Goal: Task Accomplishment & Management: Use online tool/utility

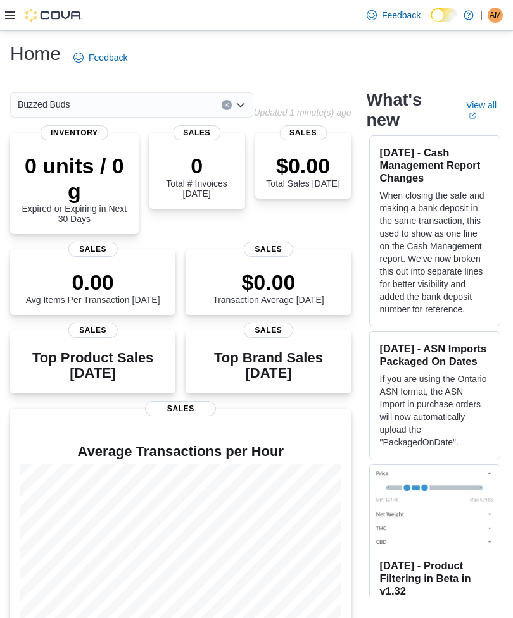
click at [17, 15] on div at bounding box center [43, 15] width 77 height 13
click at [2, 18] on div "Feedback Dark Mode Buzzed Buds | AM [PERSON_NAME]" at bounding box center [256, 15] width 513 height 31
click at [6, 16] on icon at bounding box center [10, 15] width 10 height 8
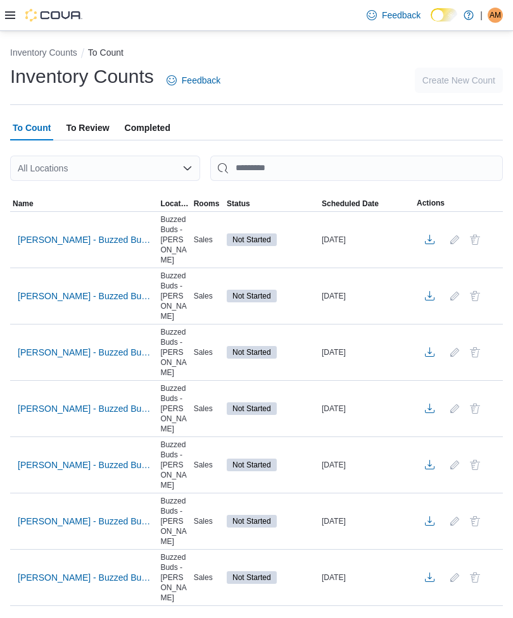
click at [104, 234] on span "[PERSON_NAME] - Buzzed Buds - Beverages" at bounding box center [84, 240] width 132 height 13
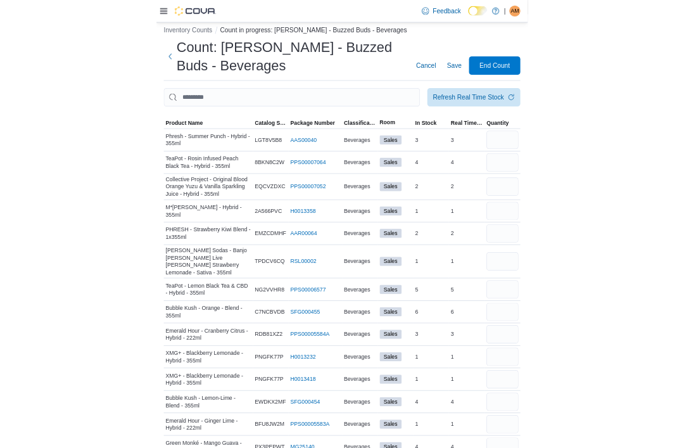
scroll to position [22, 0]
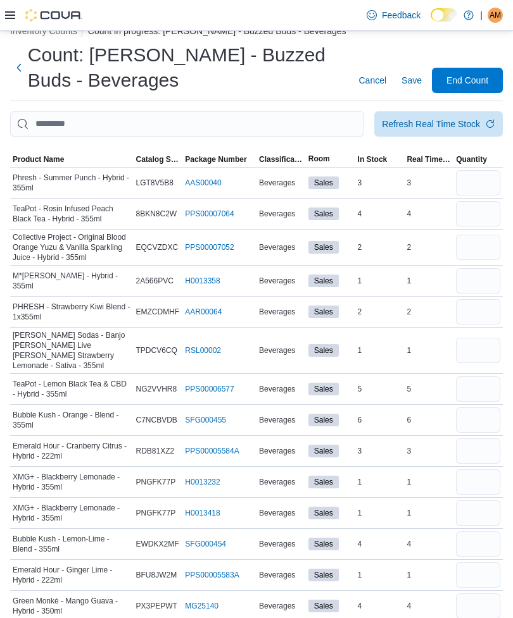
click at [22, 156] on span "Product Name" at bounding box center [38, 159] width 51 height 10
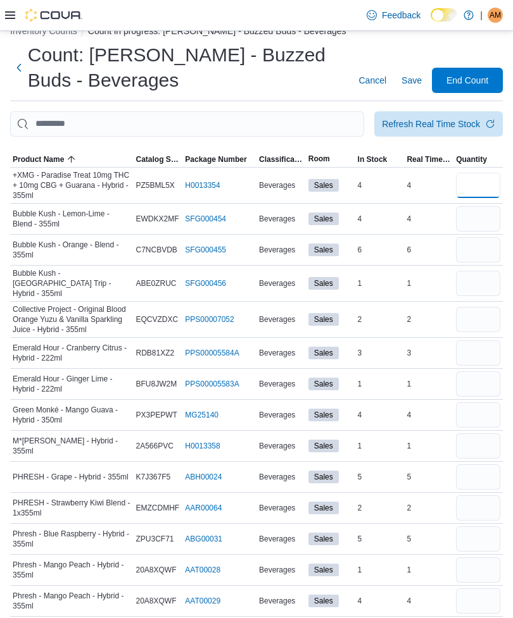
click at [487, 175] on input "number" at bounding box center [478, 185] width 44 height 25
type input "*"
click at [487, 247] on input "number" at bounding box center [478, 249] width 44 height 25
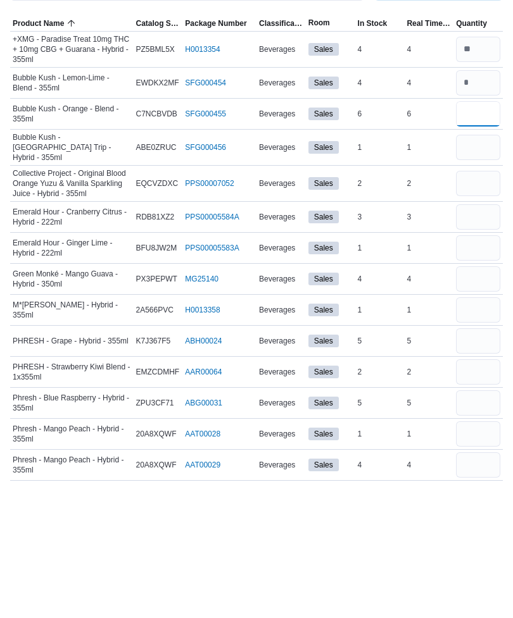
type input "*"
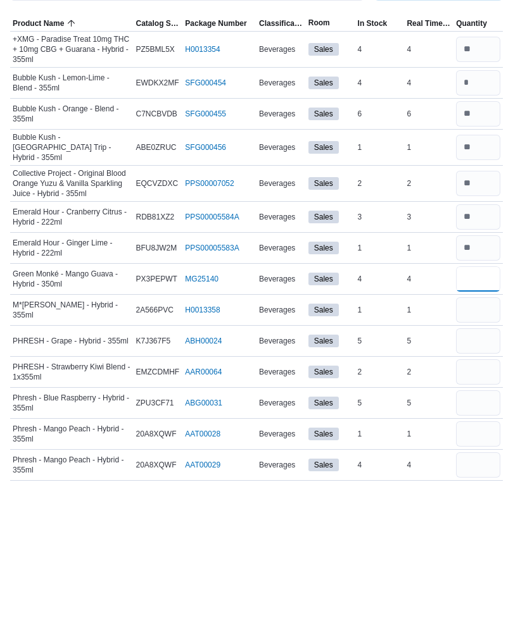
type input "*"
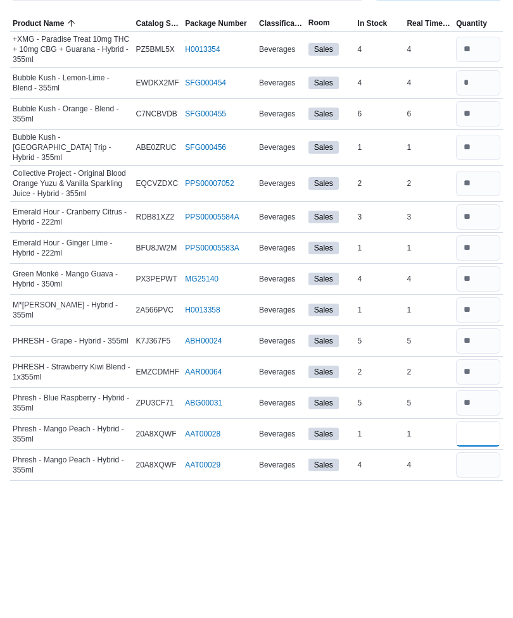
scroll to position [197, 0]
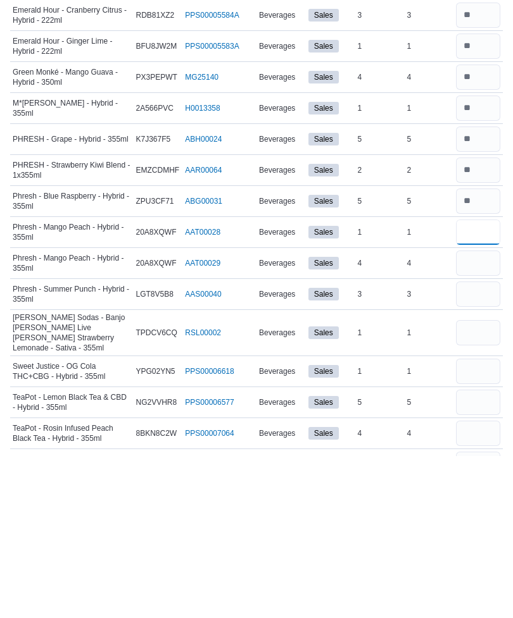
type input "*"
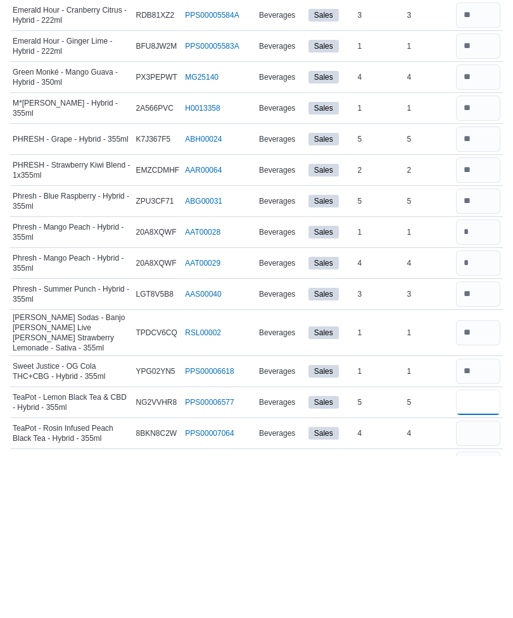
type input "*"
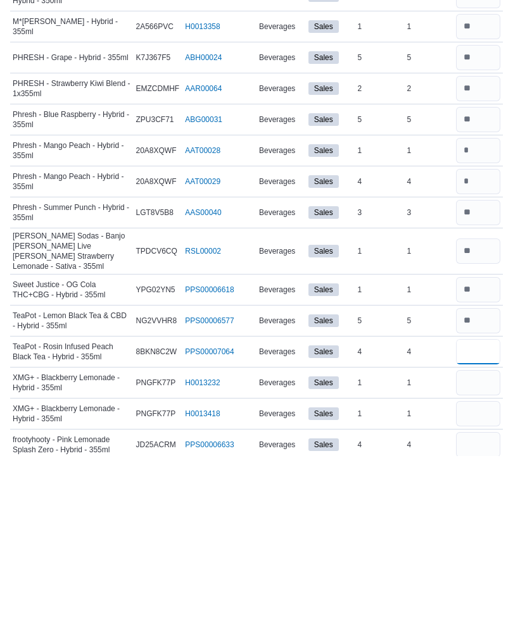
type input "*"
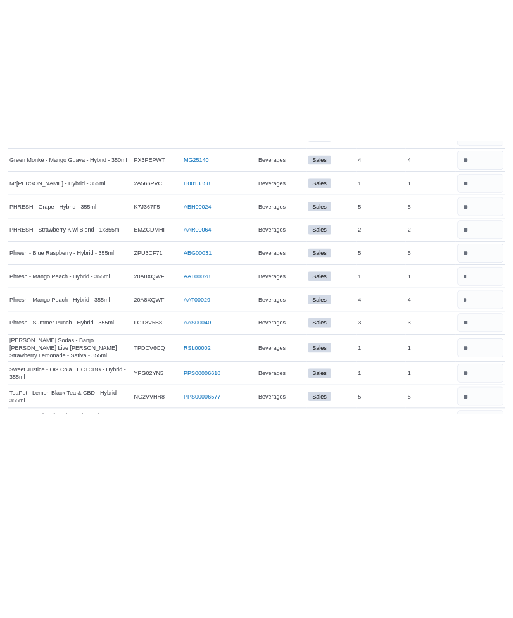
scroll to position [239, 0]
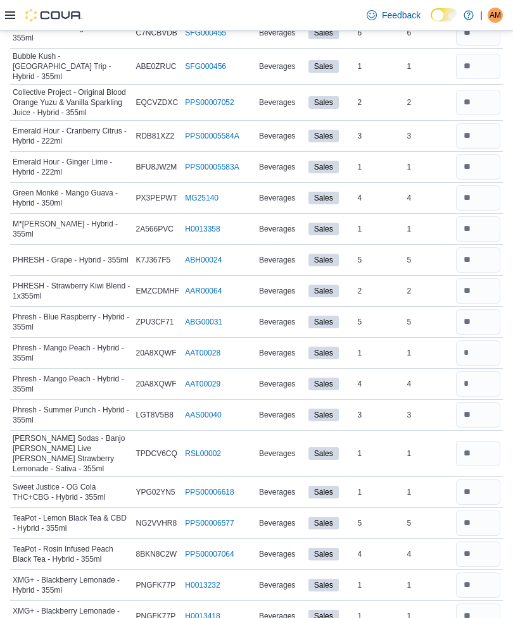
type input "*"
click at [474, 413] on input "number" at bounding box center [478, 415] width 44 height 25
click at [480, 413] on input "number" at bounding box center [478, 415] width 44 height 25
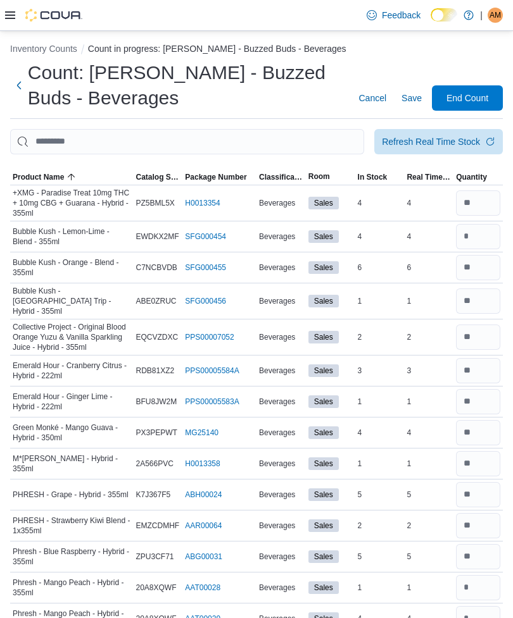
scroll to position [0, 0]
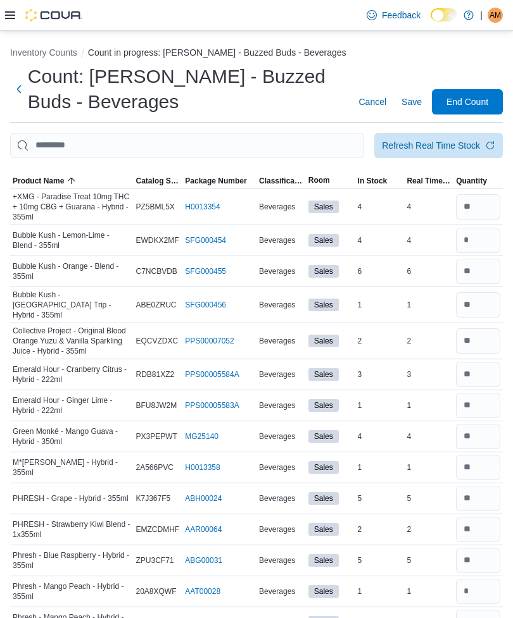
type input "*"
click at [417, 103] on span "Save" at bounding box center [411, 102] width 20 height 13
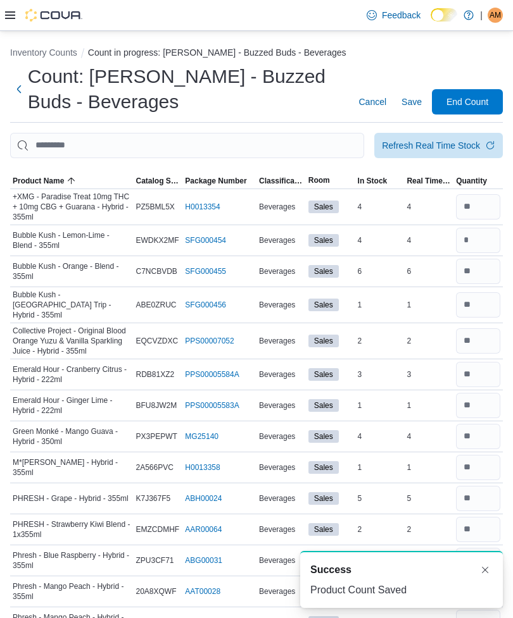
click at [485, 101] on span "End Count" at bounding box center [467, 102] width 42 height 13
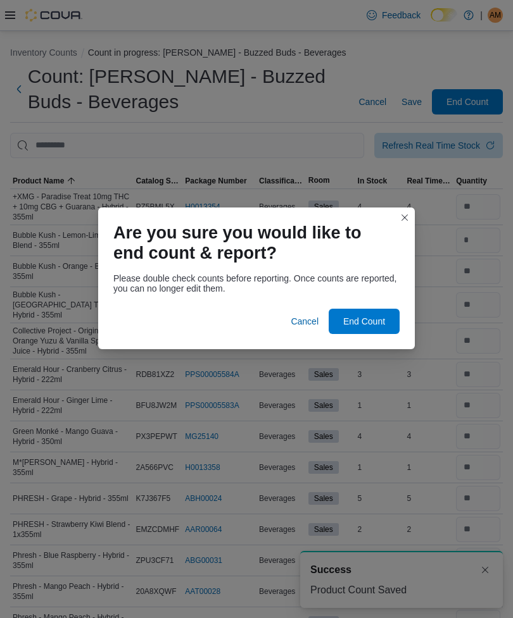
click at [374, 320] on span "End Count" at bounding box center [364, 321] width 42 height 13
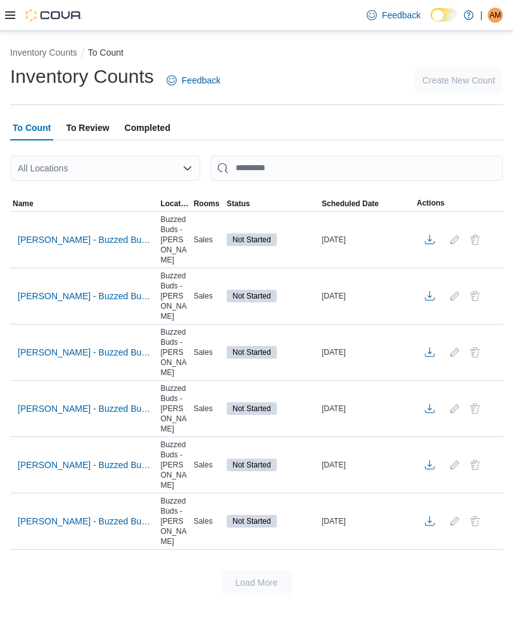
click at [106, 239] on span "Pickering - Buzzed Buds - Oil, Topicals, Capsules" at bounding box center [84, 240] width 132 height 13
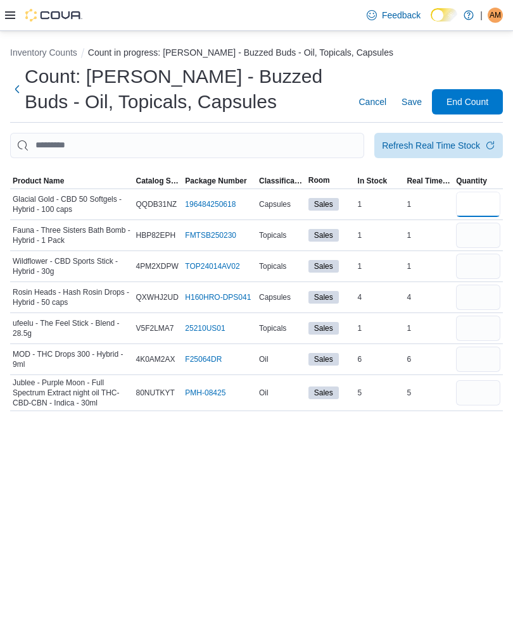
click at [488, 204] on input "number" at bounding box center [478, 204] width 44 height 25
type input "*"
click at [485, 233] on input "number" at bounding box center [478, 235] width 44 height 25
type input "*"
click at [486, 264] on input "number" at bounding box center [478, 266] width 44 height 25
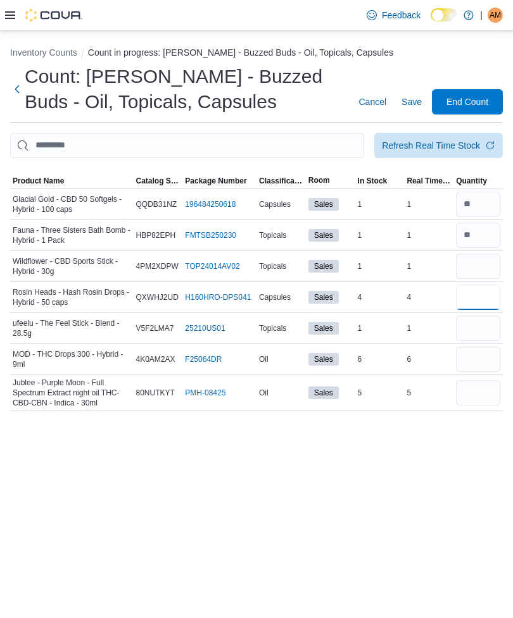
click at [489, 299] on input "number" at bounding box center [478, 297] width 44 height 25
click at [482, 322] on input "number" at bounding box center [478, 328] width 44 height 25
type input "*"
click at [480, 362] on input "number" at bounding box center [478, 359] width 44 height 25
click at [484, 294] on input "number" at bounding box center [478, 297] width 44 height 25
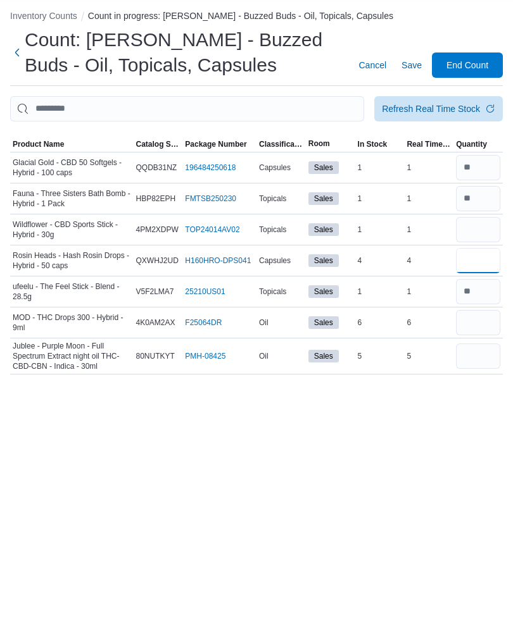
type input "*"
click at [477, 347] on input "number" at bounding box center [478, 359] width 44 height 25
type input "*"
click at [480, 380] on input "number" at bounding box center [478, 392] width 44 height 25
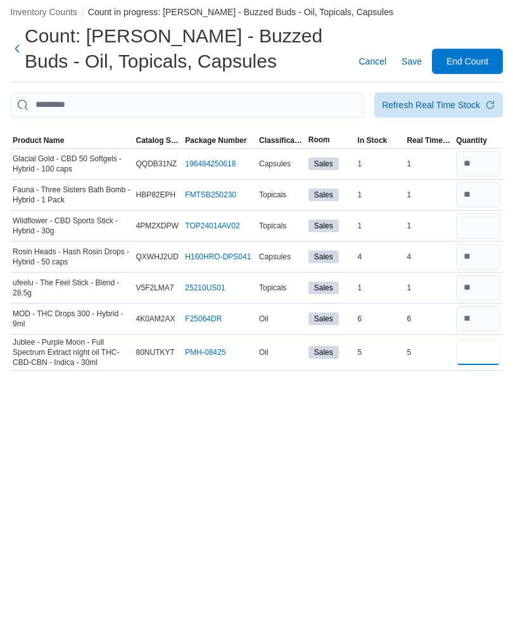
type input "*"
click at [484, 254] on input "number" at bounding box center [478, 266] width 44 height 25
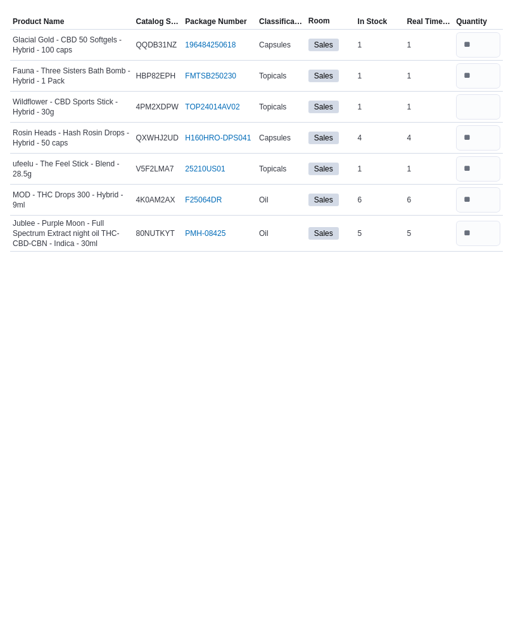
scroll to position [41, 0]
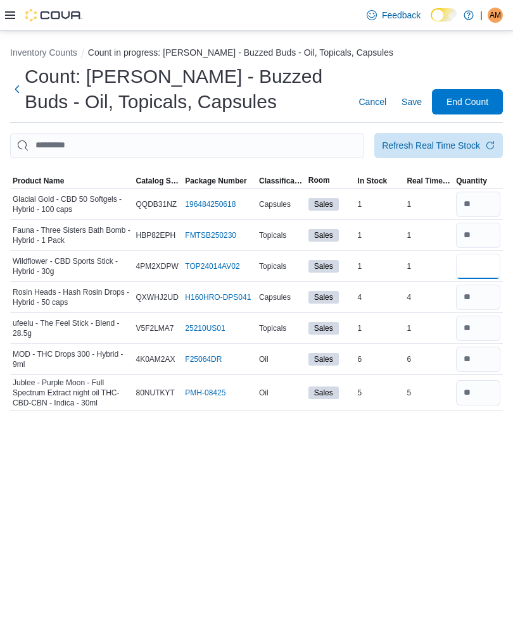
type input "*"
click at [411, 96] on span "Save" at bounding box center [411, 102] width 20 height 13
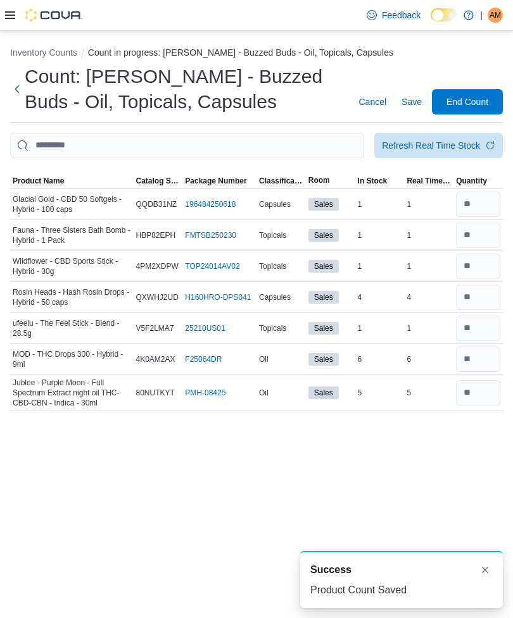
scroll to position [0, 0]
click at [482, 96] on span "End Count" at bounding box center [467, 102] width 42 height 13
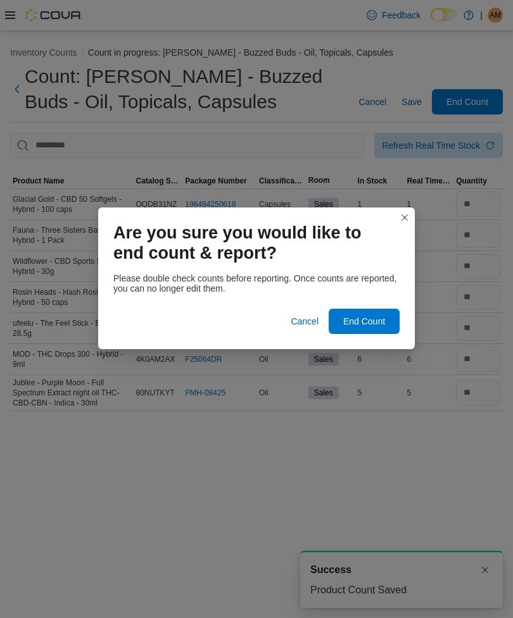
click at [373, 312] on span "End Count" at bounding box center [364, 321] width 56 height 25
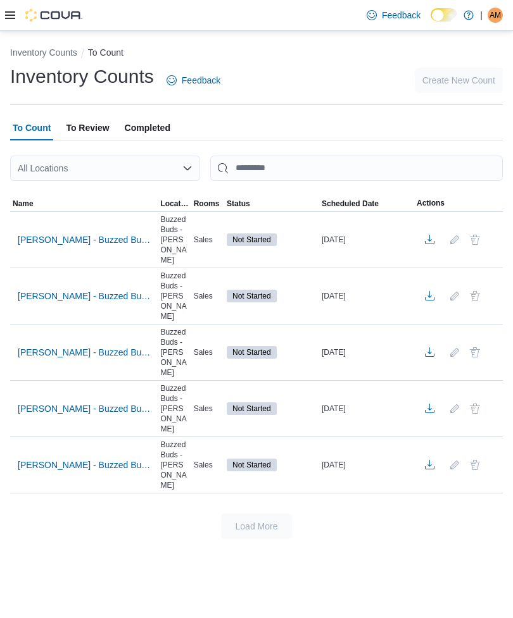
click at [117, 459] on span "Pickering - Buzzed Buds - Flower" at bounding box center [84, 465] width 132 height 13
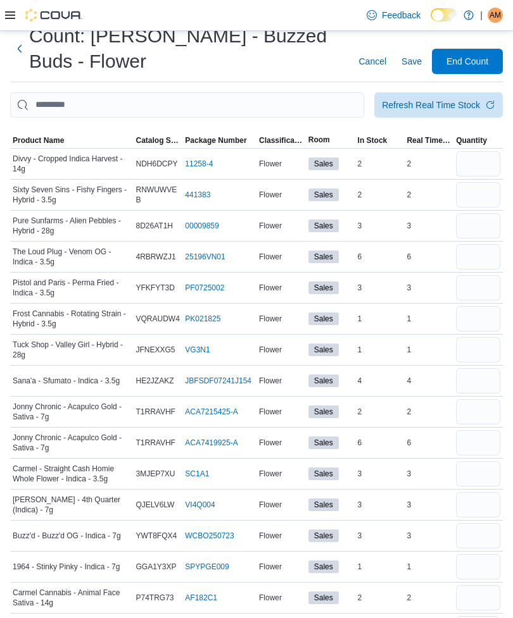
click at [30, 139] on span "Product Name" at bounding box center [38, 140] width 51 height 10
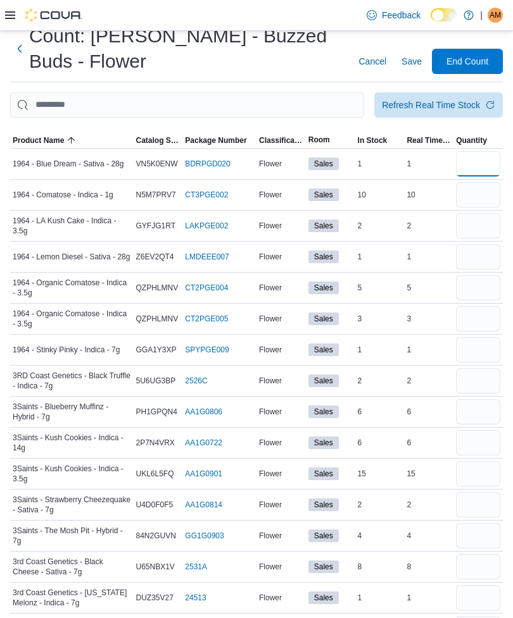
click at [480, 168] on input "number" at bounding box center [478, 163] width 44 height 25
type input "*"
click at [482, 193] on input "number" at bounding box center [478, 194] width 44 height 25
type input "**"
type input "*"
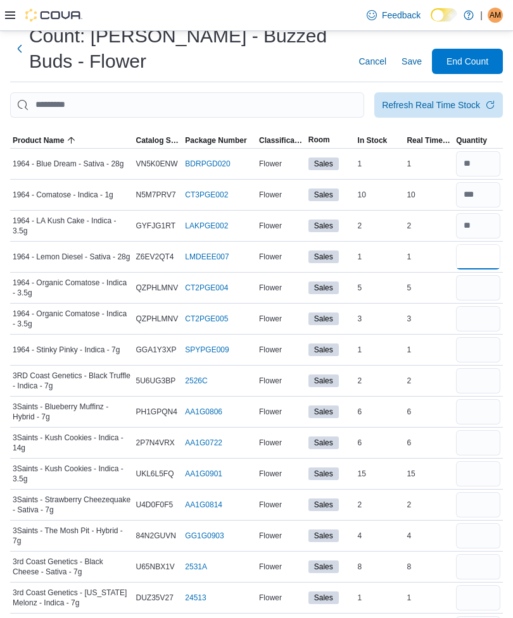
type input "*"
click at [477, 377] on input "number" at bounding box center [478, 380] width 44 height 25
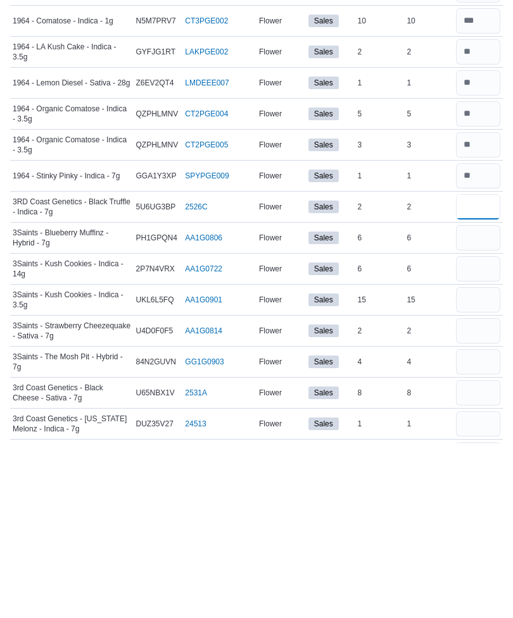
type input "*"
click at [491, 399] on input "number" at bounding box center [478, 411] width 44 height 25
type input "*"
click at [480, 430] on input "number" at bounding box center [478, 442] width 44 height 25
type input "*"
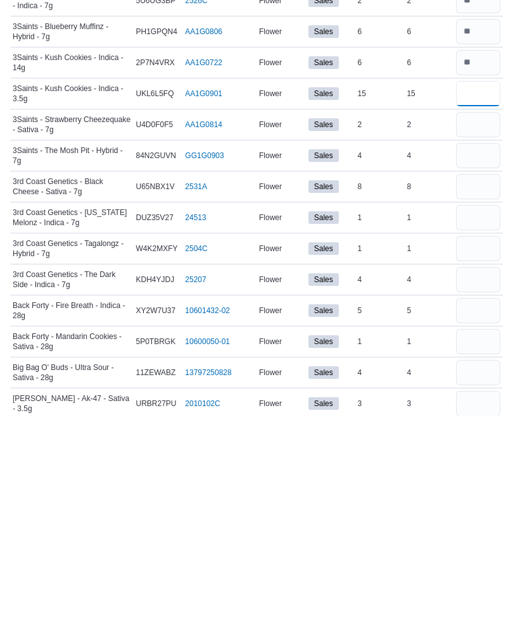
scroll to position [421, 0]
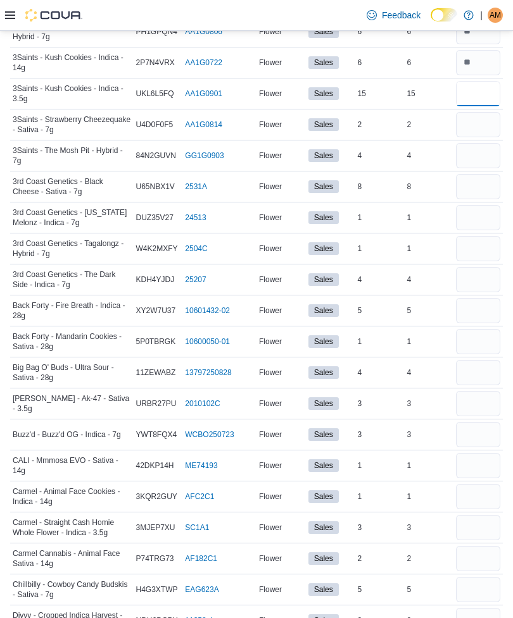
type input "**"
type input "*"
click at [490, 190] on input "number" at bounding box center [478, 186] width 44 height 25
type input "*"
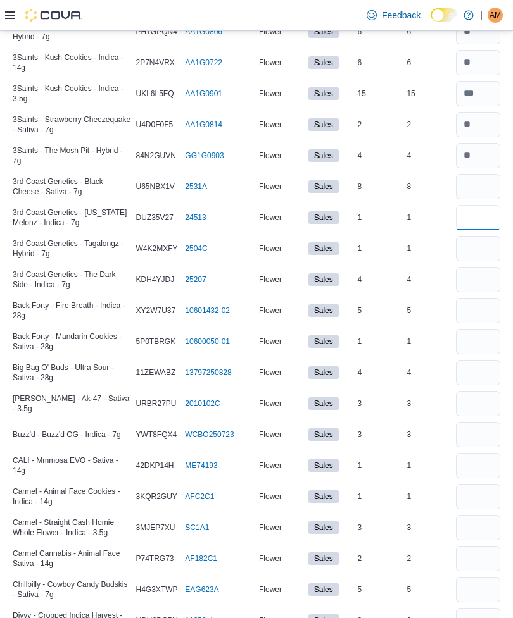
click at [488, 221] on input "number" at bounding box center [478, 217] width 44 height 25
type input "*"
click at [486, 246] on input "number" at bounding box center [478, 248] width 44 height 25
type input "*"
click at [482, 279] on input "number" at bounding box center [478, 279] width 44 height 25
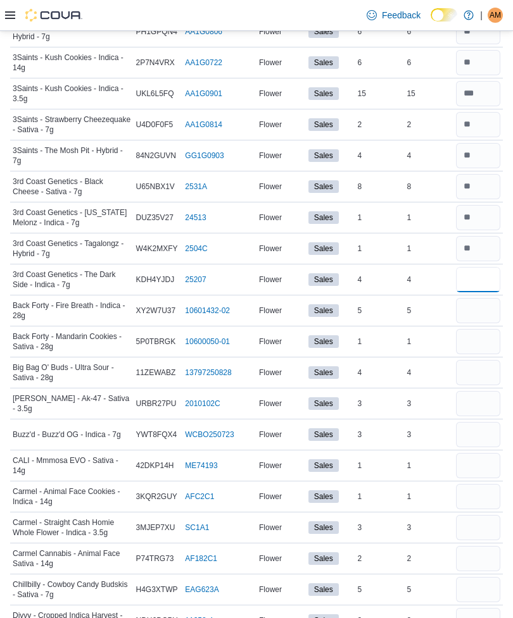
type input "*"
click at [490, 310] on input "number" at bounding box center [478, 310] width 44 height 25
type input "*"
click at [484, 349] on input "number" at bounding box center [478, 341] width 44 height 25
type input "*"
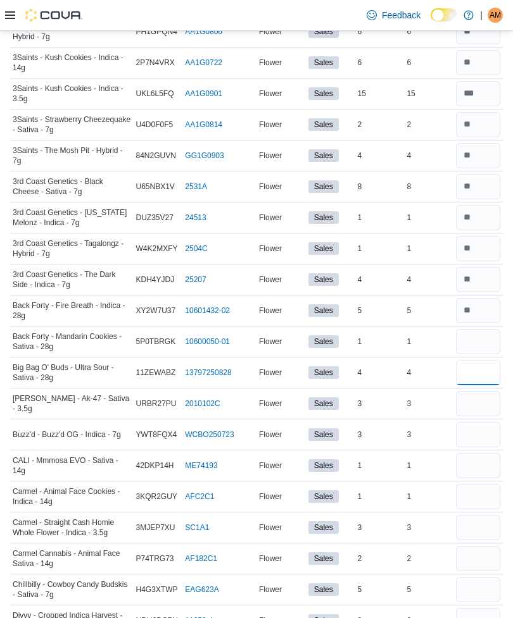
click at [482, 367] on input "number" at bounding box center [478, 372] width 44 height 25
type input "*"
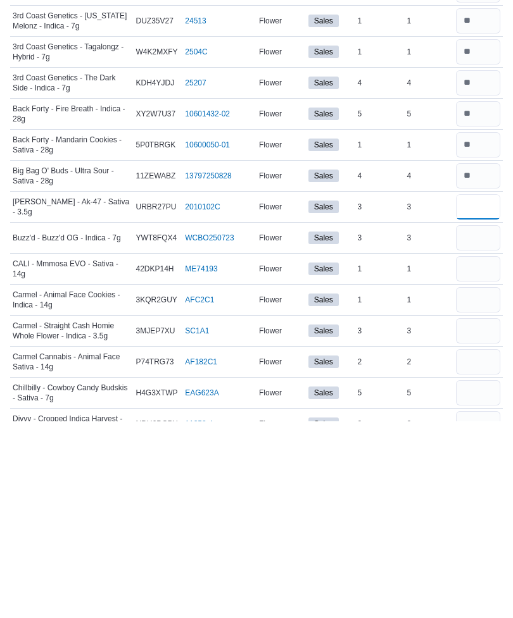
scroll to position [618, 0]
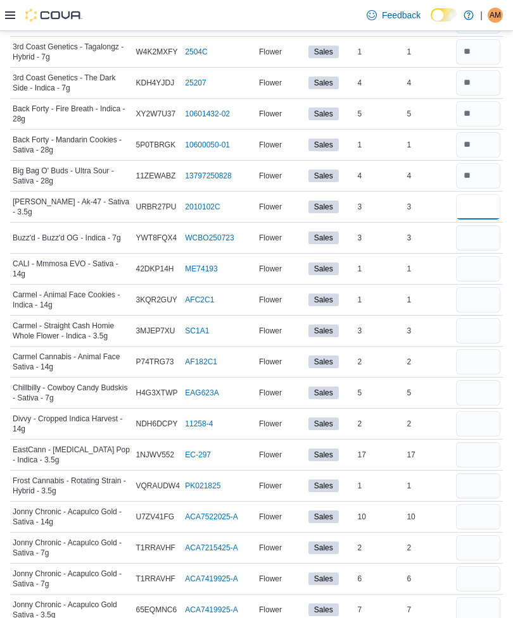
type input "*"
click at [486, 267] on input "number" at bounding box center [478, 268] width 44 height 25
type input "*"
click at [489, 304] on input "number" at bounding box center [478, 299] width 44 height 25
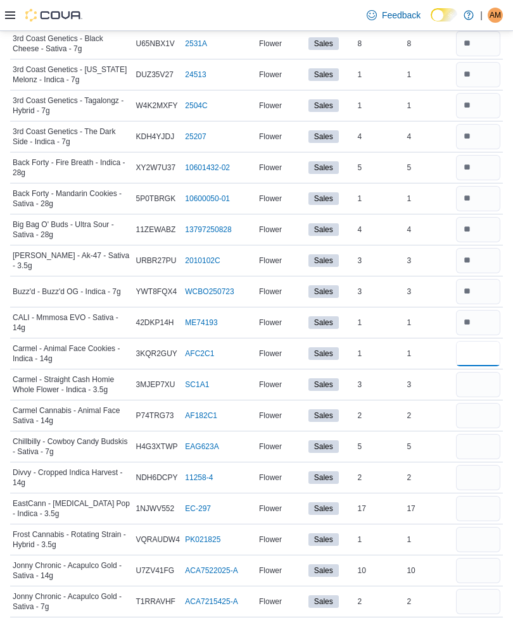
scroll to position [563, 0]
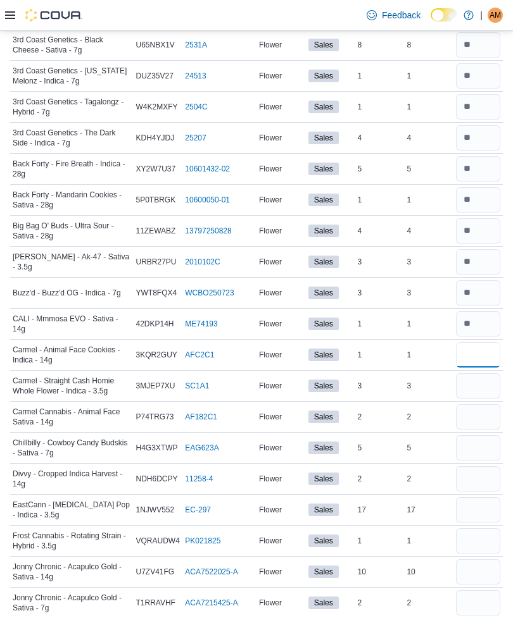
type input "*"
click at [472, 418] on input "number" at bounding box center [478, 416] width 44 height 25
type input "*"
click at [485, 387] on input "number" at bounding box center [478, 385] width 44 height 25
type input "*"
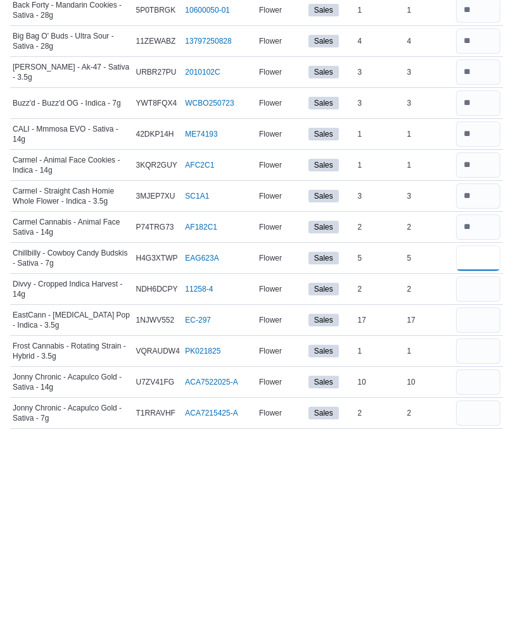
type input "*"
click at [484, 467] on input "number" at bounding box center [478, 479] width 44 height 25
type input "*"
click at [486, 498] on input "number" at bounding box center [478, 510] width 44 height 25
type input "**"
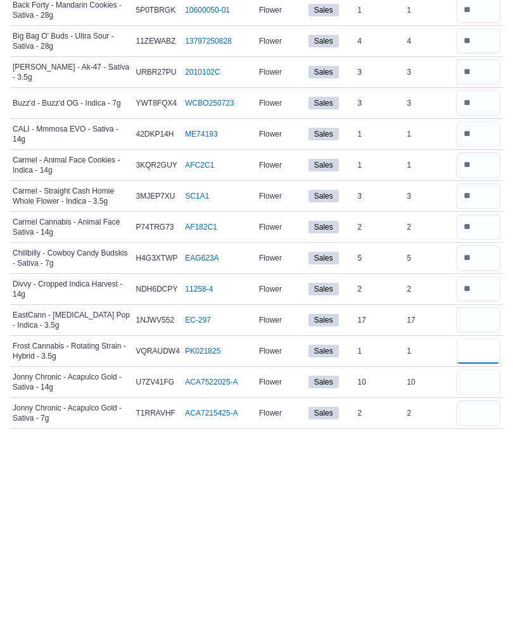
click at [472, 529] on input "number" at bounding box center [478, 541] width 44 height 25
type input "*"
click at [493, 560] on input "number" at bounding box center [478, 572] width 44 height 25
type input "**"
click at [481, 591] on input "number" at bounding box center [478, 603] width 44 height 25
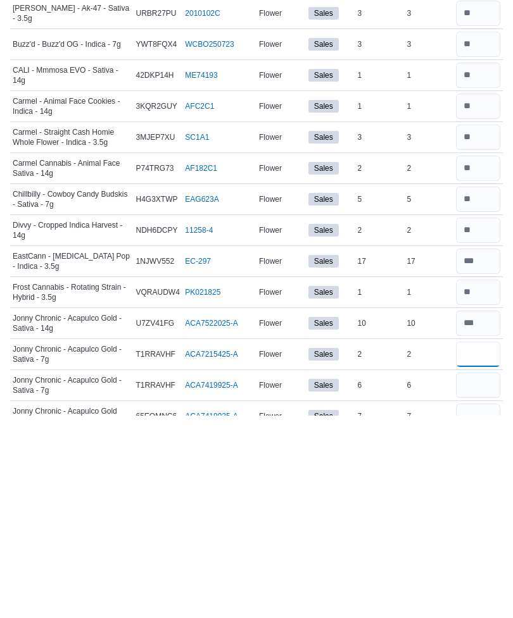
scroll to position [610, 0]
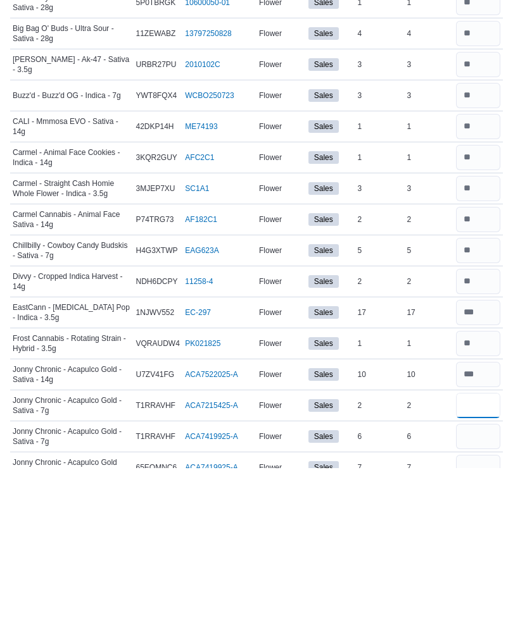
type input "*"
click at [483, 575] on input "number" at bounding box center [478, 587] width 44 height 25
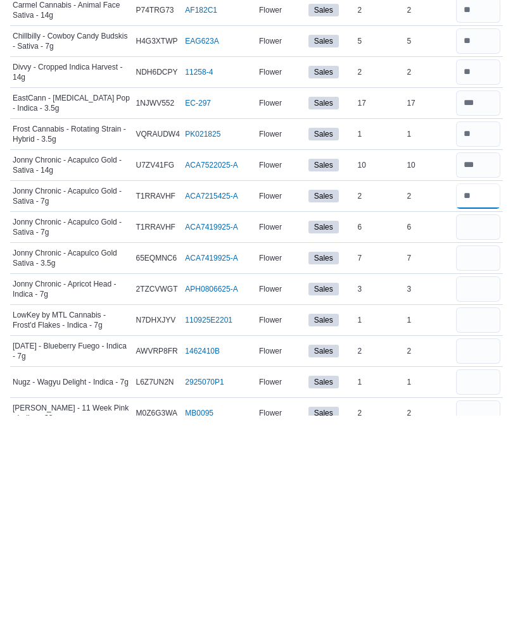
click at [492, 386] on input "number" at bounding box center [478, 398] width 44 height 25
type input "*"
click at [484, 417] on input "number" at bounding box center [478, 429] width 44 height 25
type input "*"
click at [486, 448] on input "number" at bounding box center [478, 460] width 44 height 25
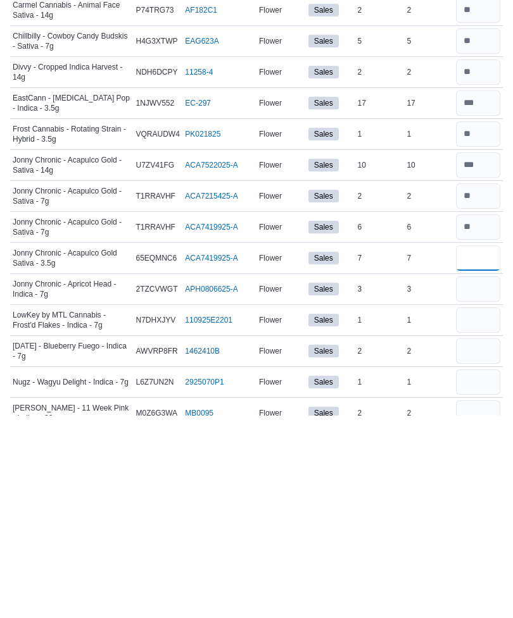
type input "*"
click at [479, 479] on input "number" at bounding box center [478, 491] width 44 height 25
type input "*"
click at [489, 510] on input "number" at bounding box center [478, 522] width 44 height 25
type input "*"
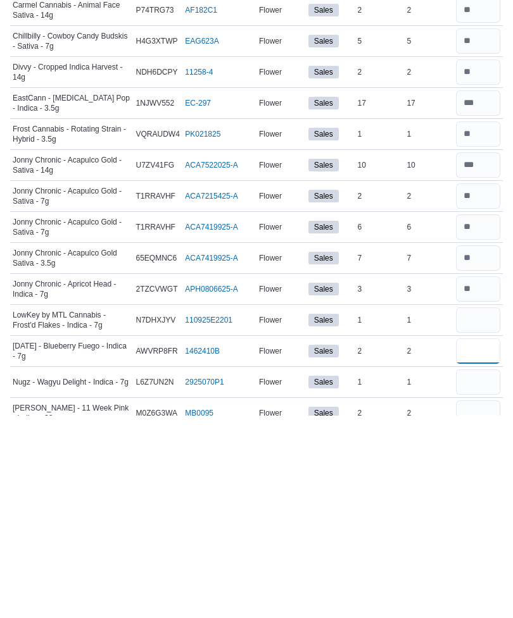
click at [482, 541] on input "number" at bounding box center [478, 553] width 44 height 25
type input "*"
click at [486, 572] on input "number" at bounding box center [478, 584] width 44 height 25
type input "*"
click at [479, 603] on input "number" at bounding box center [478, 615] width 44 height 25
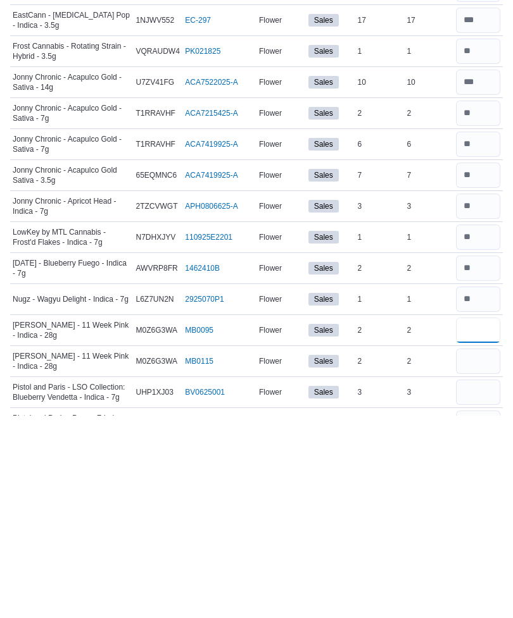
scroll to position [851, 0]
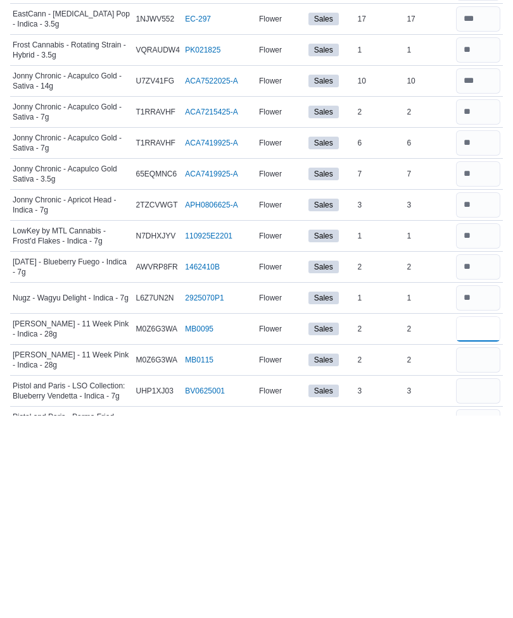
type input "*"
click at [479, 550] on input "number" at bounding box center [478, 562] width 44 height 25
type input "*"
click at [484, 581] on input "number" at bounding box center [478, 593] width 44 height 25
type input "*"
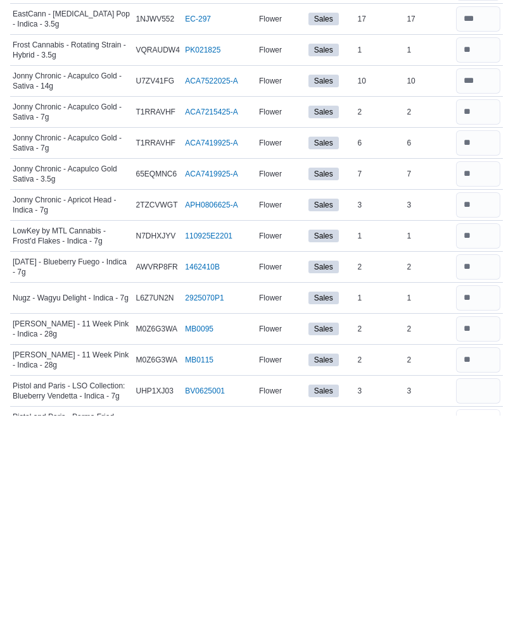
click at [484, 612] on input "number" at bounding box center [478, 624] width 44 height 25
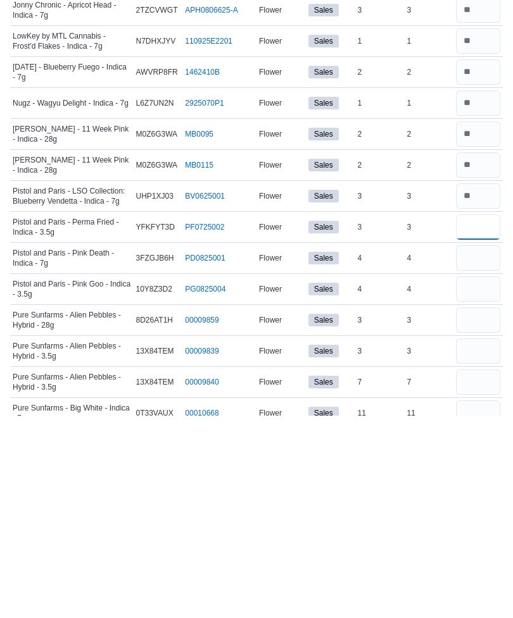
type input "*"
click at [485, 448] on input "number" at bounding box center [478, 460] width 44 height 25
type input "*"
click at [486, 479] on input "number" at bounding box center [478, 491] width 44 height 25
type input "*"
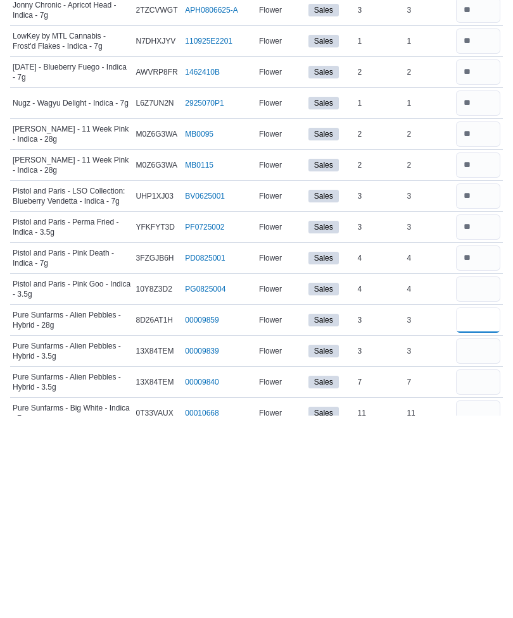
click at [491, 510] on input "number" at bounding box center [478, 522] width 44 height 25
type input "*"
click at [486, 541] on input "number" at bounding box center [478, 553] width 44 height 25
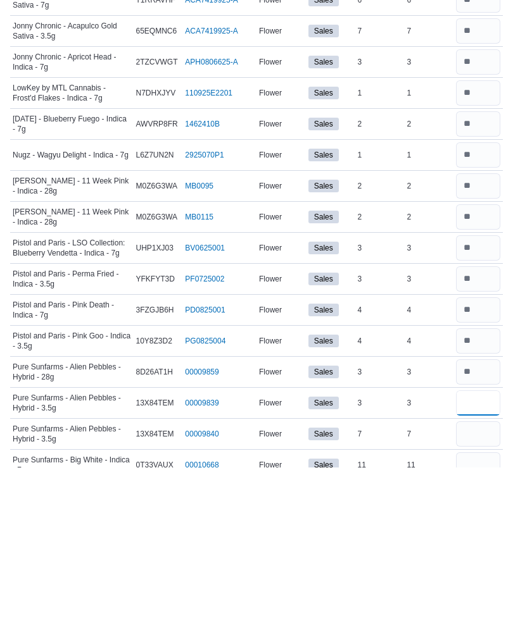
type input "*"
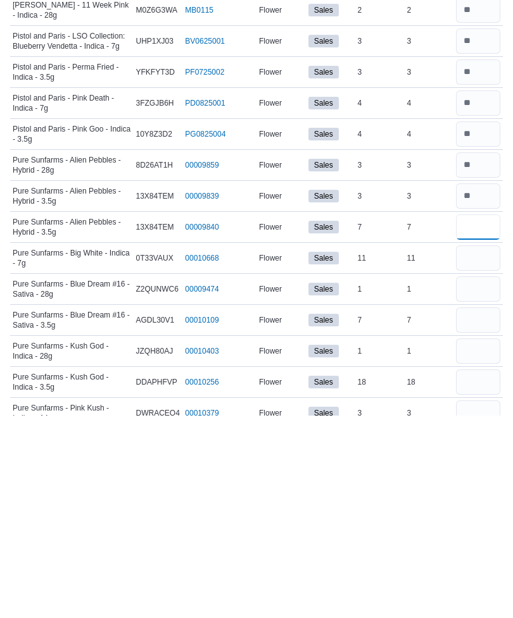
type input "*"
type input "**"
click at [486, 479] on input "number" at bounding box center [478, 491] width 44 height 25
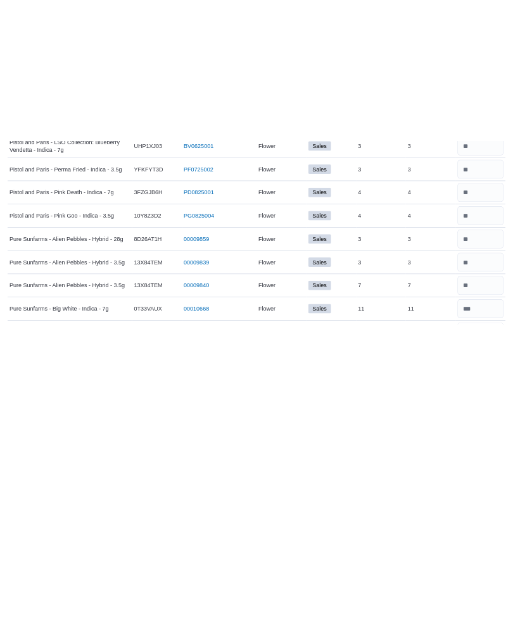
scroll to position [1377, 0]
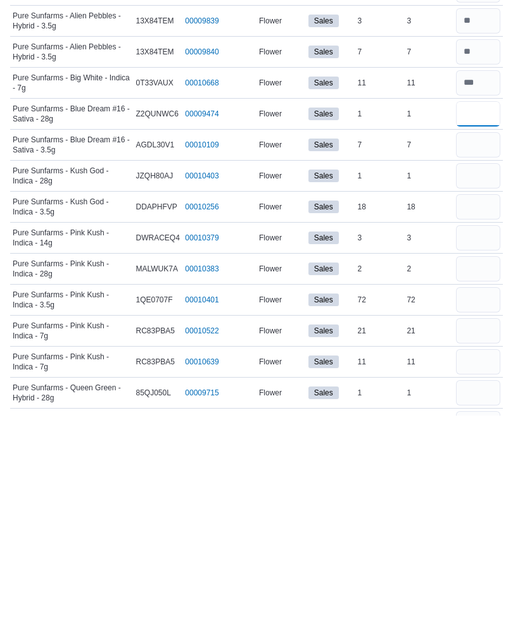
type input "*"
click at [492, 335] on input "number" at bounding box center [478, 347] width 44 height 25
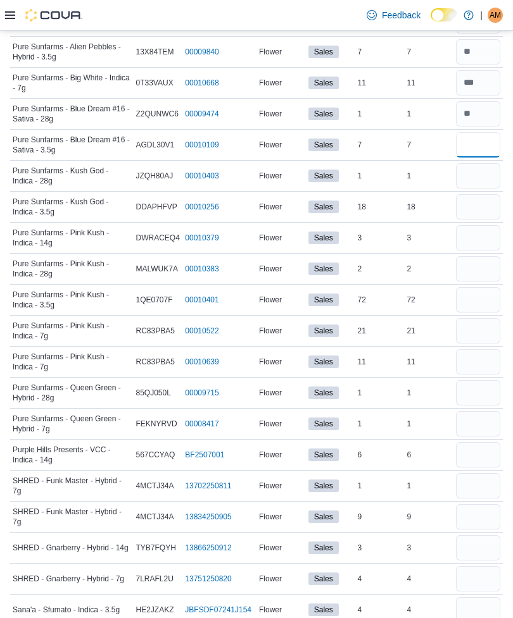
type input "*"
click at [484, 189] on input "number" at bounding box center [478, 175] width 44 height 25
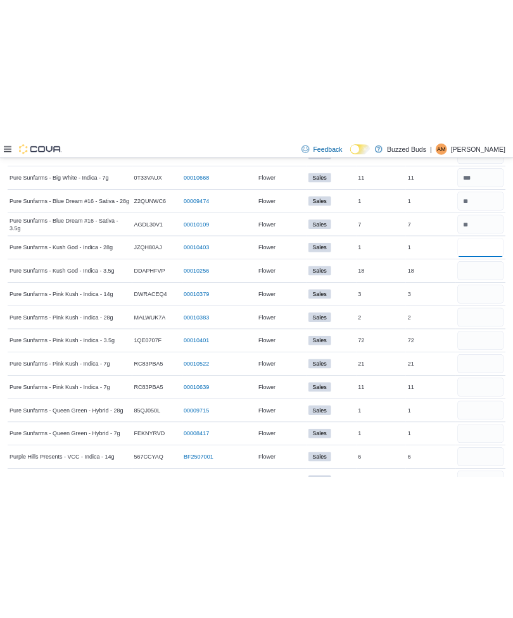
scroll to position [1527, 0]
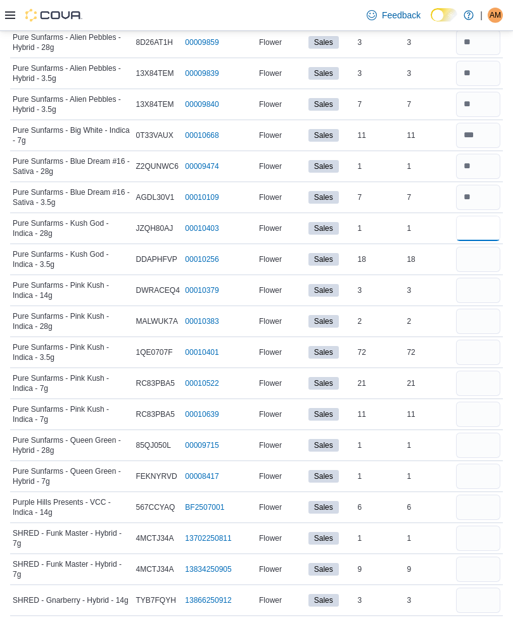
type input "*"
click at [479, 266] on input "number" at bounding box center [478, 259] width 44 height 25
type input "**"
click at [472, 293] on input "number" at bounding box center [478, 290] width 44 height 25
type input "*"
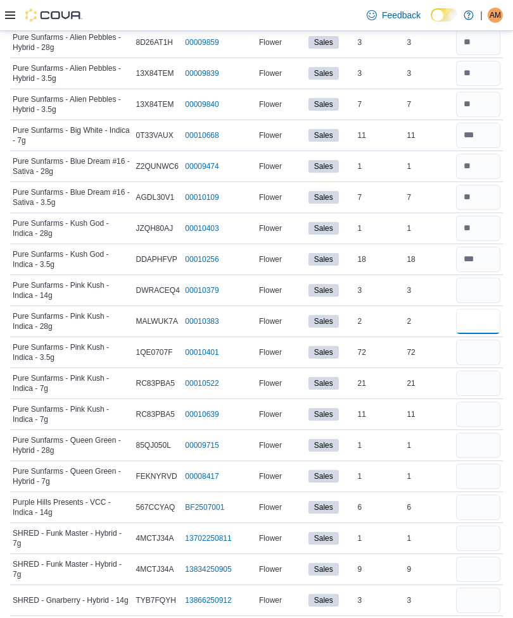
click at [486, 321] on input "number" at bounding box center [478, 321] width 44 height 25
type input "*"
click at [477, 351] on input "number" at bounding box center [478, 352] width 44 height 25
type input "*"
type input "**"
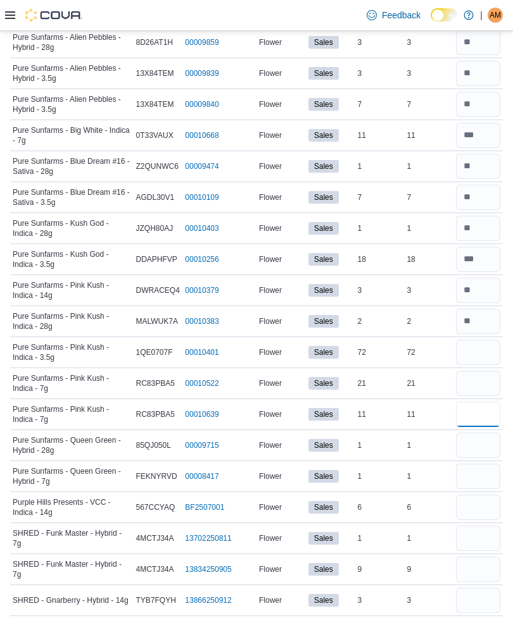
click at [479, 423] on input "number" at bounding box center [478, 414] width 44 height 25
type input "**"
click at [490, 358] on input "number" at bounding box center [478, 352] width 44 height 25
type input "**"
click at [482, 380] on input "number" at bounding box center [478, 383] width 44 height 25
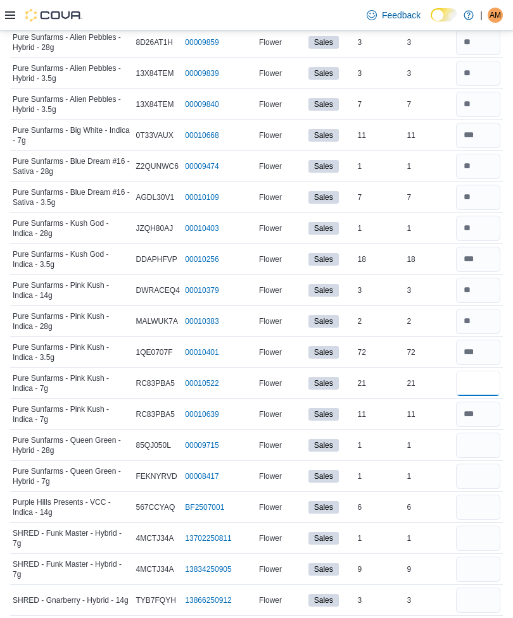
type input "**"
click at [494, 423] on input "number" at bounding box center [478, 414] width 44 height 25
type input "**"
click at [488, 441] on input "number" at bounding box center [478, 445] width 44 height 25
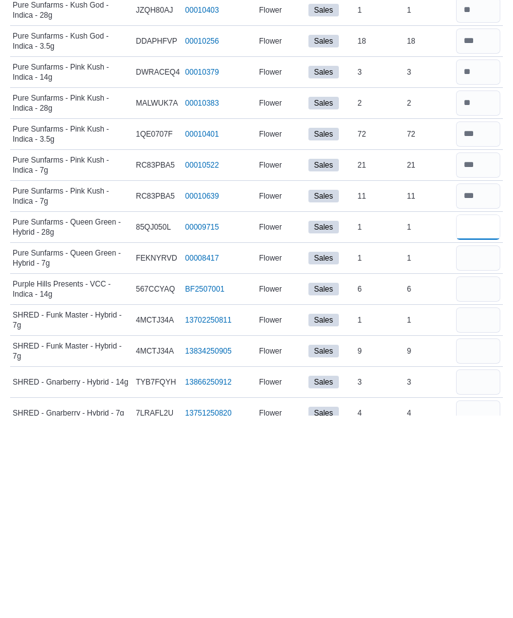
type input "*"
click at [489, 448] on input "number" at bounding box center [478, 460] width 44 height 25
type input "*"
click at [491, 479] on input "number" at bounding box center [478, 491] width 44 height 25
type input "*"
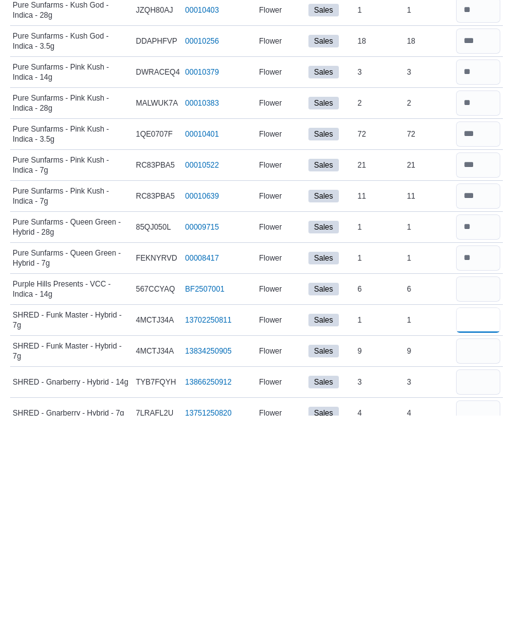
click at [469, 510] on input "number" at bounding box center [478, 522] width 44 height 25
type input "*"
click at [490, 541] on input "number" at bounding box center [478, 553] width 44 height 25
click at [486, 510] on input "number" at bounding box center [478, 522] width 44 height 25
click at [476, 541] on input "number" at bounding box center [478, 553] width 44 height 25
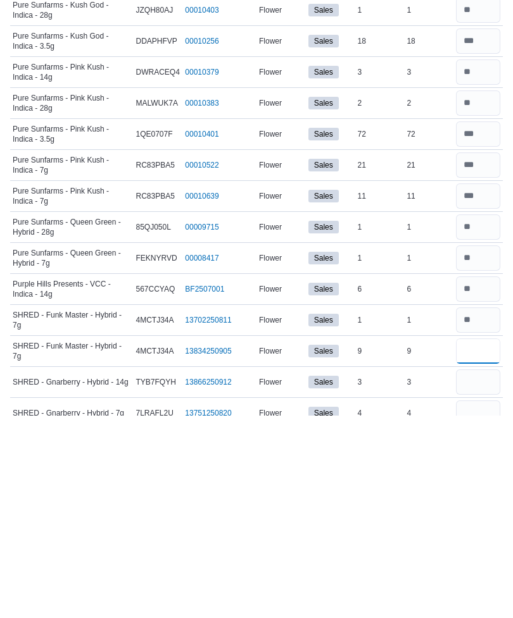
type input "*"
click at [479, 510] on input "number" at bounding box center [478, 522] width 44 height 25
type input "*"
click at [479, 572] on input "number" at bounding box center [478, 584] width 44 height 25
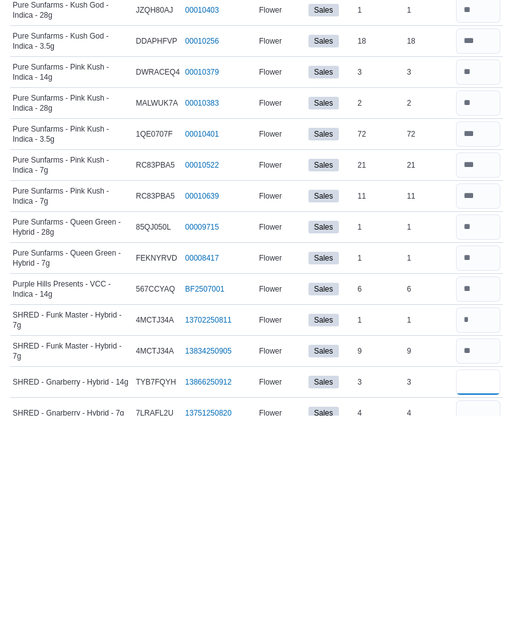
type input "*"
click at [483, 603] on input "number" at bounding box center [478, 615] width 44 height 25
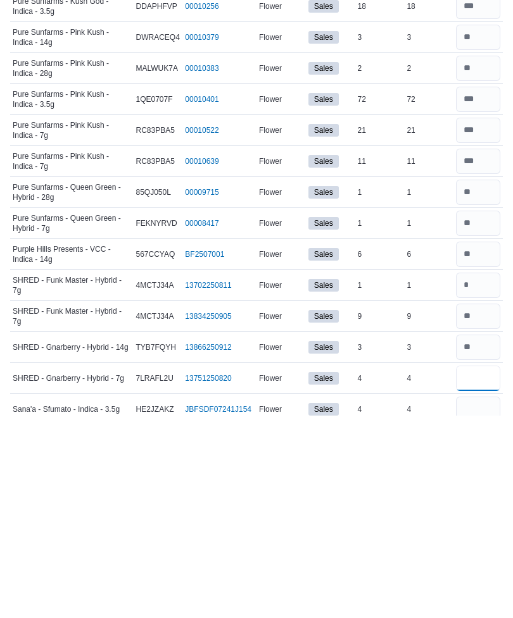
scroll to position [1579, 0]
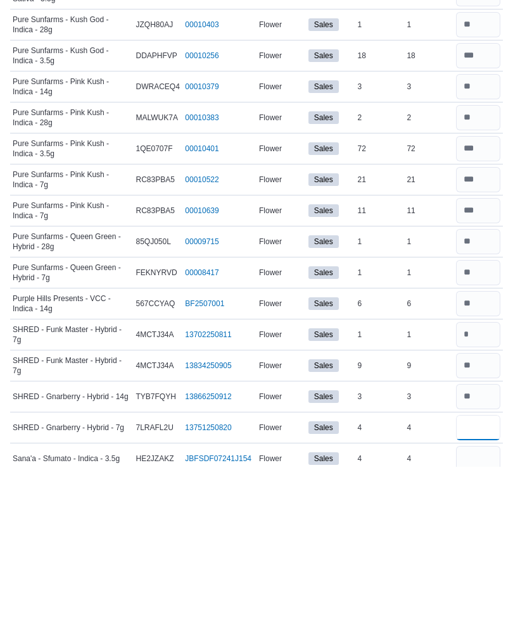
type input "*"
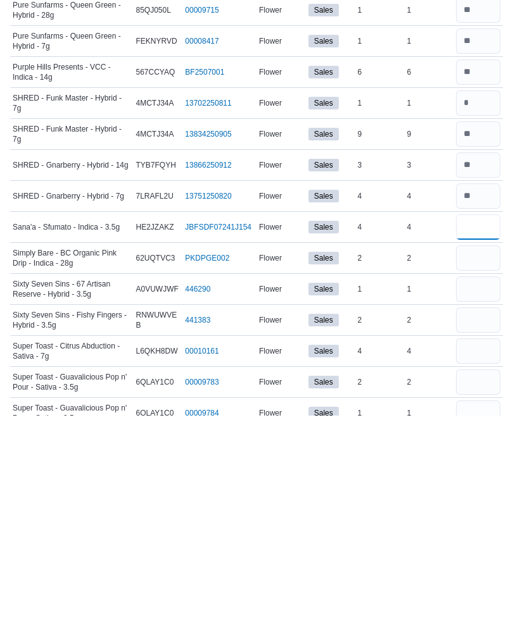
type input "*"
click at [486, 448] on input "number" at bounding box center [478, 460] width 44 height 25
type input "*"
click at [485, 479] on input "number" at bounding box center [478, 491] width 44 height 25
click at [482, 510] on input "number" at bounding box center [478, 522] width 44 height 25
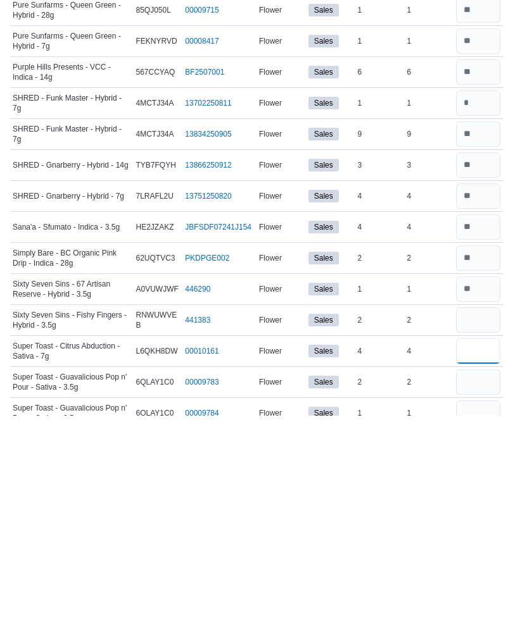
click at [487, 541] on input "number" at bounding box center [478, 553] width 44 height 25
click at [489, 572] on input "number" at bounding box center [478, 584] width 44 height 25
click at [487, 603] on input "number" at bounding box center [478, 615] width 44 height 25
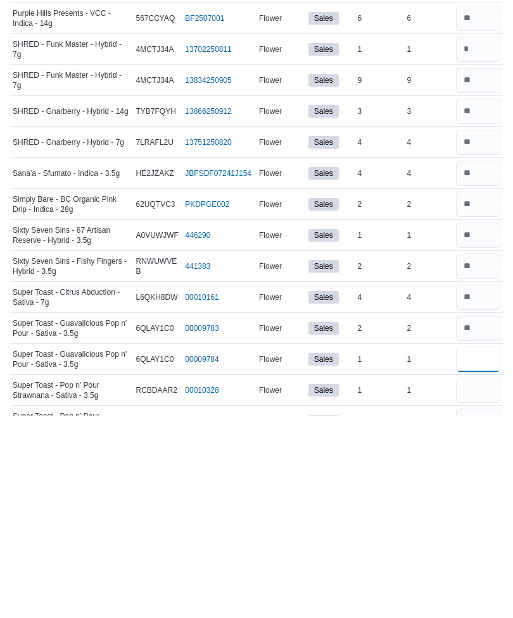
scroll to position [1876, 0]
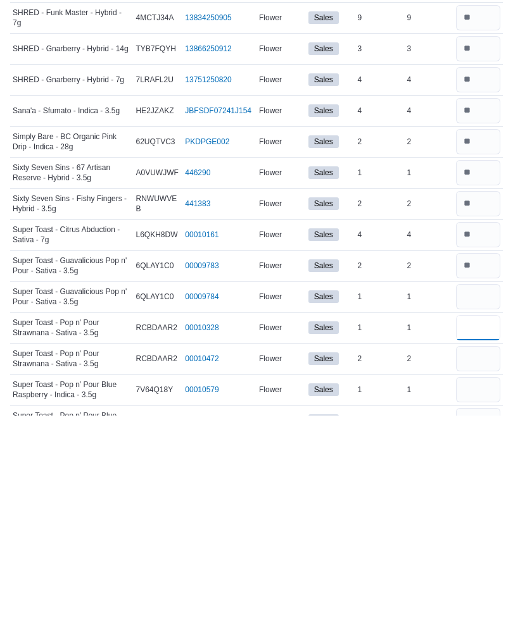
click at [486, 518] on input "number" at bounding box center [478, 530] width 44 height 25
click at [485, 549] on input "number" at bounding box center [478, 561] width 44 height 25
click at [485, 580] on input "number" at bounding box center [478, 592] width 44 height 25
click at [472, 611] on input "number" at bounding box center [478, 623] width 44 height 25
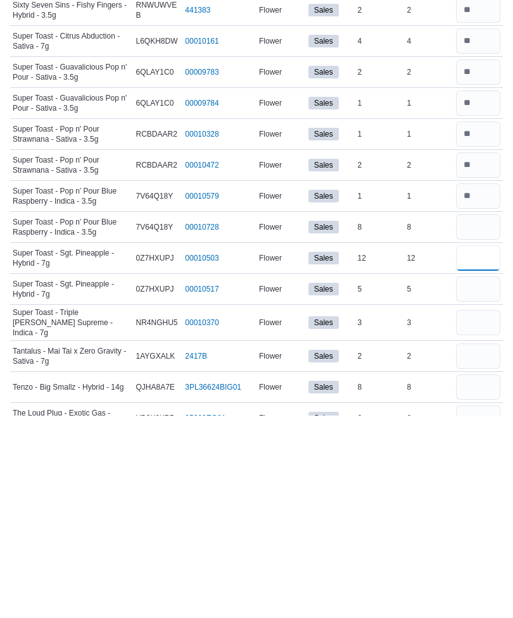
click at [486, 448] on input "number" at bounding box center [478, 460] width 44 height 25
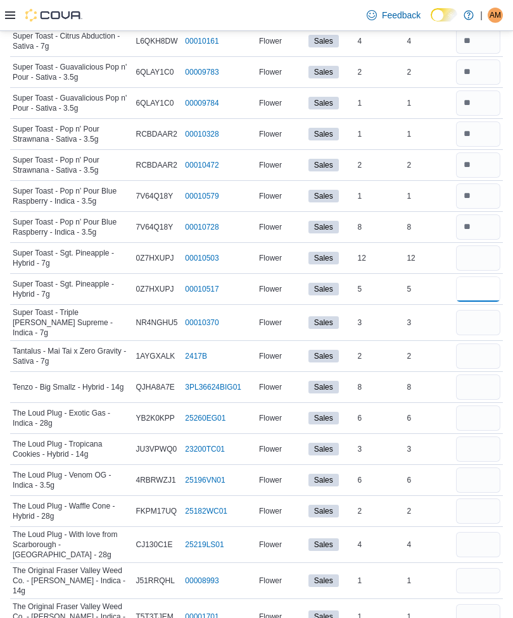
click at [483, 295] on input "number" at bounding box center [478, 289] width 44 height 25
click at [485, 323] on input "number" at bounding box center [478, 322] width 44 height 25
click at [485, 353] on input "number" at bounding box center [478, 356] width 44 height 25
click at [484, 391] on input "number" at bounding box center [478, 387] width 44 height 25
click at [483, 412] on input "number" at bounding box center [478, 418] width 44 height 25
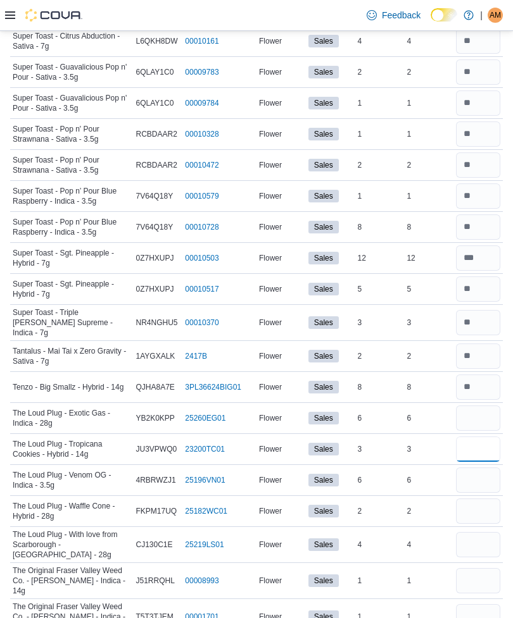
click at [480, 437] on input "number" at bounding box center [478, 449] width 44 height 25
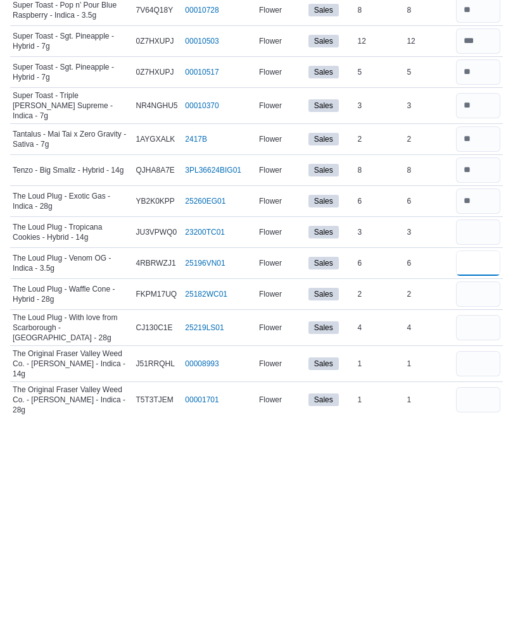
click at [489, 453] on input "number" at bounding box center [478, 465] width 44 height 25
click at [486, 484] on input "number" at bounding box center [478, 496] width 44 height 25
click at [486, 518] on input "number" at bounding box center [478, 530] width 44 height 25
click at [489, 554] on input "number" at bounding box center [478, 566] width 44 height 25
click at [486, 590] on input "number" at bounding box center [478, 602] width 44 height 25
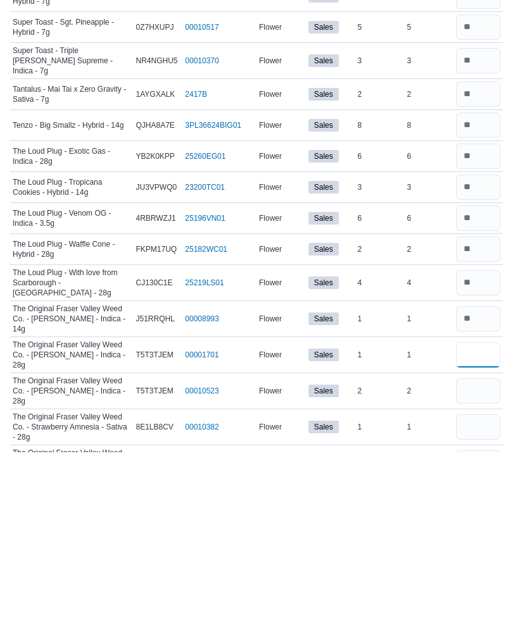
scroll to position [2377, 0]
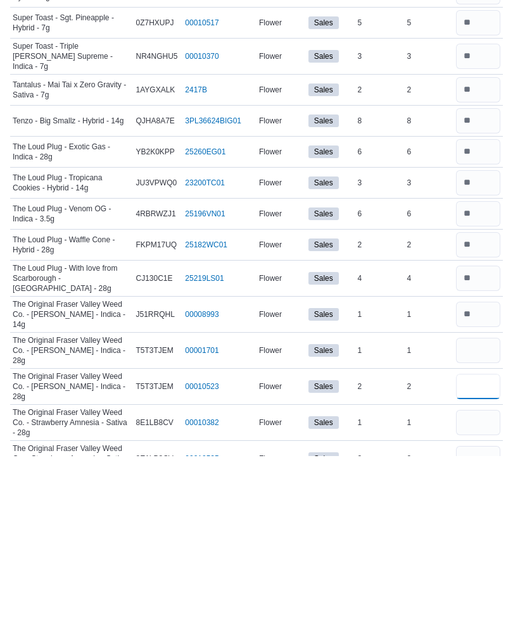
click at [477, 536] on input "number" at bounding box center [478, 548] width 44 height 25
click at [478, 572] on input "number" at bounding box center [478, 584] width 44 height 25
click at [486, 500] on input "number" at bounding box center [478, 512] width 44 height 25
click at [489, 572] on input "number" at bounding box center [478, 584] width 44 height 25
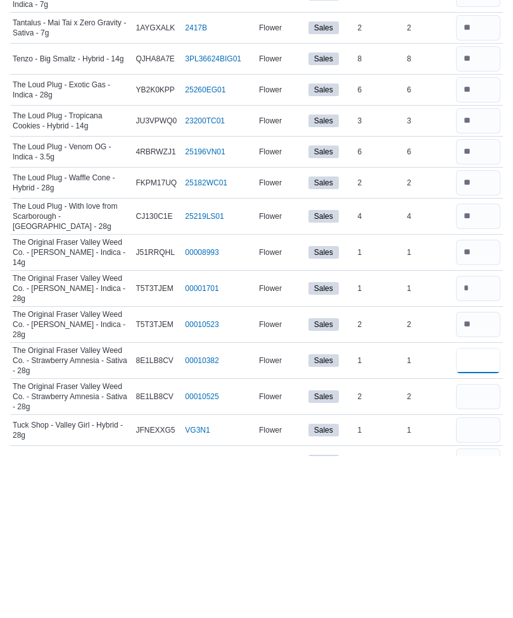
scroll to position [2442, 0]
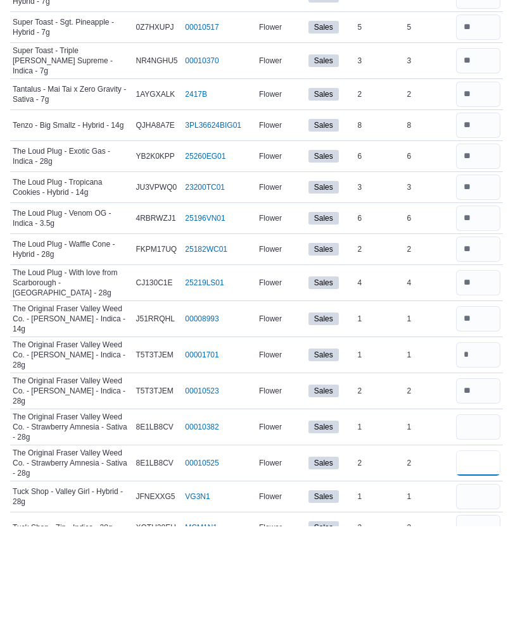
click at [478, 543] on input "number" at bounding box center [478, 555] width 44 height 25
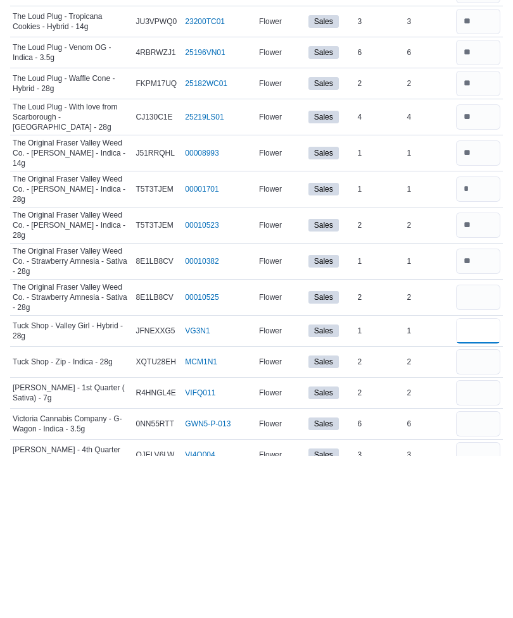
click at [491, 480] on input "number" at bounding box center [478, 492] width 44 height 25
click at [473, 511] on input "number" at bounding box center [478, 523] width 44 height 25
click at [473, 542] on input "number" at bounding box center [478, 554] width 44 height 25
click at [483, 573] on input "number" at bounding box center [478, 585] width 44 height 25
click at [474, 605] on input "number" at bounding box center [478, 617] width 44 height 25
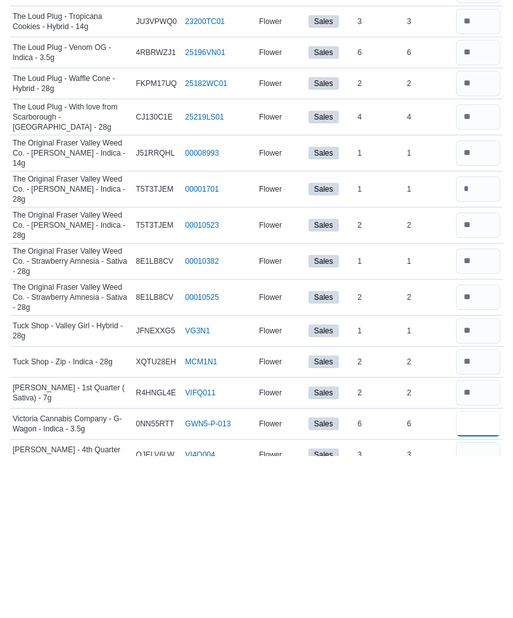
click at [479, 573] on input "number" at bounding box center [478, 585] width 44 height 25
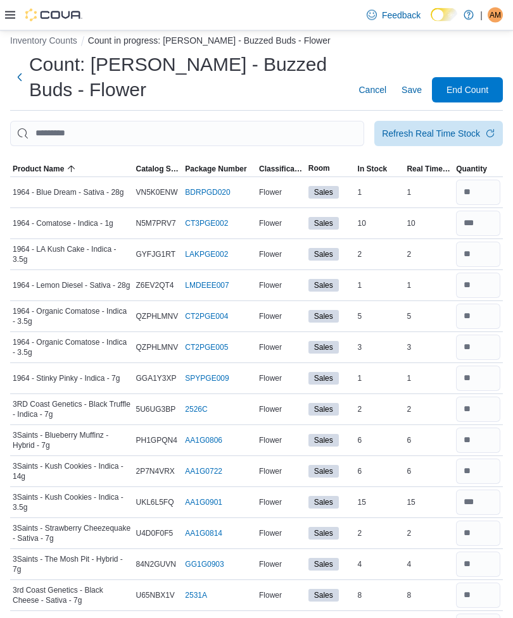
scroll to position [0, 0]
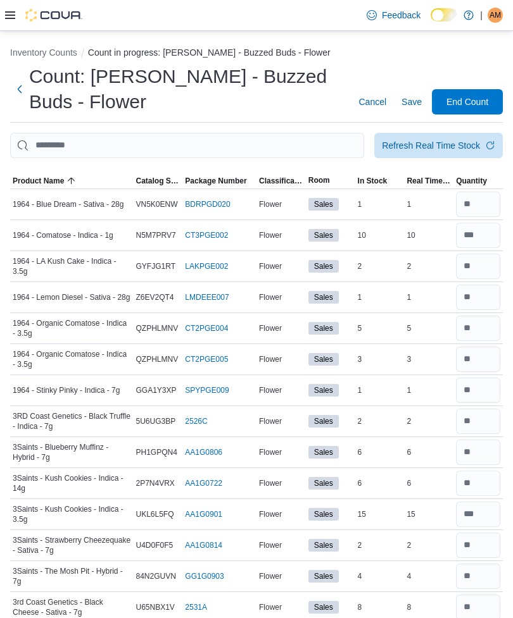
click at [428, 147] on div "Refresh Real Time Stock" at bounding box center [431, 145] width 98 height 13
click at [311, 108] on h1 "Count: Pickering - Buzzed Buds - Flower" at bounding box center [186, 89] width 315 height 51
click at [406, 104] on span "Save" at bounding box center [411, 102] width 20 height 13
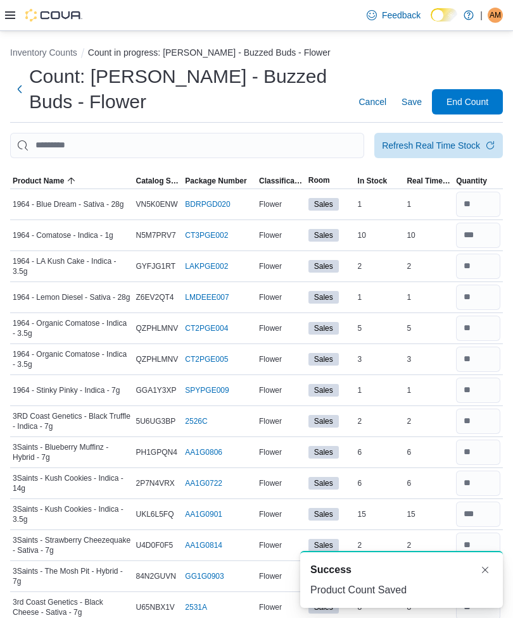
click at [452, 147] on div "Refresh Real Time Stock" at bounding box center [431, 145] width 98 height 13
click at [349, 67] on div "Count: Pickering - Buzzed Buds - Flower Cancel Save End Count" at bounding box center [256, 89] width 492 height 51
click at [412, 106] on span "Save" at bounding box center [411, 102] width 20 height 13
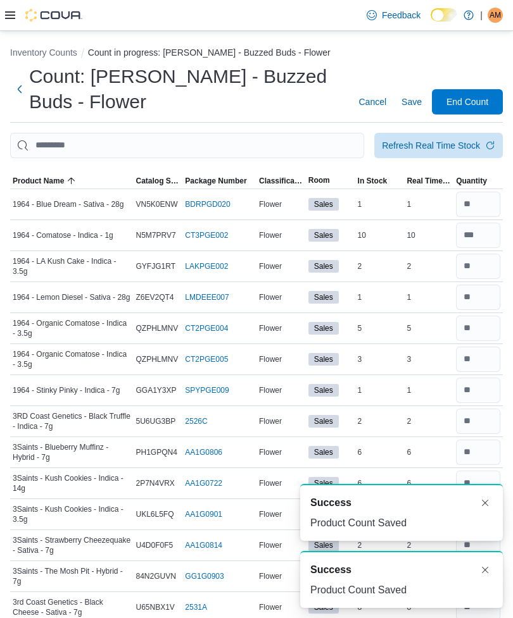
click at [471, 103] on span "End Count" at bounding box center [467, 102] width 42 height 13
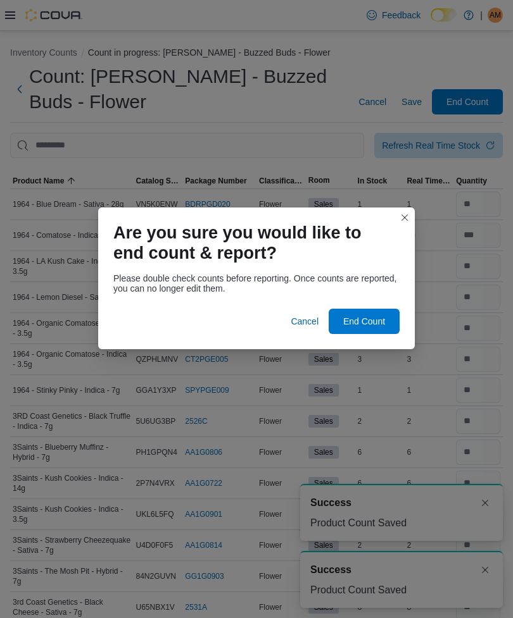
click at [372, 320] on span "End Count" at bounding box center [364, 321] width 42 height 13
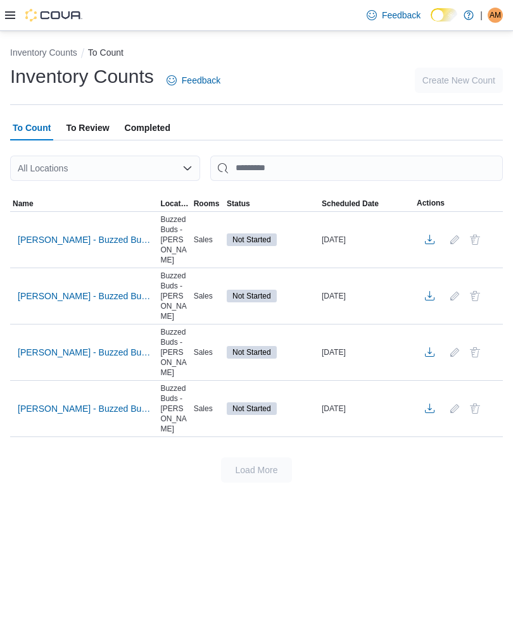
click at [118, 237] on span "Pickering - Buzzed Buds - Concentrates" at bounding box center [84, 240] width 132 height 13
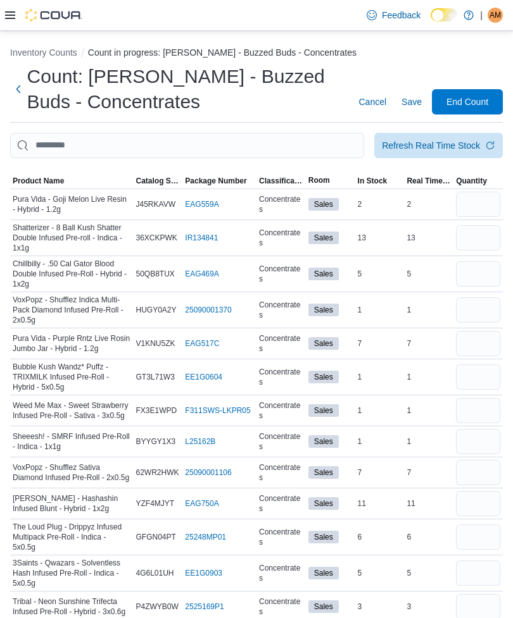
click at [42, 174] on span "Product Name" at bounding box center [71, 180] width 123 height 15
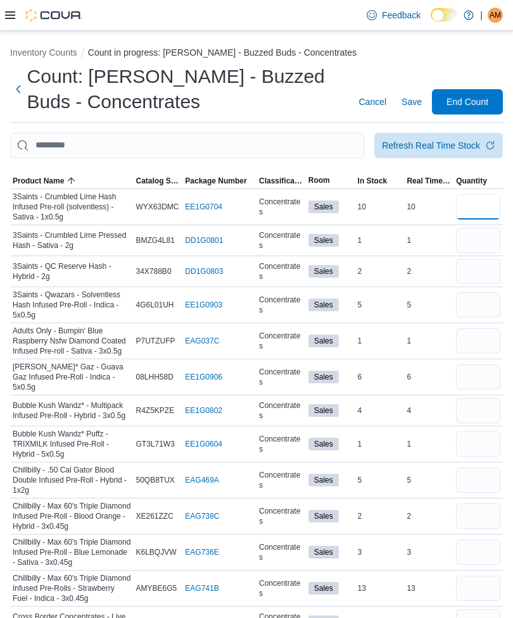
click at [485, 206] on input "number" at bounding box center [478, 206] width 44 height 25
click at [486, 308] on input "number" at bounding box center [478, 304] width 44 height 25
click at [485, 235] on input "number" at bounding box center [478, 240] width 44 height 25
click at [490, 274] on input "number" at bounding box center [478, 271] width 44 height 25
click at [486, 345] on input "number" at bounding box center [478, 341] width 44 height 25
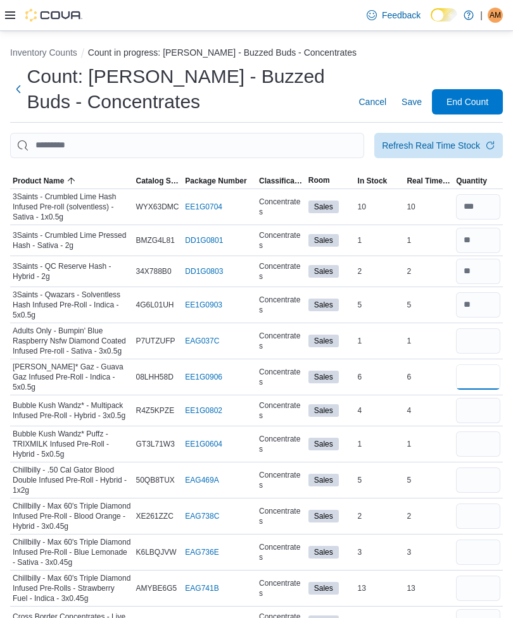
click at [485, 375] on input "number" at bounding box center [478, 377] width 44 height 25
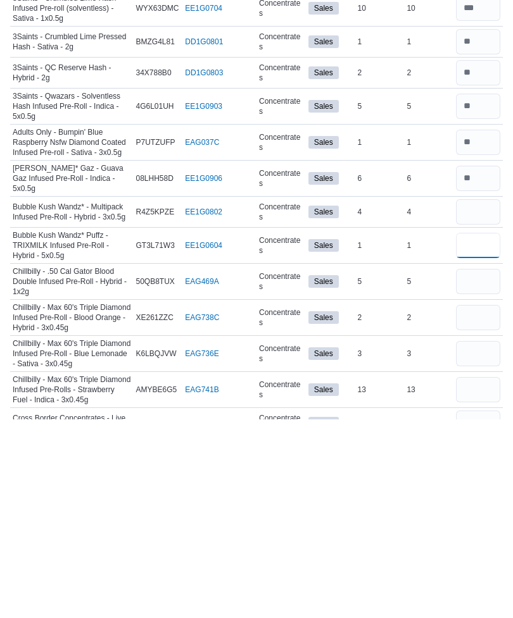
click at [480, 432] on input "number" at bounding box center [478, 444] width 44 height 25
click at [480, 468] on input "number" at bounding box center [478, 480] width 44 height 25
click at [486, 504] on input "number" at bounding box center [478, 516] width 44 height 25
click at [486, 540] on input "number" at bounding box center [478, 552] width 44 height 25
click at [482, 576] on input "number" at bounding box center [478, 588] width 44 height 25
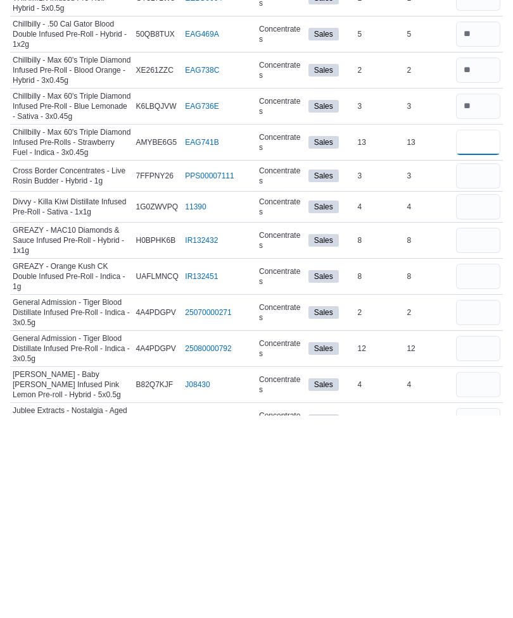
scroll to position [248, 0]
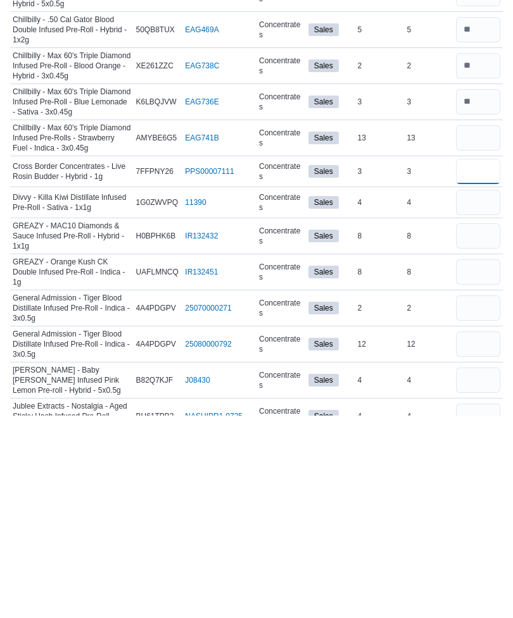
click at [472, 361] on input "number" at bounding box center [478, 373] width 44 height 25
click at [480, 392] on input "number" at bounding box center [478, 404] width 44 height 25
click at [490, 426] on input "number" at bounding box center [478, 438] width 44 height 25
click at [489, 462] on input "number" at bounding box center [478, 474] width 44 height 25
click at [485, 498] on input "number" at bounding box center [478, 510] width 44 height 25
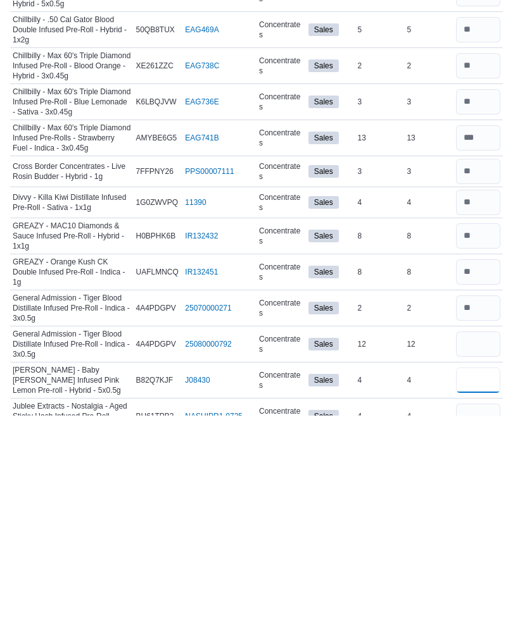
click at [478, 570] on input "number" at bounding box center [478, 582] width 44 height 25
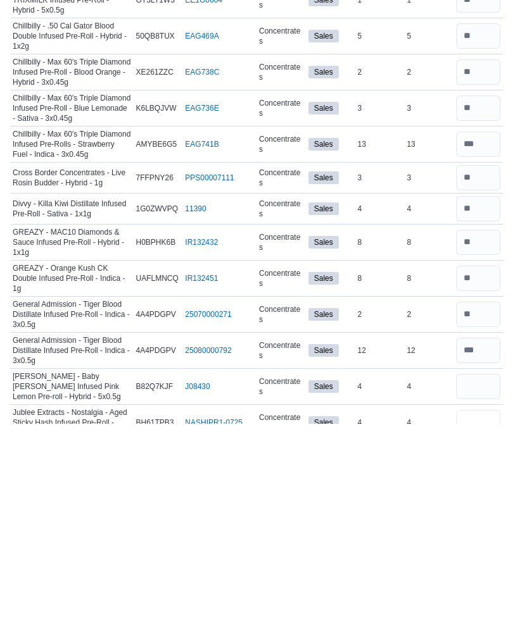
click at [473, 605] on input "number" at bounding box center [478, 617] width 44 height 25
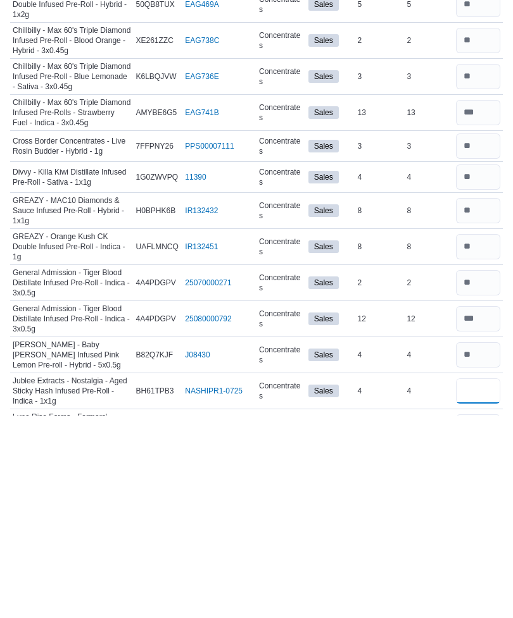
scroll to position [279, 0]
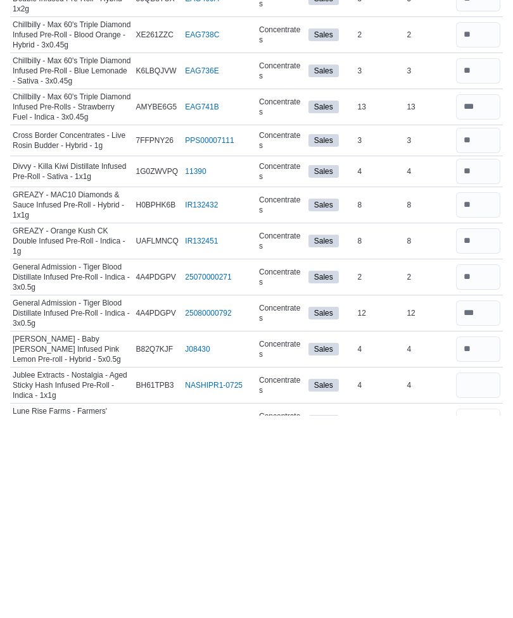
click at [487, 611] on input "number" at bounding box center [478, 623] width 44 height 25
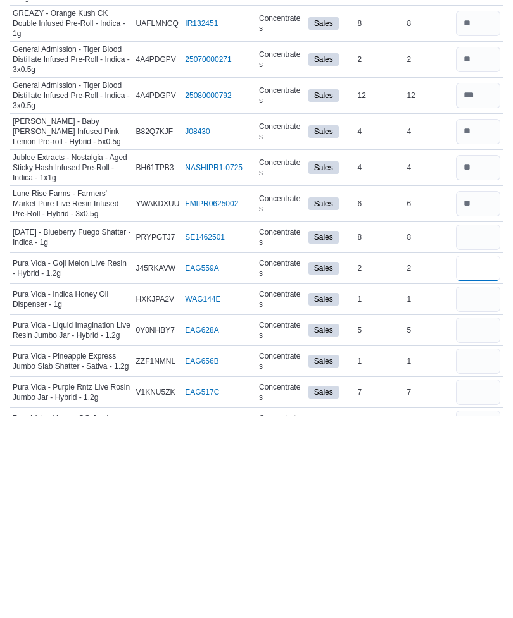
click at [489, 458] on input "number" at bounding box center [478, 470] width 44 height 25
click at [487, 489] on input "number" at bounding box center [478, 501] width 44 height 25
click at [484, 520] on input "number" at bounding box center [478, 532] width 44 height 25
click at [492, 551] on input "number" at bounding box center [478, 563] width 44 height 25
click at [484, 582] on input "number" at bounding box center [478, 594] width 44 height 25
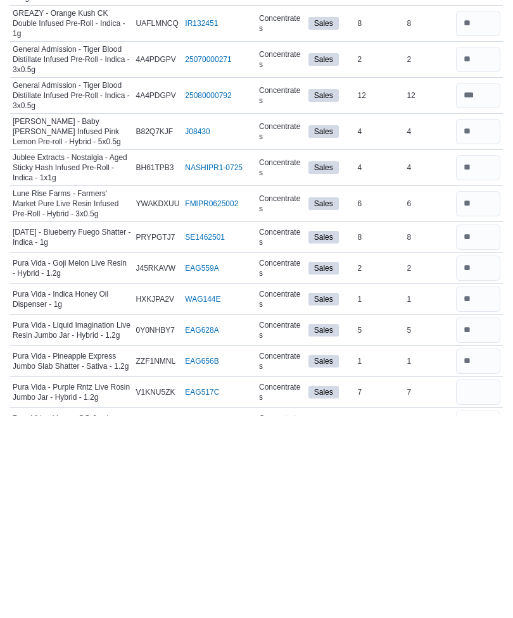
click at [485, 613] on input "number" at bounding box center [478, 625] width 44 height 25
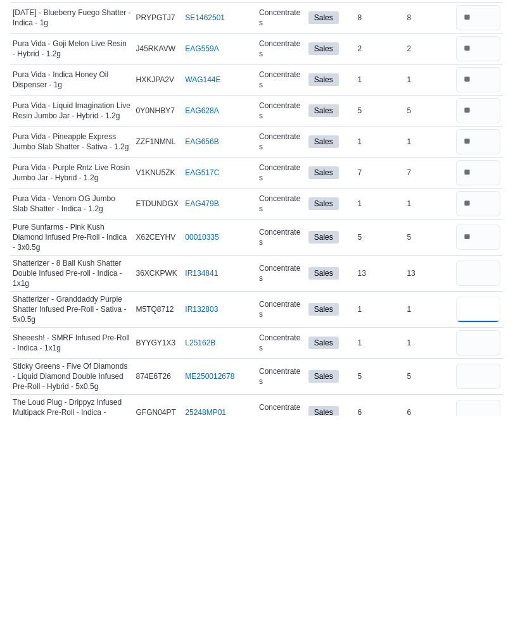
click at [487, 499] on input "number" at bounding box center [478, 511] width 44 height 25
click at [484, 533] on input "number" at bounding box center [478, 545] width 44 height 25
click at [485, 567] on input "number" at bounding box center [478, 579] width 44 height 25
click at [477, 603] on input "number" at bounding box center [478, 615] width 44 height 25
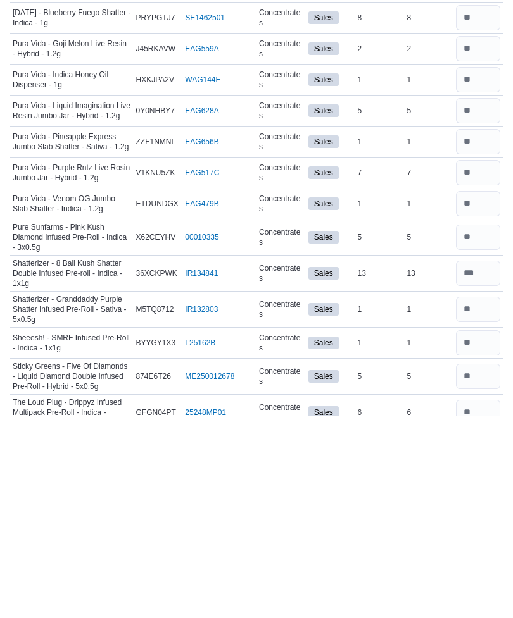
scroll to position [968, 0]
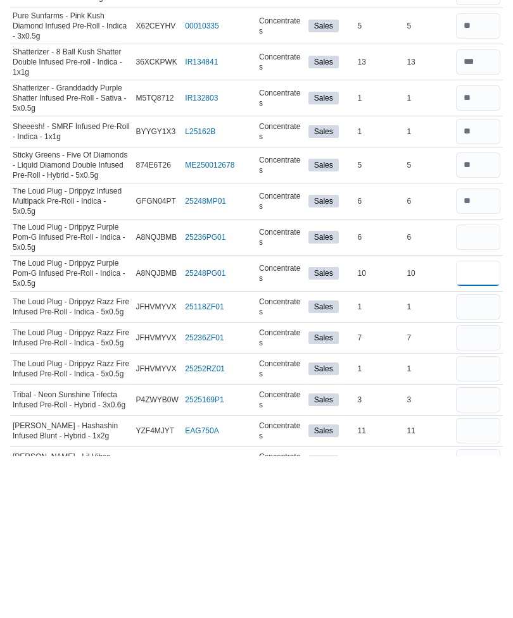
click at [483, 423] on input "number" at bounding box center [478, 435] width 44 height 25
click at [482, 456] on input "number" at bounding box center [478, 468] width 44 height 25
click at [486, 487] on input "number" at bounding box center [478, 499] width 44 height 25
click at [481, 518] on input "number" at bounding box center [478, 530] width 44 height 25
click at [481, 549] on input "number" at bounding box center [478, 561] width 44 height 25
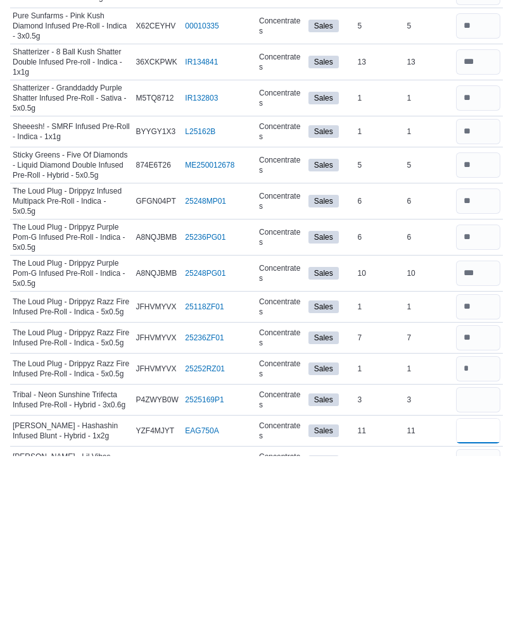
click at [479, 580] on input "number" at bounding box center [478, 592] width 44 height 25
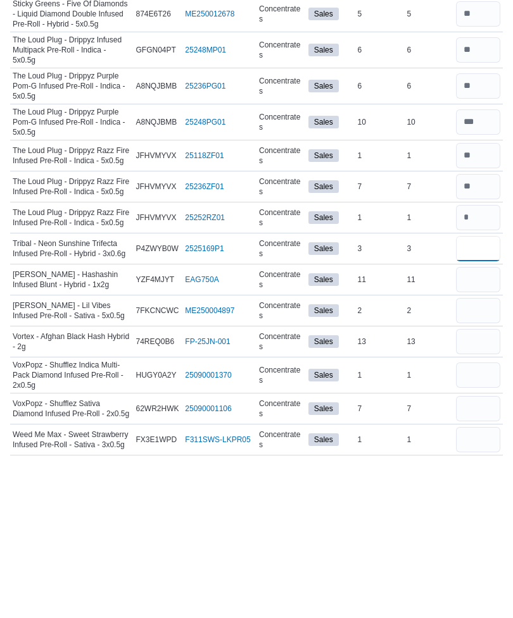
click at [489, 398] on input "number" at bounding box center [478, 410] width 44 height 25
click at [487, 429] on input "number" at bounding box center [478, 441] width 44 height 25
click at [482, 460] on input "number" at bounding box center [478, 472] width 44 height 25
click at [480, 491] on input "number" at bounding box center [478, 503] width 44 height 25
click at [481, 525] on input "number" at bounding box center [478, 537] width 44 height 25
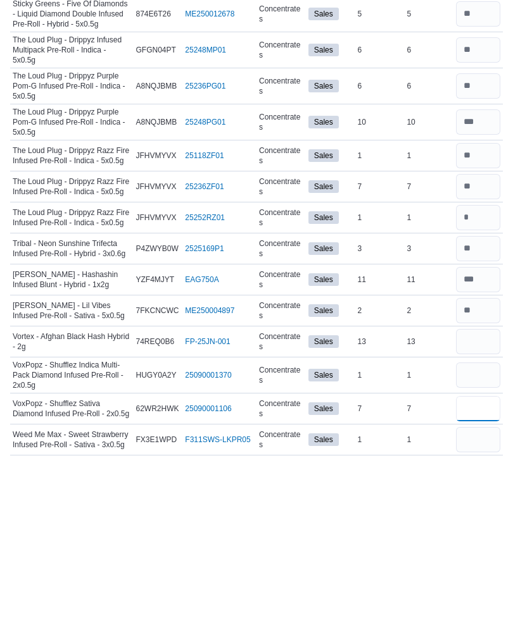
click at [478, 558] on input "number" at bounding box center [478, 570] width 44 height 25
click at [487, 589] on input "number" at bounding box center [478, 601] width 44 height 25
click at [488, 491] on input "number" at bounding box center [478, 503] width 44 height 25
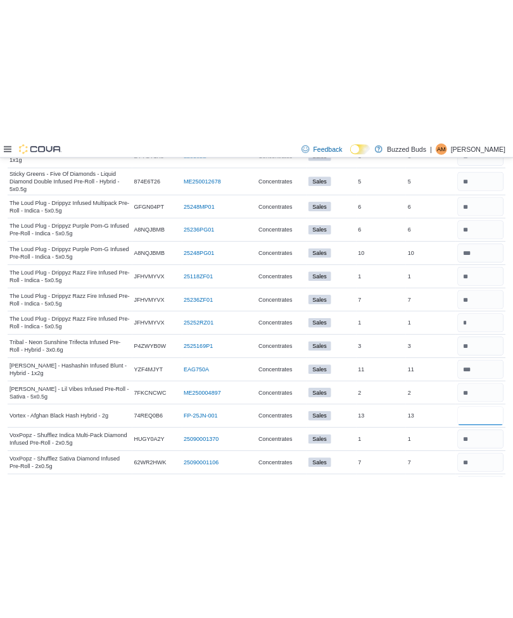
scroll to position [1079, 0]
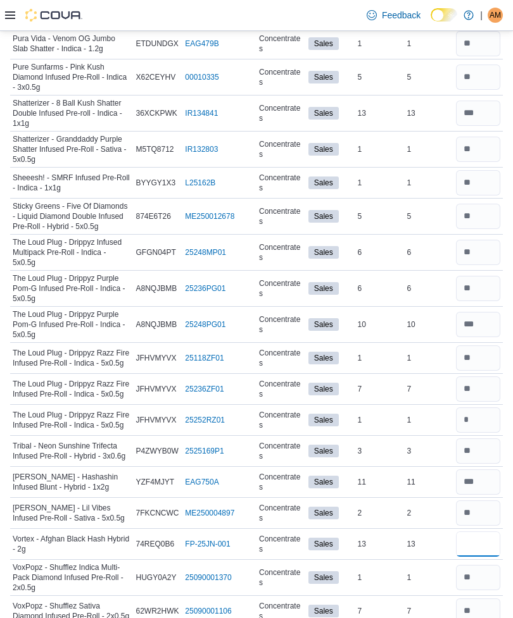
click at [480, 537] on input "number" at bounding box center [478, 544] width 44 height 25
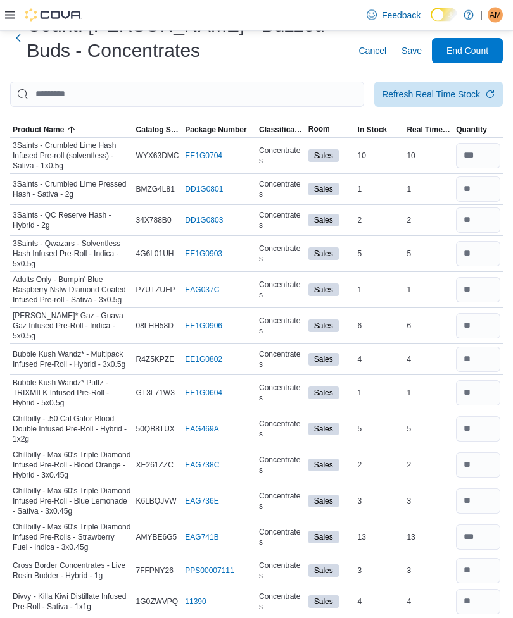
scroll to position [0, 0]
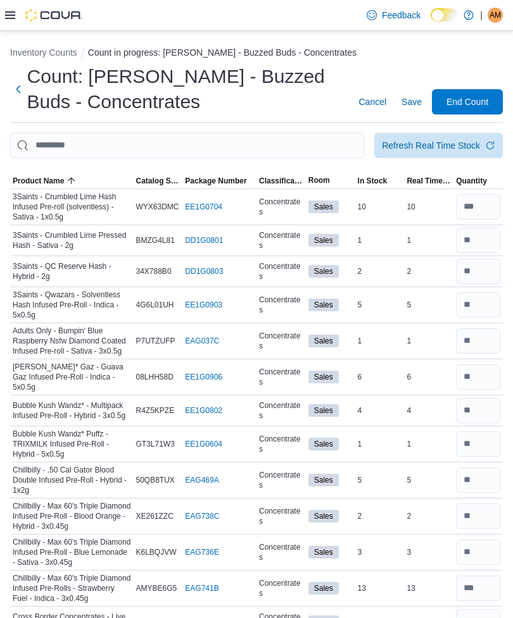
click at [414, 99] on span "Save" at bounding box center [411, 102] width 20 height 13
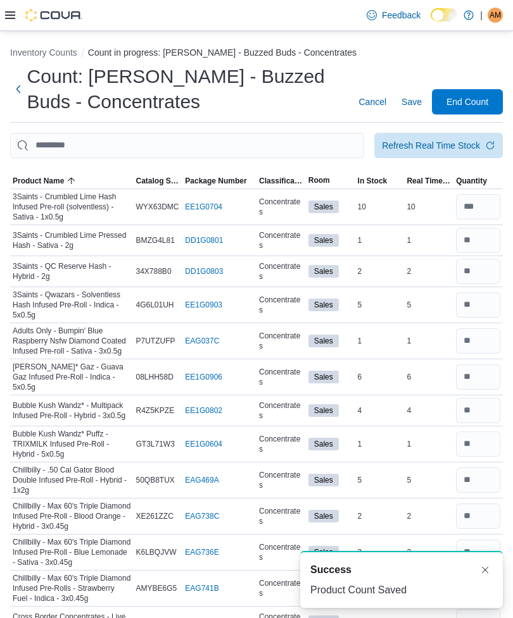
click at [422, 151] on div "Refresh Real Time Stock" at bounding box center [431, 145] width 98 height 13
click at [348, 74] on div "Count: Pickering - Buzzed Buds - Concentrates Cancel Save End Count" at bounding box center [256, 89] width 492 height 51
click at [409, 104] on span "Save" at bounding box center [411, 102] width 20 height 13
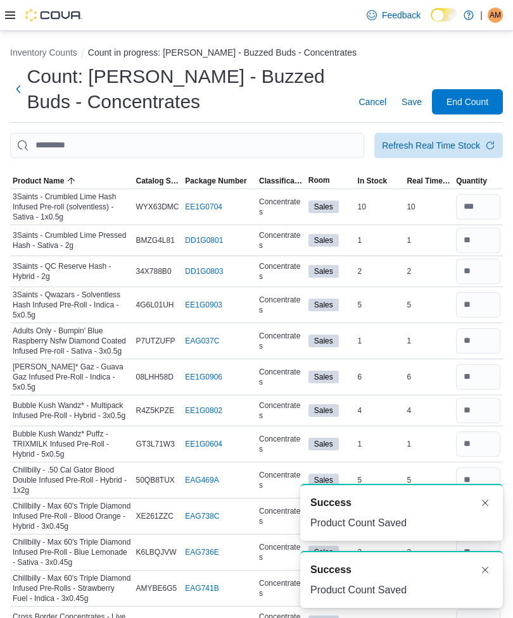
click at [477, 101] on span "End Count" at bounding box center [467, 102] width 42 height 13
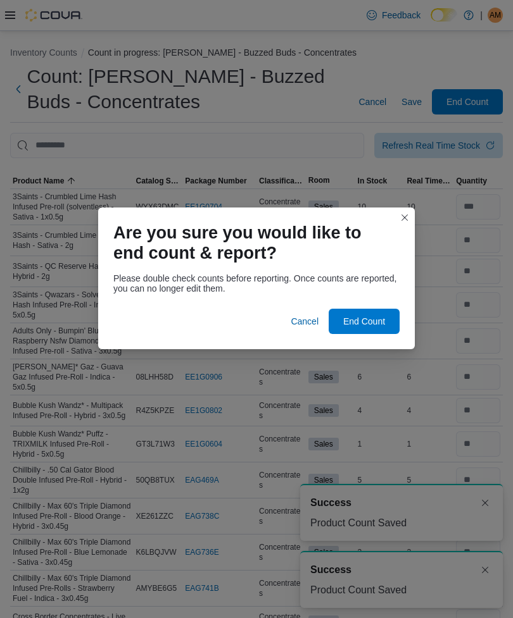
click at [368, 309] on span "End Count" at bounding box center [364, 321] width 56 height 25
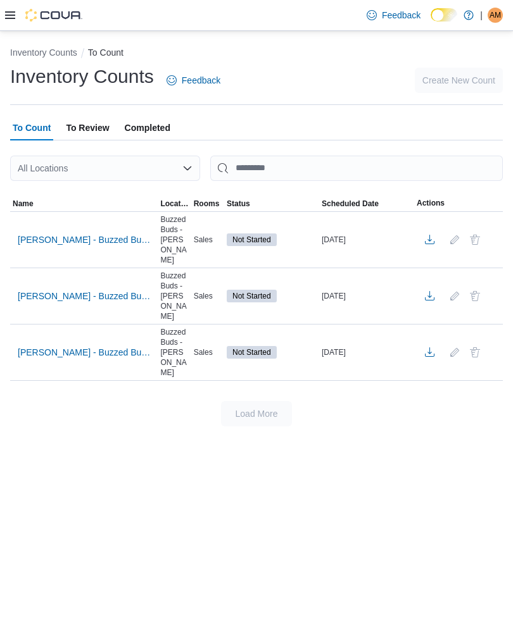
click at [72, 346] on span "Pickering - Buzzed Buds - Pre-Rolls" at bounding box center [84, 352] width 132 height 13
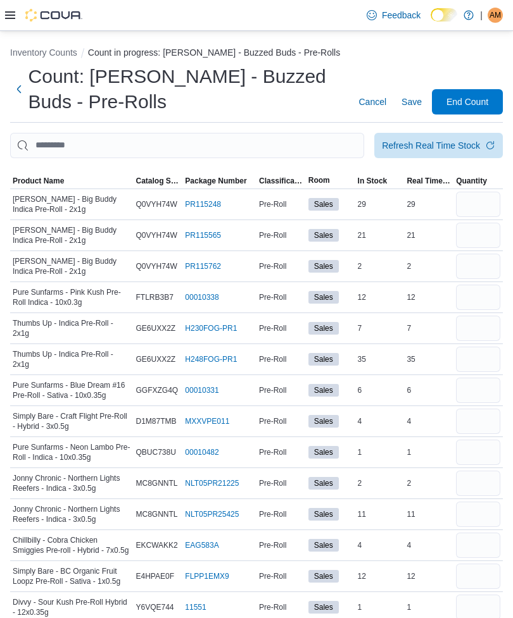
click at [34, 182] on span "Product Name" at bounding box center [38, 181] width 51 height 10
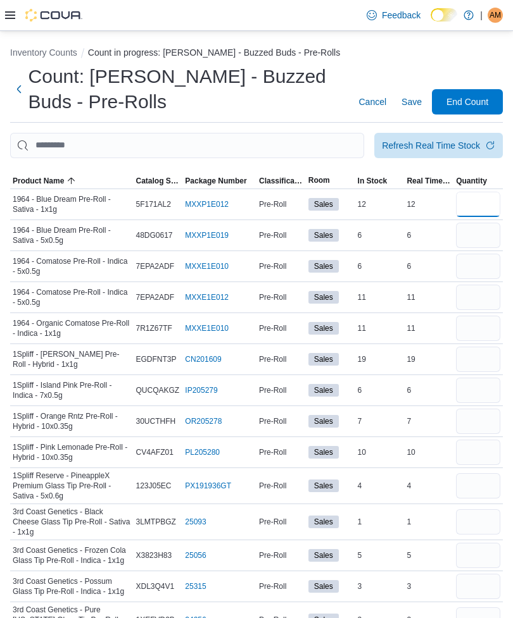
click at [482, 204] on input "number" at bounding box center [478, 204] width 44 height 25
click at [484, 238] on input "number" at bounding box center [478, 235] width 44 height 25
click at [485, 260] on input "number" at bounding box center [478, 266] width 44 height 25
click at [470, 329] on input "number" at bounding box center [478, 328] width 44 height 25
click at [477, 365] on input "number" at bounding box center [478, 359] width 44 height 25
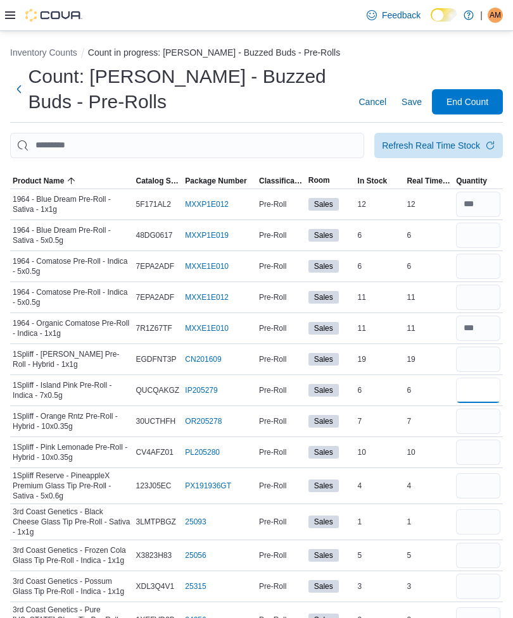
click at [479, 384] on input "number" at bounding box center [478, 390] width 44 height 25
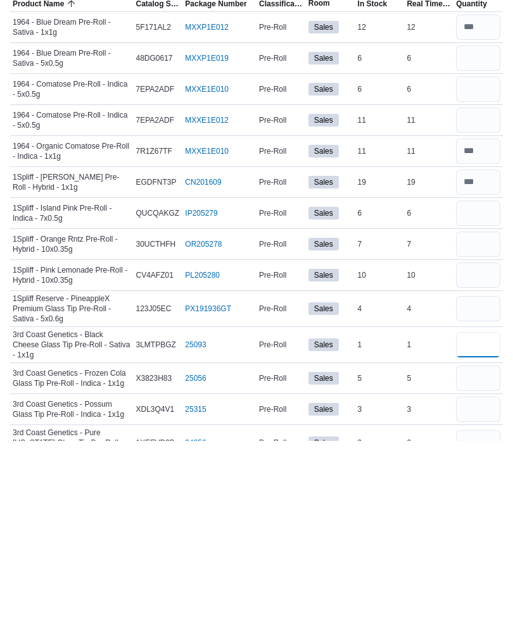
click at [473, 510] on input "number" at bounding box center [478, 522] width 44 height 25
click at [493, 543] on input "number" at bounding box center [478, 555] width 44 height 25
click at [483, 574] on input "number" at bounding box center [478, 586] width 44 height 25
click at [485, 608] on input "number" at bounding box center [478, 620] width 44 height 25
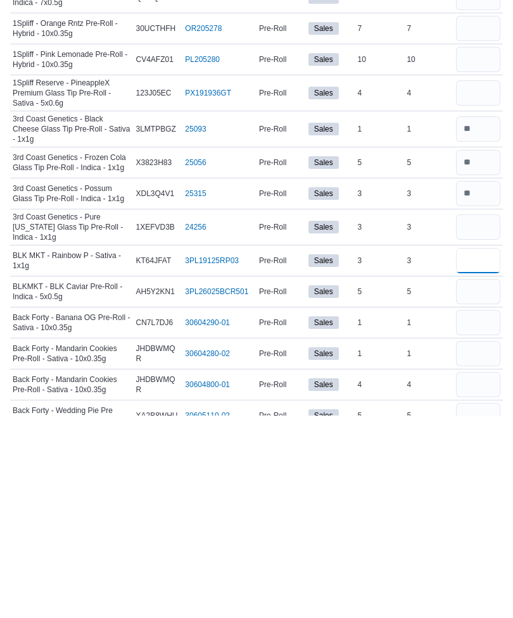
click at [491, 451] on input "number" at bounding box center [478, 463] width 44 height 25
click at [480, 482] on input "number" at bounding box center [478, 494] width 44 height 25
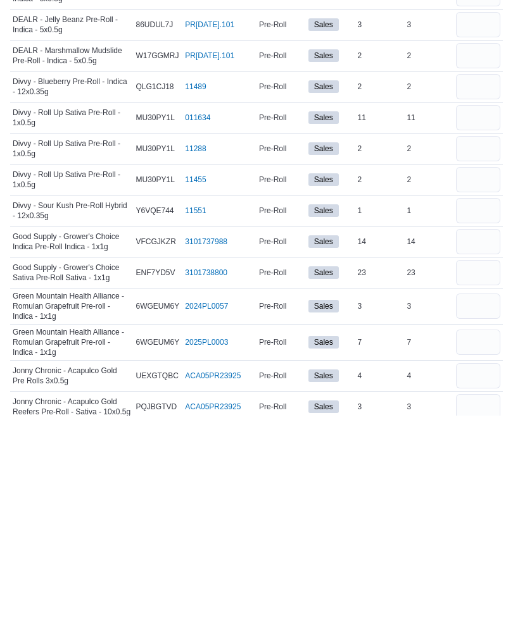
scroll to position [1410, 0]
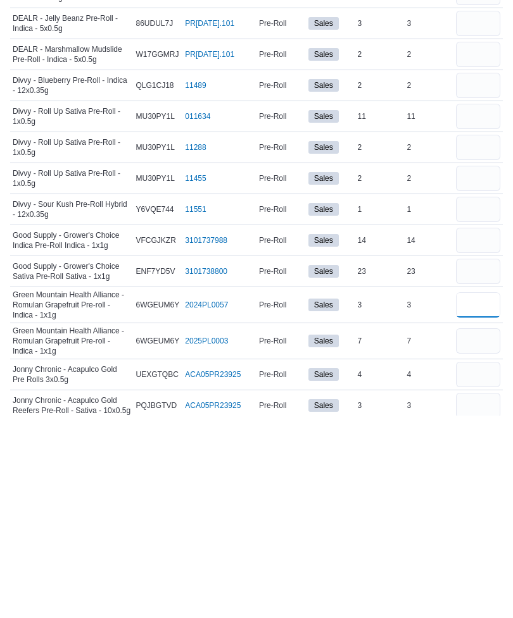
click at [475, 495] on input "number" at bounding box center [478, 507] width 44 height 25
click at [480, 531] on input "number" at bounding box center [478, 543] width 44 height 25
click at [491, 430] on input "number" at bounding box center [478, 442] width 44 height 25
click at [489, 461] on input "number" at bounding box center [478, 473] width 44 height 25
click at [478, 565] on input "number" at bounding box center [478, 577] width 44 height 25
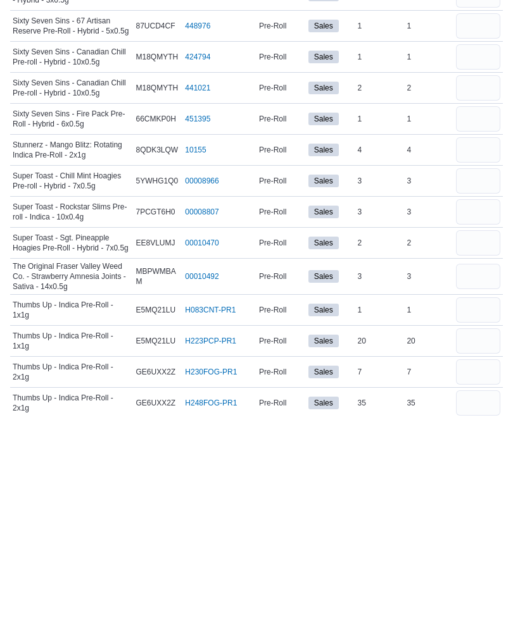
scroll to position [2802, 0]
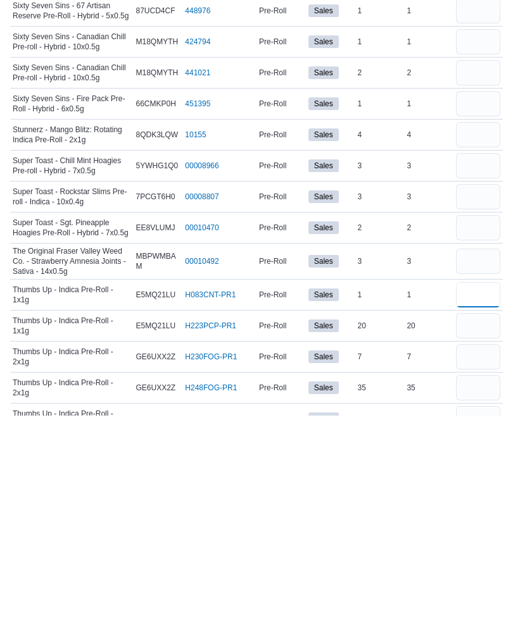
click at [483, 485] on input "number" at bounding box center [478, 497] width 44 height 25
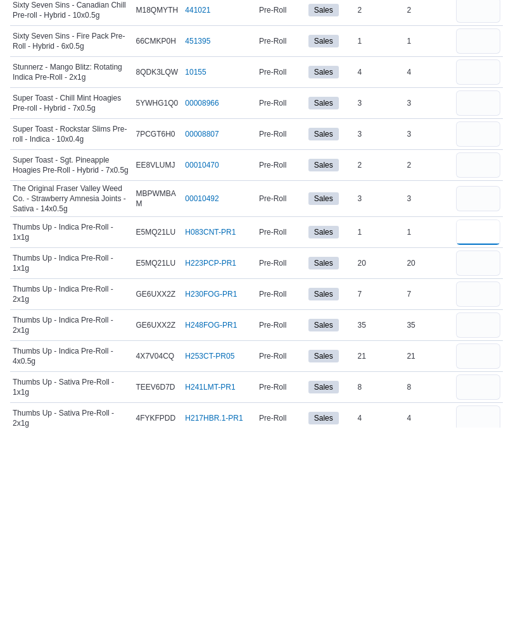
scroll to position [2905, 0]
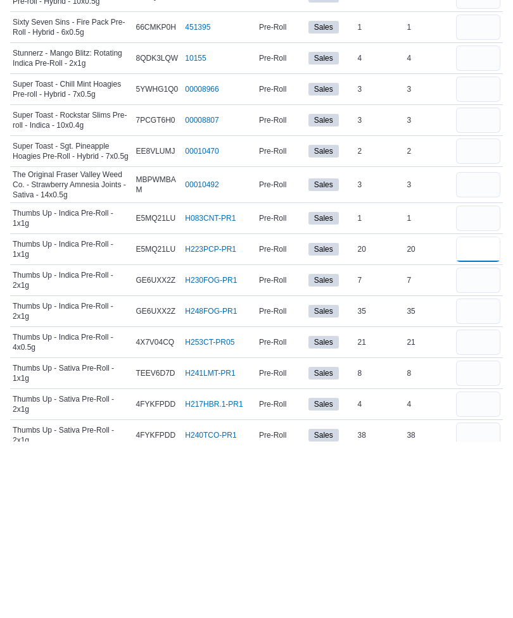
click at [482, 413] on input "number" at bounding box center [478, 425] width 44 height 25
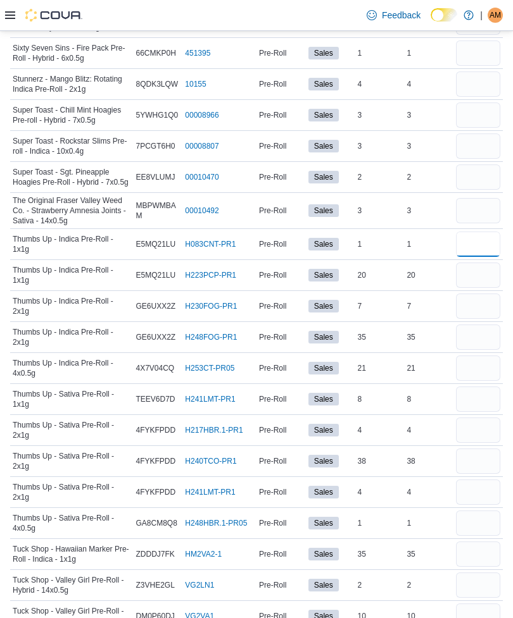
click at [476, 235] on input "number" at bounding box center [478, 244] width 44 height 25
click at [472, 387] on input "number" at bounding box center [478, 399] width 44 height 25
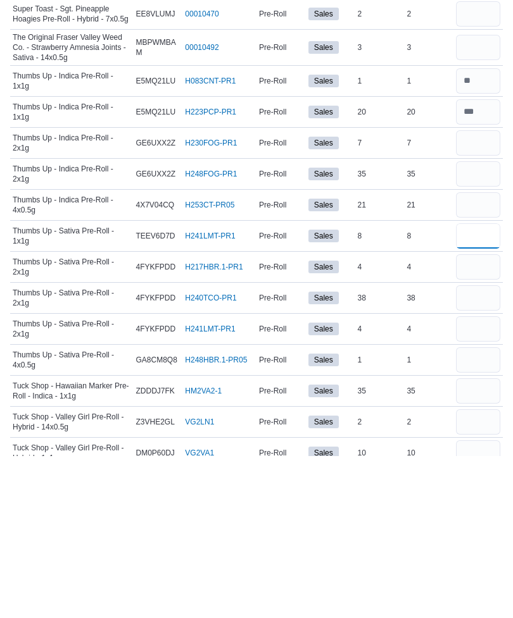
scroll to position [3057, 0]
click at [480, 540] on input "number" at bounding box center [478, 552] width 44 height 25
click at [475, 571] on input "number" at bounding box center [478, 583] width 44 height 25
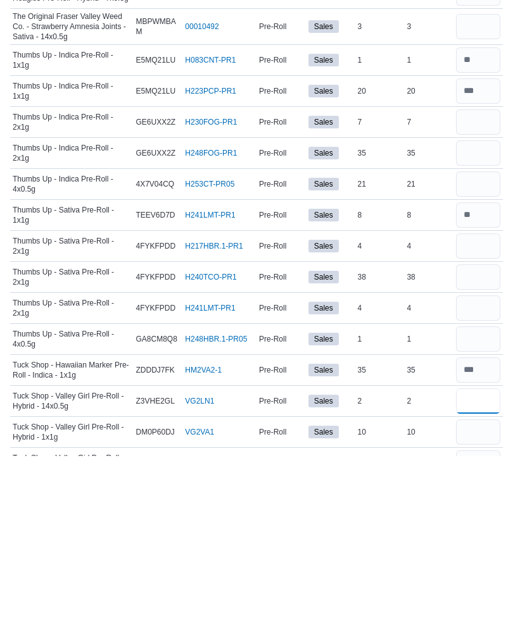
scroll to position [3096, 0]
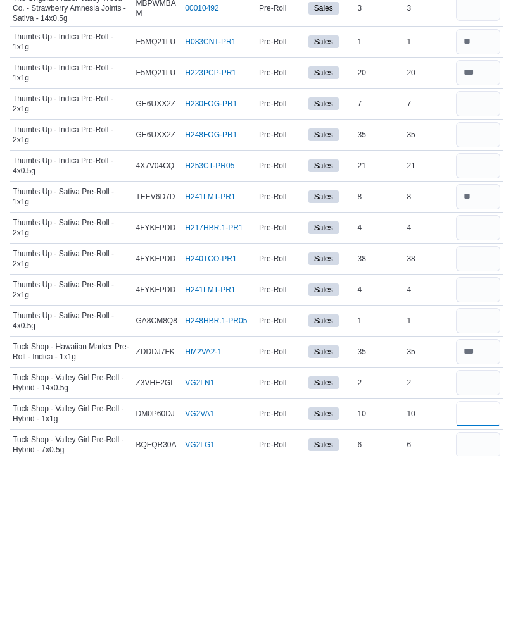
click at [484, 563] on input "number" at bounding box center [478, 575] width 44 height 25
click at [477, 594] on input "number" at bounding box center [478, 606] width 44 height 25
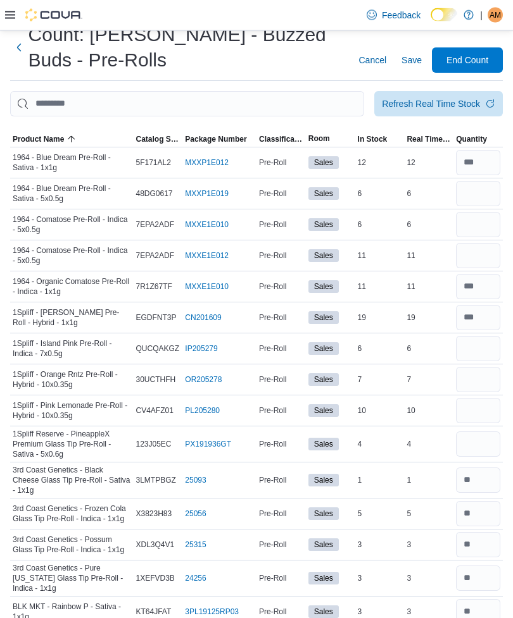
scroll to position [0, 0]
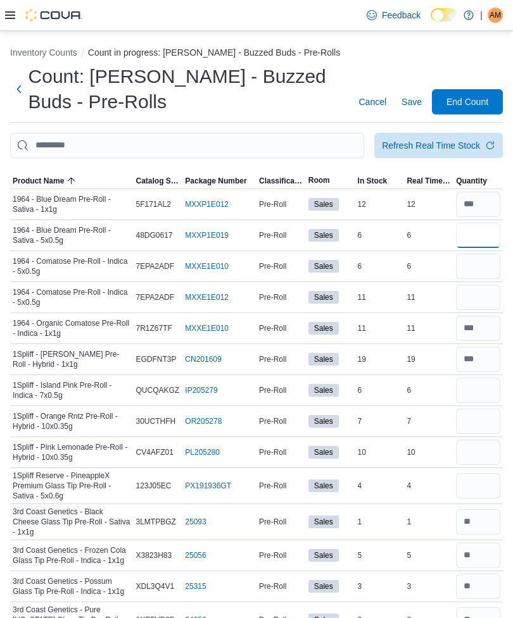
click at [491, 230] on input "number" at bounding box center [478, 235] width 44 height 25
click at [487, 267] on input "number" at bounding box center [478, 266] width 44 height 25
click at [470, 298] on input "number" at bounding box center [478, 297] width 44 height 25
click at [479, 391] on input "number" at bounding box center [478, 390] width 44 height 25
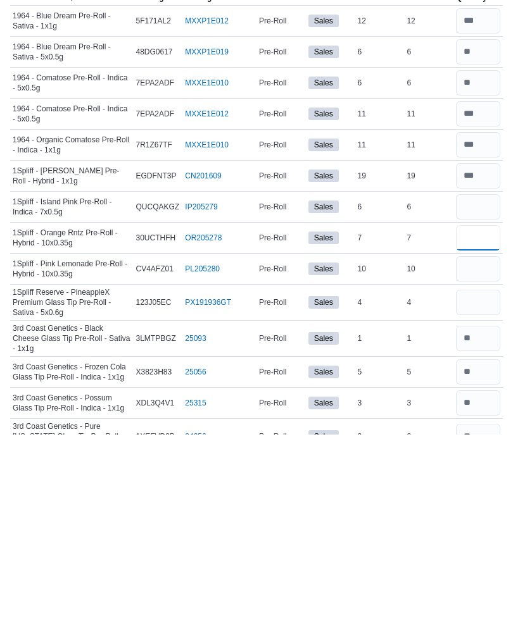
click at [479, 409] on input "number" at bounding box center [478, 421] width 44 height 25
click at [485, 440] on input "number" at bounding box center [478, 452] width 44 height 25
click at [482, 504] on td at bounding box center [477, 522] width 49 height 36
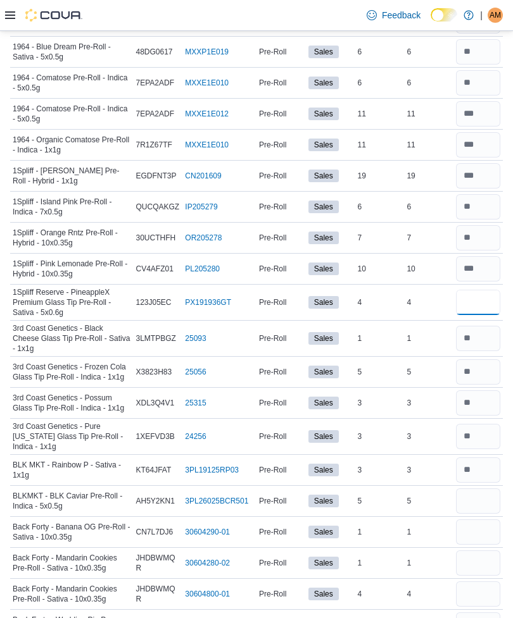
click at [479, 309] on input "number" at bounding box center [478, 302] width 44 height 25
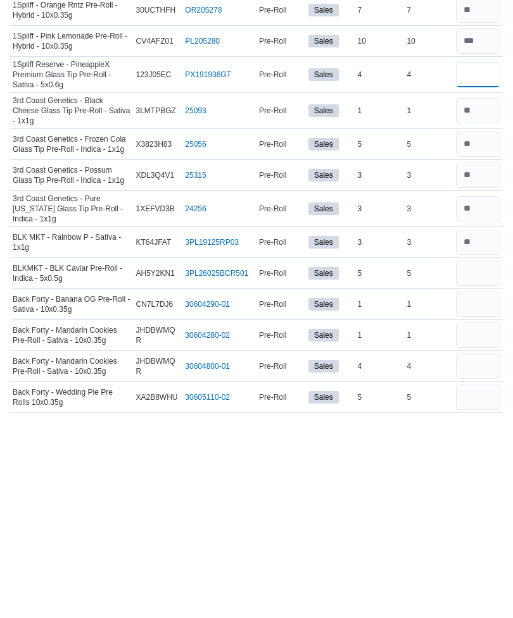
scroll to position [215, 0]
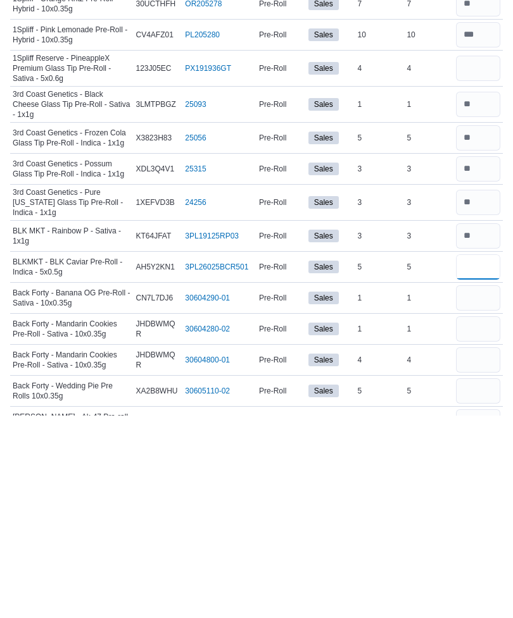
click at [477, 457] on input "number" at bounding box center [478, 469] width 44 height 25
click at [485, 488] on input "number" at bounding box center [478, 500] width 44 height 25
click at [480, 519] on input "number" at bounding box center [478, 531] width 44 height 25
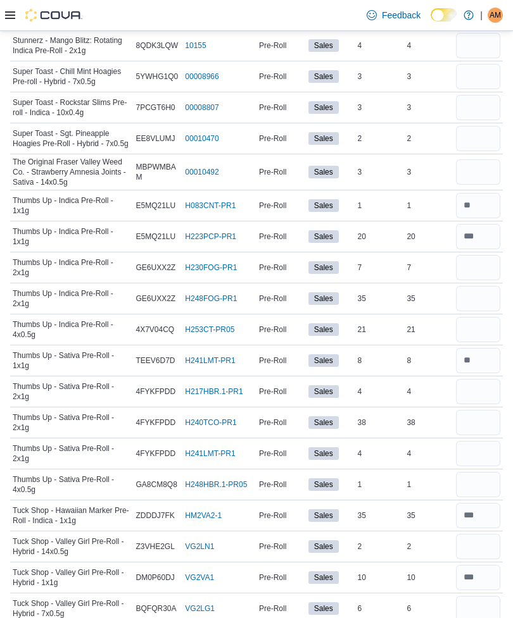
scroll to position [3096, 0]
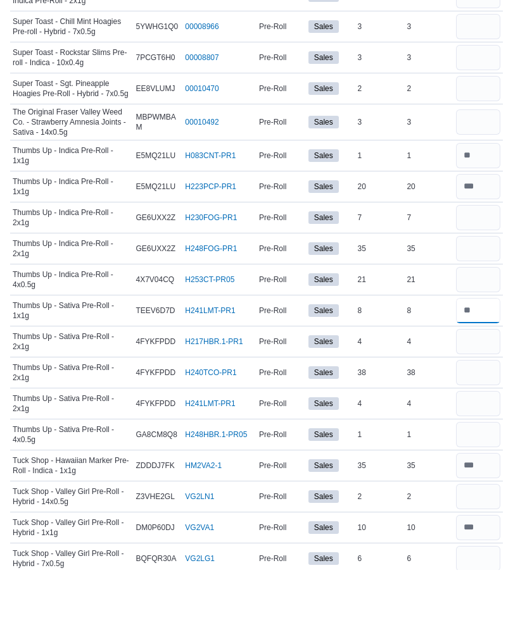
click at [482, 346] on input "number" at bounding box center [478, 358] width 44 height 25
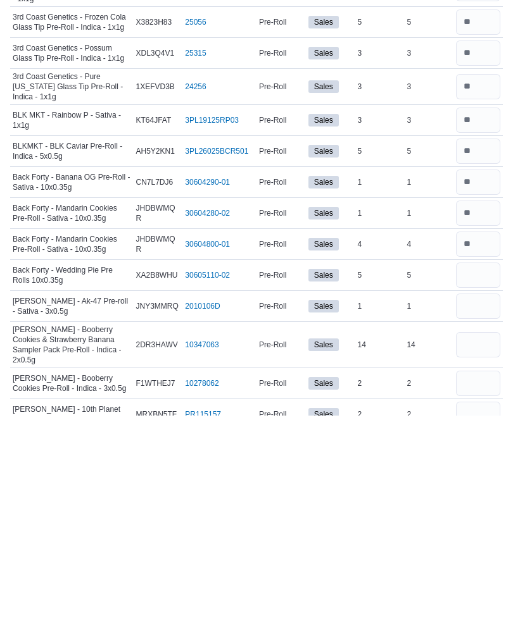
scroll to position [350, 0]
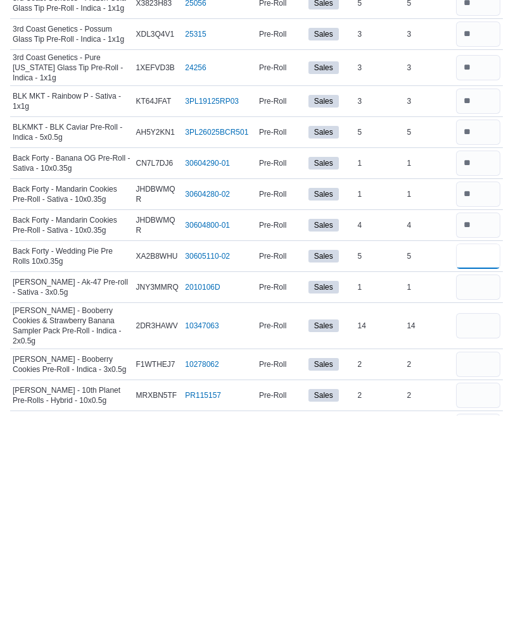
click at [458, 446] on input "number" at bounding box center [478, 458] width 44 height 25
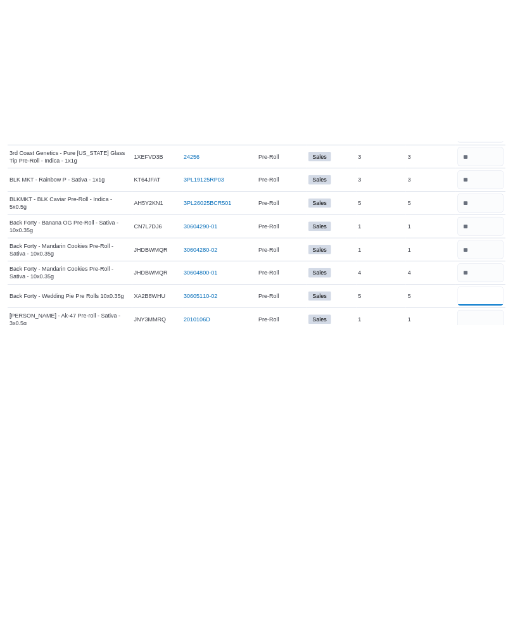
scroll to position [492, 0]
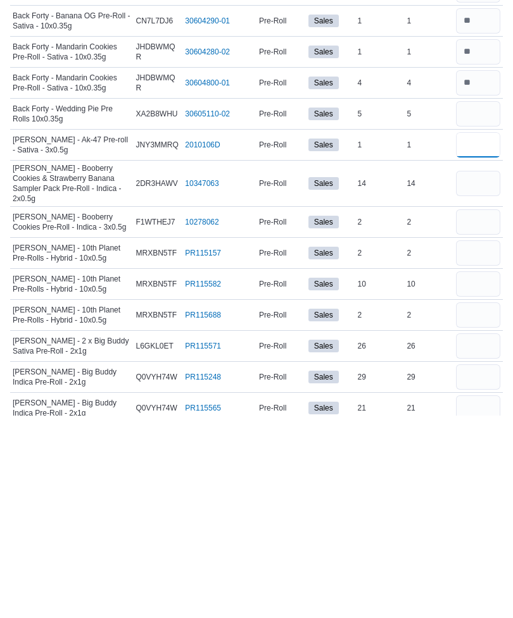
click at [485, 335] on input "number" at bounding box center [478, 347] width 44 height 25
click at [489, 373] on input "number" at bounding box center [478, 385] width 44 height 25
click at [487, 412] on input "number" at bounding box center [478, 424] width 44 height 25
click at [479, 443] on input "number" at bounding box center [478, 455] width 44 height 25
click at [482, 474] on input "number" at bounding box center [478, 486] width 44 height 25
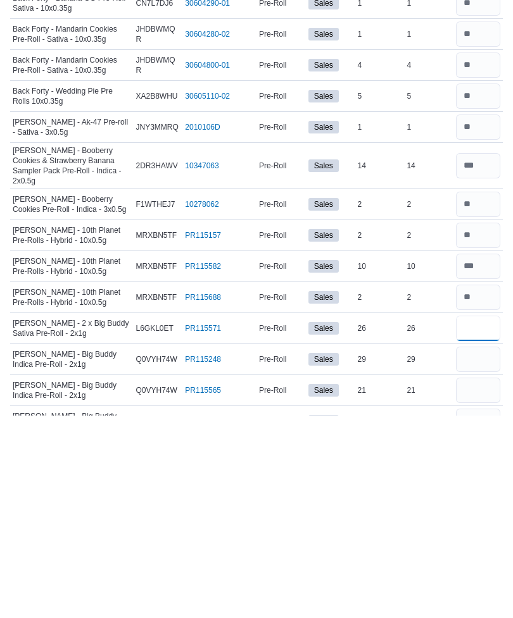
scroll to position [511, 0]
click at [474, 549] on input "number" at bounding box center [478, 561] width 44 height 25
click at [484, 580] on input "number" at bounding box center [478, 592] width 44 height 25
click at [481, 611] on input "number" at bounding box center [478, 623] width 44 height 25
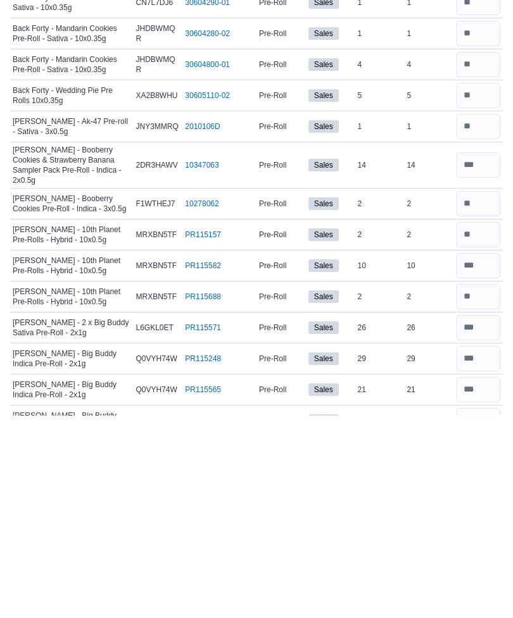
scroll to position [725, 0]
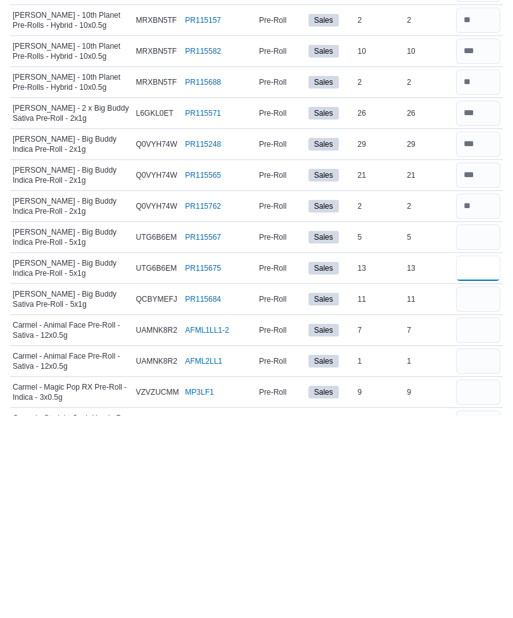
click at [480, 458] on input "number" at bounding box center [478, 470] width 44 height 25
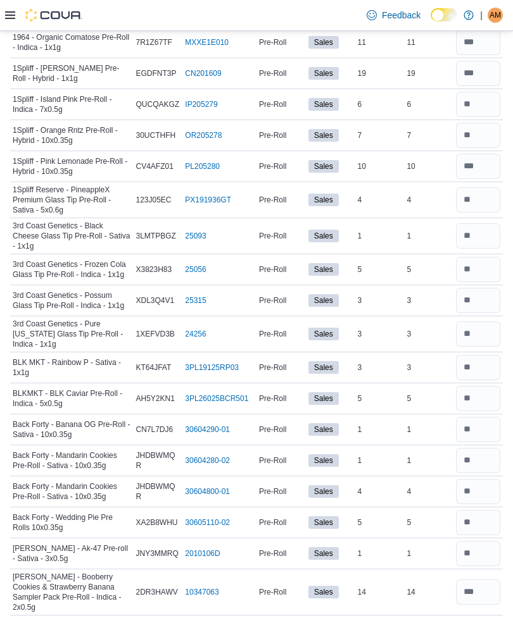
scroll to position [0, 0]
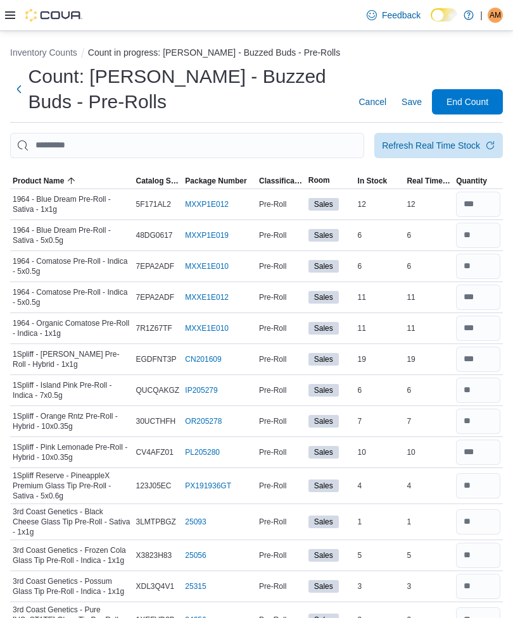
click at [426, 154] on span "Refresh Real Time Stock" at bounding box center [438, 145] width 113 height 25
click at [416, 102] on span "Save" at bounding box center [411, 102] width 20 height 13
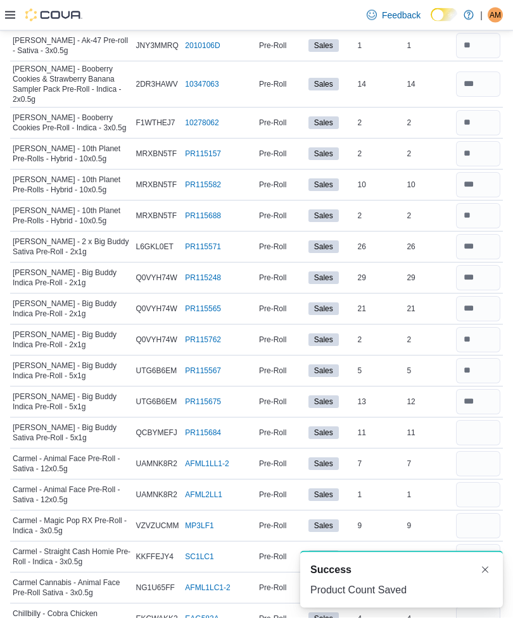
scroll to position [794, 0]
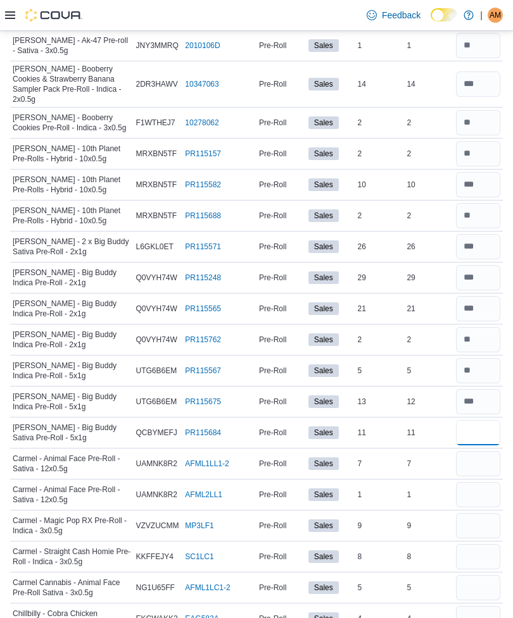
click at [476, 426] on input "number" at bounding box center [478, 432] width 44 height 25
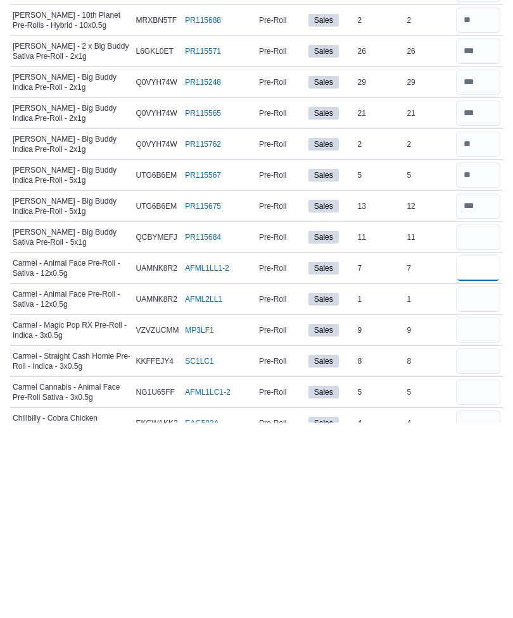
click at [483, 451] on input "number" at bounding box center [478, 463] width 44 height 25
click at [487, 482] on input "number" at bounding box center [478, 494] width 44 height 25
click at [489, 451] on input "number" at bounding box center [478, 463] width 44 height 25
click at [485, 575] on input "number" at bounding box center [478, 587] width 44 height 25
click at [484, 451] on input "number" at bounding box center [478, 463] width 44 height 25
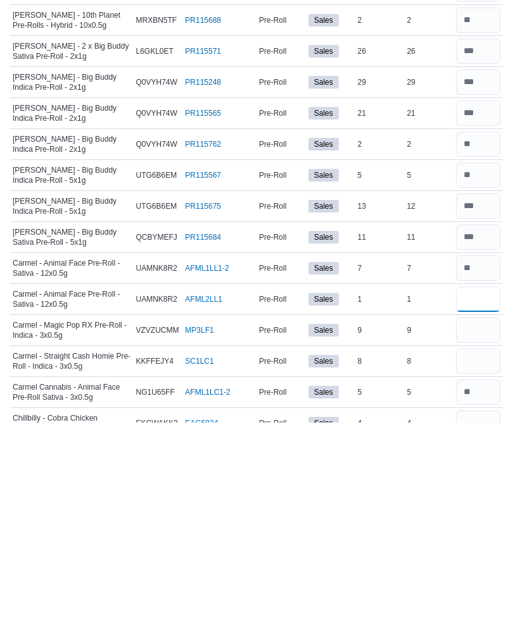
click at [480, 482] on input "number" at bounding box center [478, 494] width 44 height 25
click at [477, 513] on input "number" at bounding box center [478, 525] width 44 height 25
click at [483, 544] on input "number" at bounding box center [478, 556] width 44 height 25
click at [475, 606] on input "number" at bounding box center [478, 618] width 44 height 25
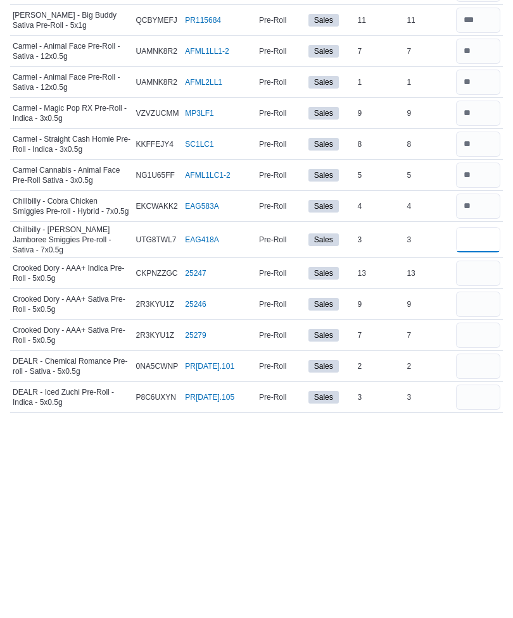
scroll to position [1207, 0]
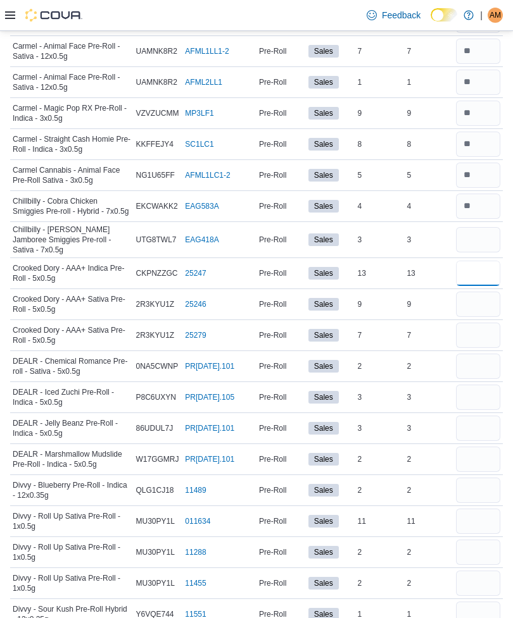
click at [473, 261] on input "number" at bounding box center [478, 273] width 44 height 25
click at [480, 266] on input "number" at bounding box center [478, 273] width 44 height 25
click at [475, 354] on input "number" at bounding box center [478, 366] width 44 height 25
click at [484, 385] on input "number" at bounding box center [478, 397] width 44 height 25
click at [481, 416] on input "number" at bounding box center [478, 428] width 44 height 25
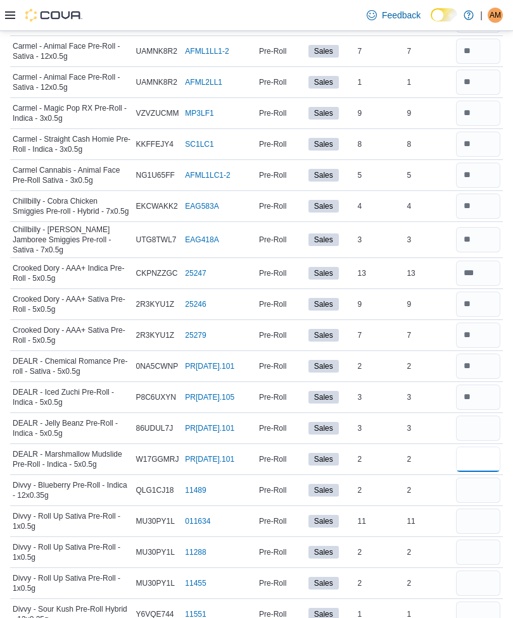
click at [482, 447] on input "number" at bounding box center [478, 459] width 44 height 25
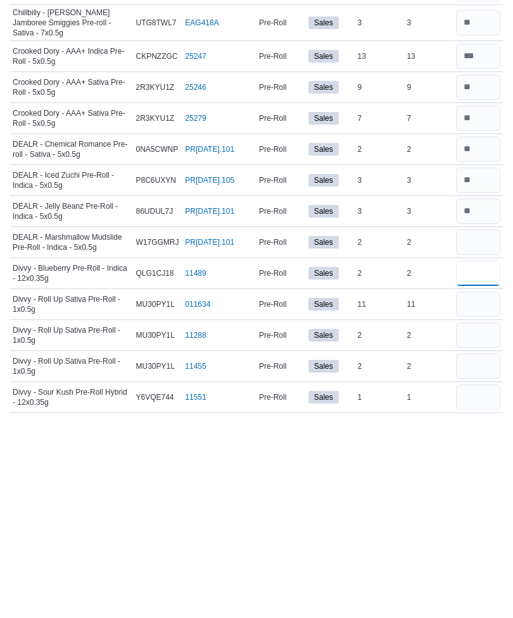
click at [488, 463] on input "number" at bounding box center [478, 475] width 44 height 25
click at [474, 587] on input "number" at bounding box center [478, 599] width 44 height 25
click at [484, 494] on input "number" at bounding box center [478, 506] width 44 height 25
click at [484, 525] on input "number" at bounding box center [478, 537] width 44 height 25
click at [481, 556] on input "number" at bounding box center [478, 568] width 44 height 25
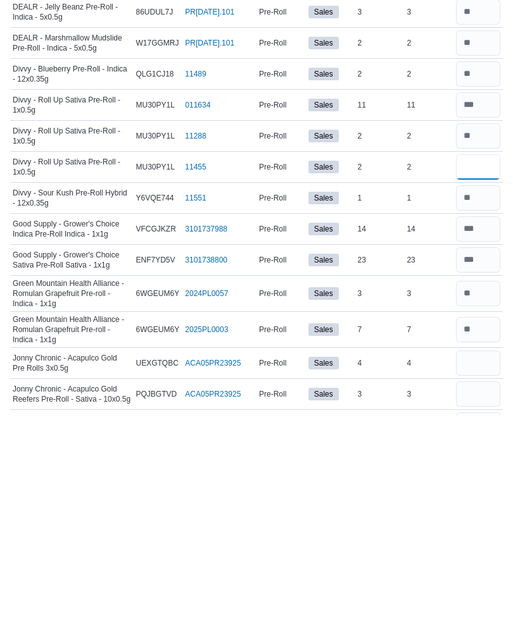
scroll to position [1432, 0]
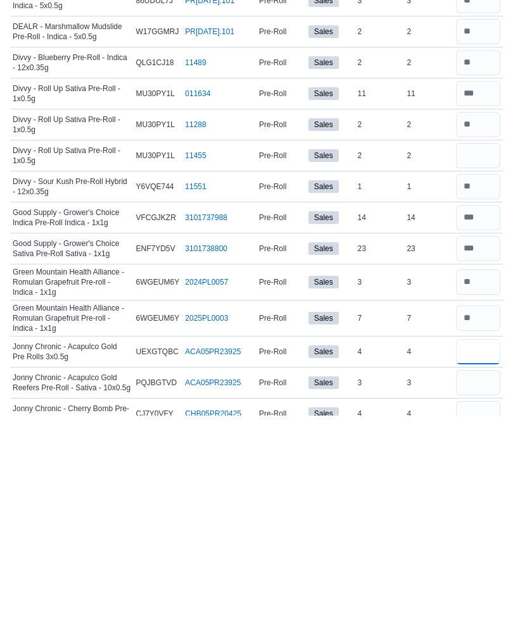
click at [482, 542] on input "number" at bounding box center [478, 554] width 44 height 25
click at [480, 573] on input "number" at bounding box center [478, 585] width 44 height 25
click at [484, 604] on input "number" at bounding box center [478, 616] width 44 height 25
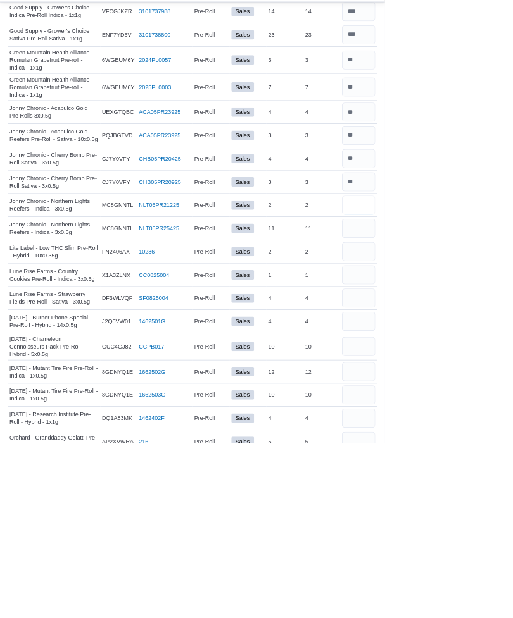
scroll to position [1779, 0]
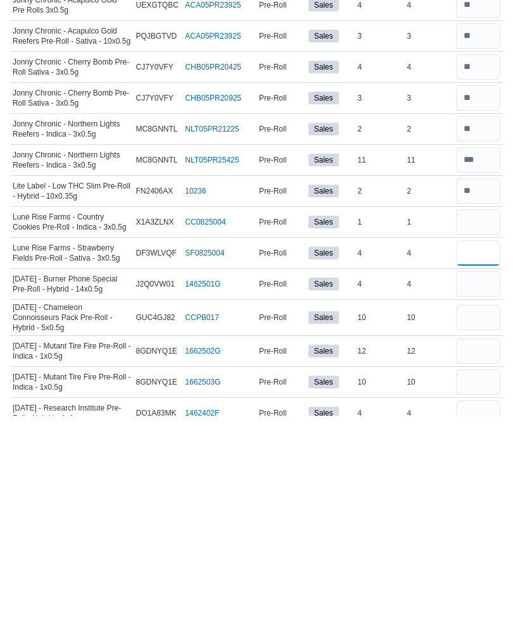
click at [492, 443] on input "number" at bounding box center [478, 455] width 44 height 25
click at [486, 443] on input "*" at bounding box center [478, 455] width 44 height 25
click at [482, 474] on input "number" at bounding box center [478, 486] width 44 height 25
click at [484, 508] on input "number" at bounding box center [478, 520] width 44 height 25
click at [492, 541] on input "number" at bounding box center [478, 553] width 44 height 25
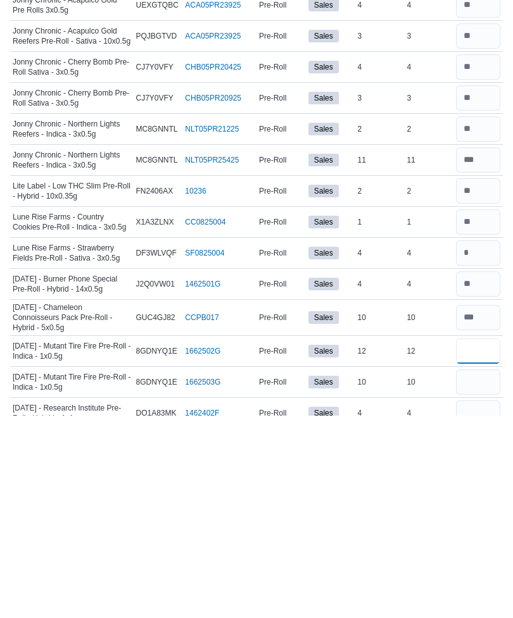
scroll to position [1982, 0]
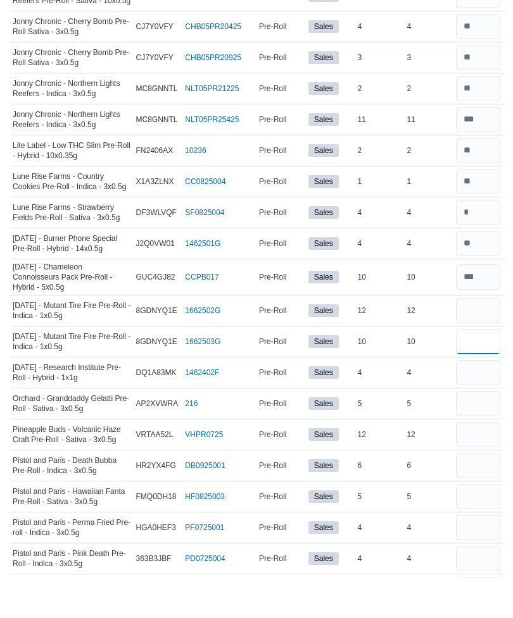
click at [486, 370] on input "number" at bounding box center [478, 382] width 44 height 25
click at [487, 339] on input "number" at bounding box center [478, 351] width 44 height 25
click at [481, 370] on input "number" at bounding box center [478, 382] width 44 height 25
click at [487, 339] on input "number" at bounding box center [478, 351] width 44 height 25
click at [483, 401] on input "number" at bounding box center [478, 413] width 44 height 25
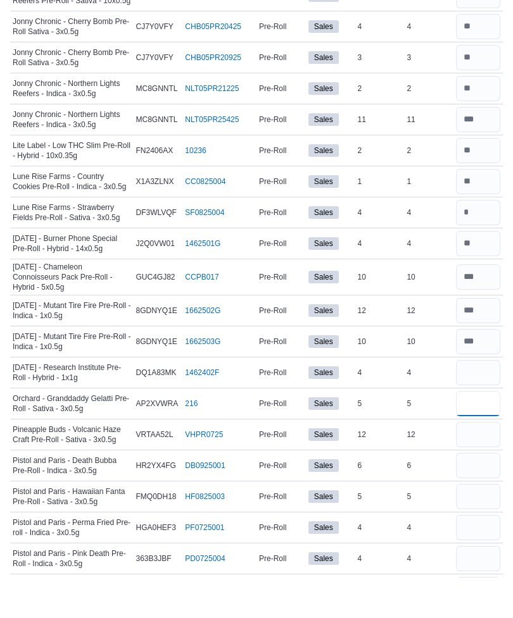
click at [477, 432] on input "number" at bounding box center [478, 444] width 44 height 25
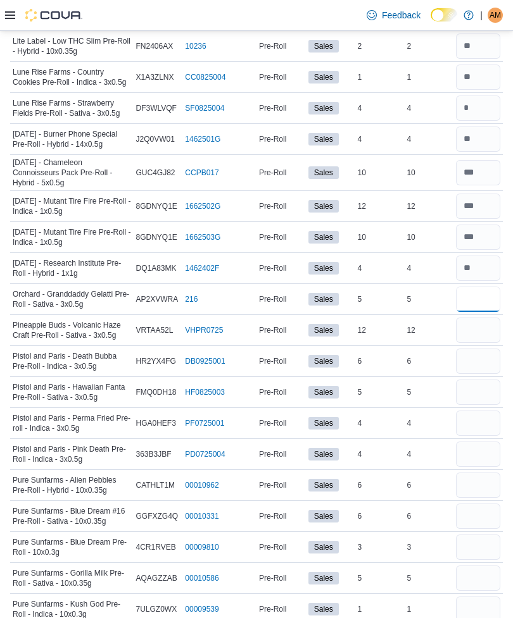
scroll to position [2119, 0]
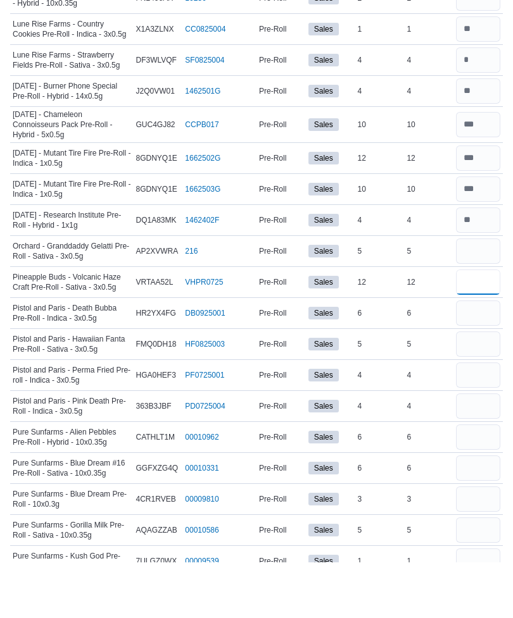
click at [483, 325] on input "number" at bounding box center [478, 337] width 44 height 25
click at [489, 356] on input "number" at bounding box center [478, 368] width 44 height 25
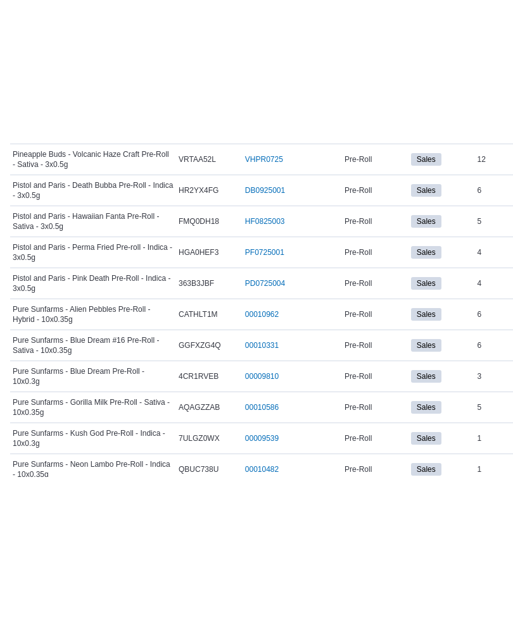
scroll to position [2157, 0]
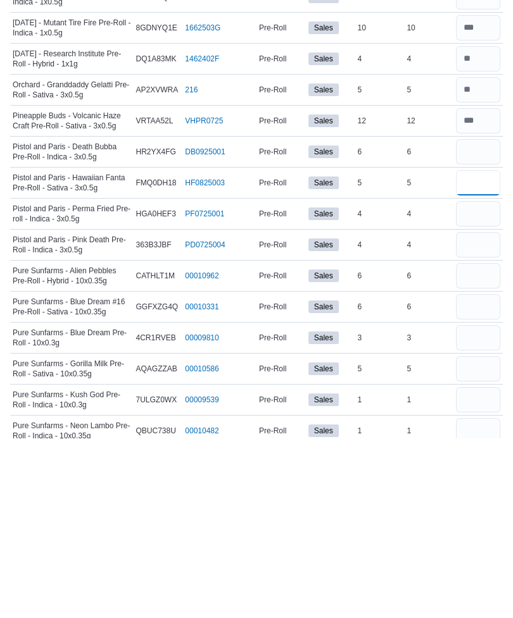
click at [486, 350] on input "number" at bounding box center [478, 362] width 44 height 25
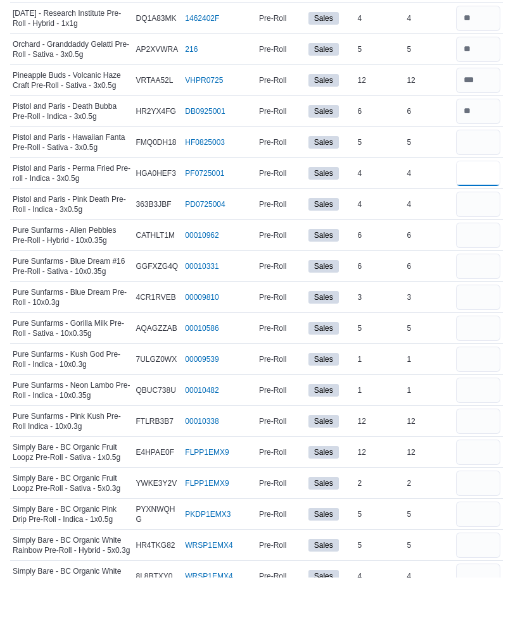
click at [480, 201] on input "number" at bounding box center [478, 213] width 44 height 25
click at [486, 232] on input "number" at bounding box center [478, 244] width 44 height 25
click at [463, 263] on input "number" at bounding box center [478, 275] width 44 height 25
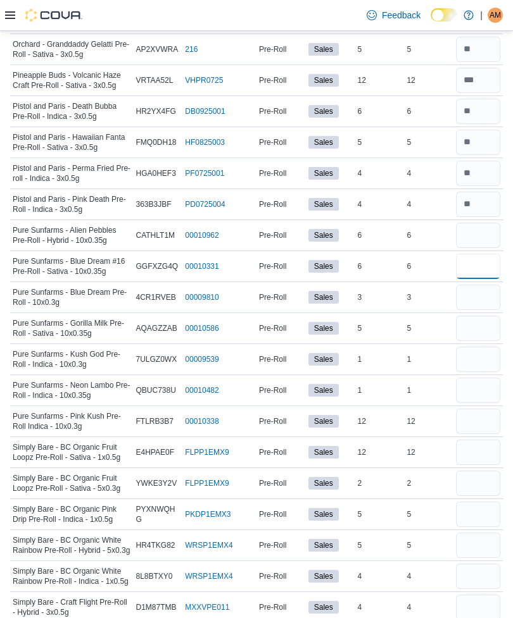
click at [480, 256] on input "number" at bounding box center [478, 266] width 44 height 25
click at [472, 289] on input "number" at bounding box center [478, 297] width 44 height 25
click at [479, 316] on input "number" at bounding box center [478, 328] width 44 height 25
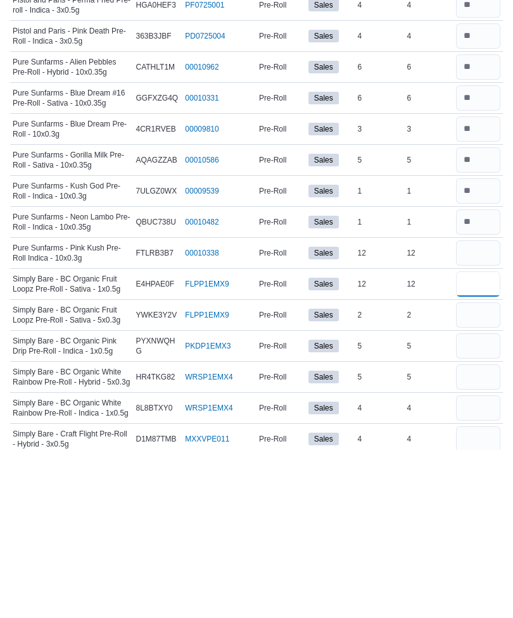
click at [486, 440] on input "number" at bounding box center [478, 452] width 44 height 25
click at [483, 471] on input "number" at bounding box center [478, 483] width 44 height 25
click at [483, 502] on input "number" at bounding box center [478, 514] width 44 height 25
click at [481, 533] on input "number" at bounding box center [478, 545] width 44 height 25
click at [480, 564] on input "number" at bounding box center [478, 576] width 44 height 25
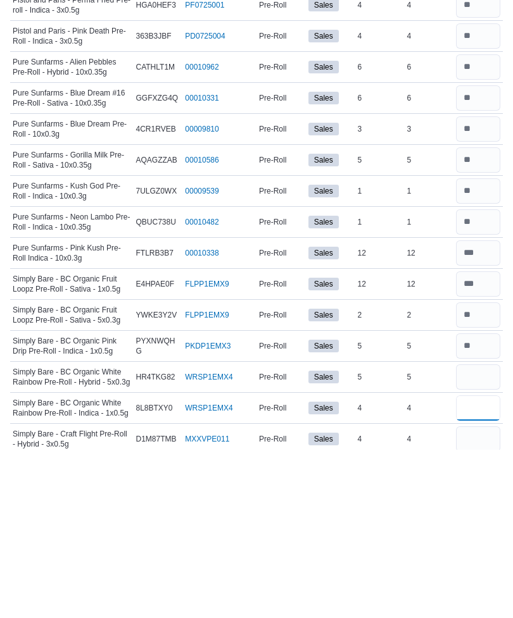
scroll to position [2529, 0]
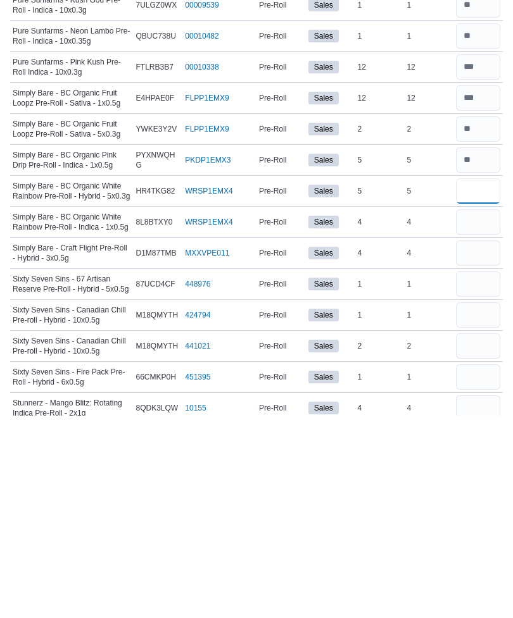
click at [485, 381] on input "number" at bounding box center [478, 393] width 44 height 25
click at [486, 443] on input "number" at bounding box center [478, 455] width 44 height 25
click at [487, 474] on input "number" at bounding box center [478, 486] width 44 height 25
click at [483, 505] on input "number" at bounding box center [478, 517] width 44 height 25
click at [484, 536] on input "number" at bounding box center [478, 548] width 44 height 25
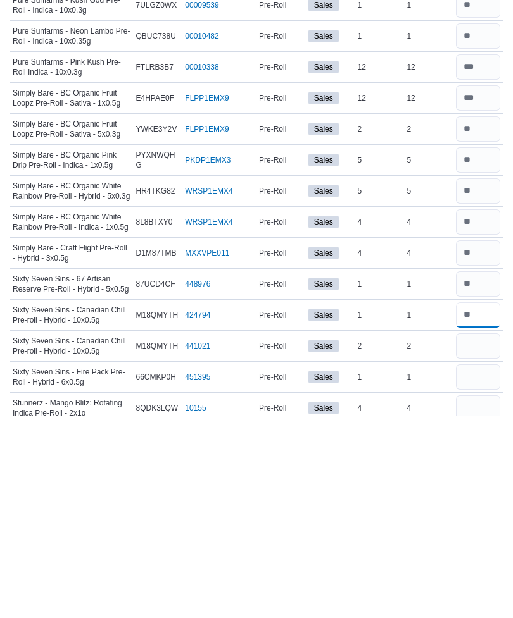
click at [487, 505] on input "number" at bounding box center [478, 517] width 44 height 25
click at [482, 536] on input "number" at bounding box center [478, 548] width 44 height 25
click at [477, 567] on input "number" at bounding box center [478, 579] width 44 height 25
click at [479, 598] on input "number" at bounding box center [478, 610] width 44 height 25
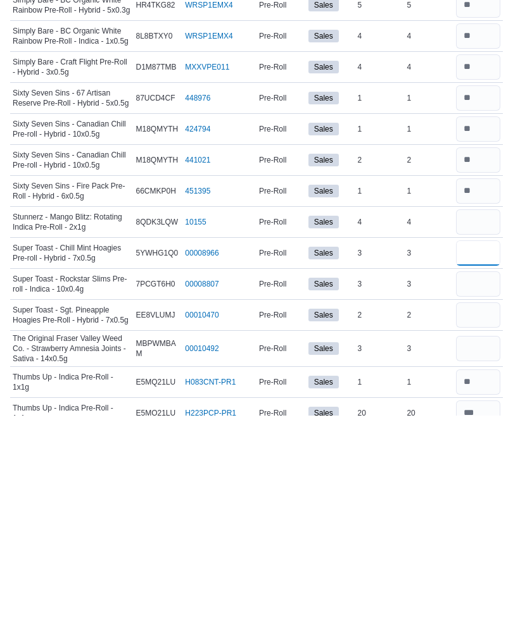
click at [488, 443] on input "number" at bounding box center [478, 455] width 44 height 25
click at [487, 474] on input "number" at bounding box center [478, 486] width 44 height 25
click at [481, 505] on input "number" at bounding box center [478, 517] width 44 height 25
click at [479, 539] on input "number" at bounding box center [478, 551] width 44 height 25
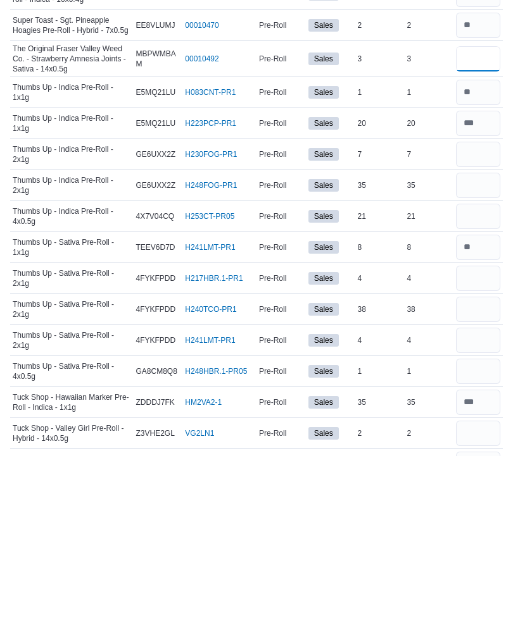
scroll to position [3053, 0]
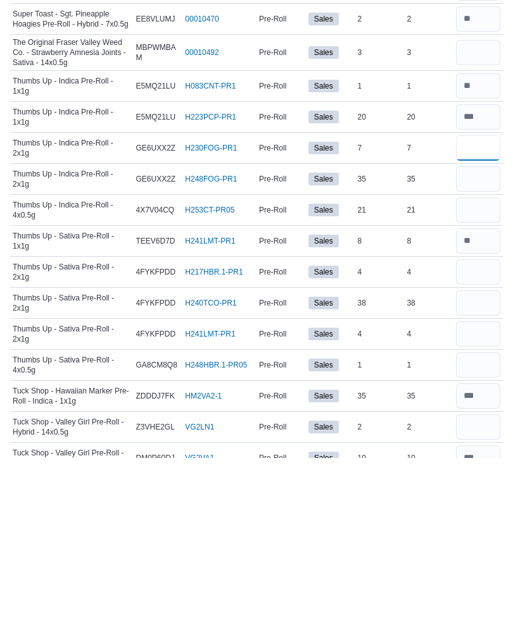
click at [485, 296] on input "number" at bounding box center [478, 308] width 44 height 25
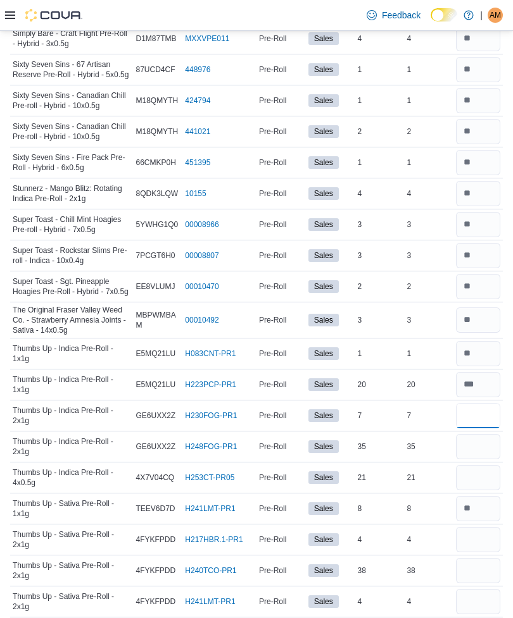
scroll to position [2919, 0]
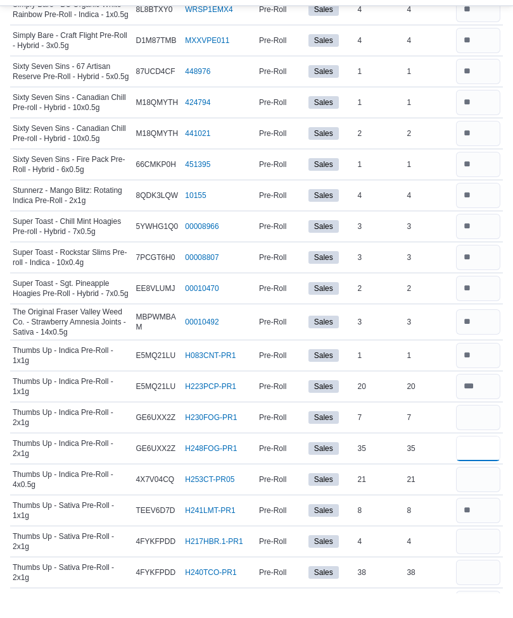
click at [480, 461] on input "number" at bounding box center [478, 473] width 44 height 25
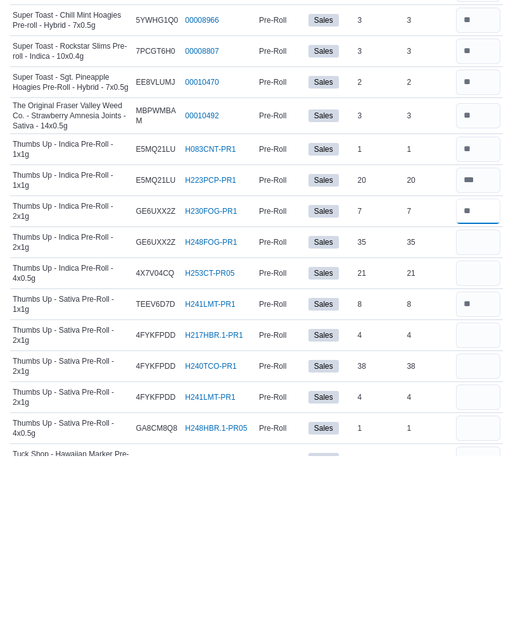
click at [475, 361] on input "number" at bounding box center [478, 373] width 44 height 25
click at [475, 392] on input "number" at bounding box center [478, 404] width 44 height 25
click at [463, 423] on input "number" at bounding box center [478, 435] width 44 height 25
click at [486, 485] on input "number" at bounding box center [478, 497] width 44 height 25
click at [489, 516] on input "number" at bounding box center [478, 528] width 44 height 25
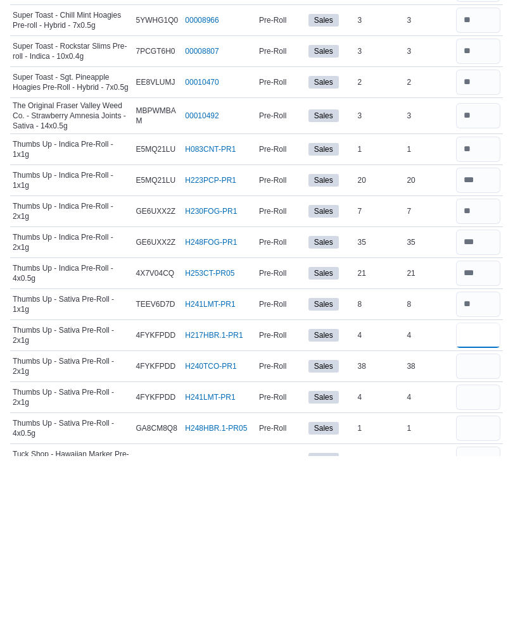
click at [473, 485] on input "number" at bounding box center [478, 497] width 44 height 25
click at [480, 516] on input "number" at bounding box center [478, 528] width 44 height 25
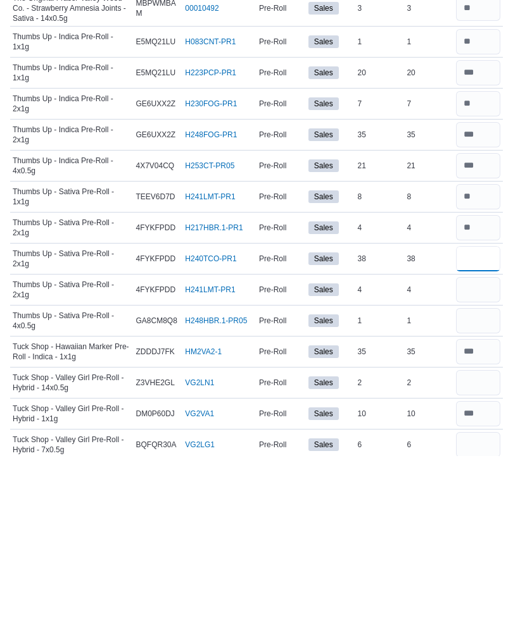
scroll to position [3055, 0]
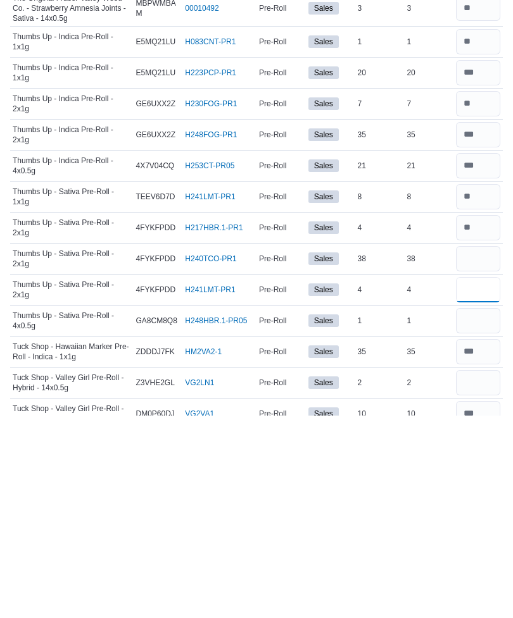
click at [480, 480] on input "number" at bounding box center [478, 492] width 44 height 25
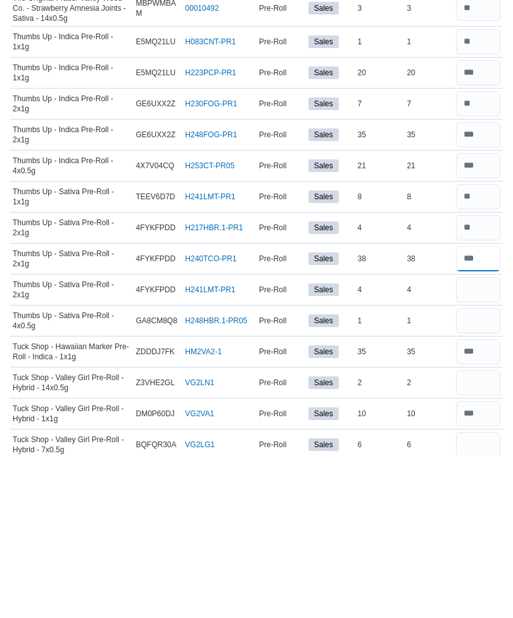
click at [488, 408] on input "number" at bounding box center [478, 420] width 44 height 25
click at [476, 439] on input "number" at bounding box center [478, 451] width 44 height 25
click at [484, 470] on input "number" at bounding box center [478, 482] width 44 height 25
click at [488, 532] on input "number" at bounding box center [478, 544] width 44 height 25
click at [486, 594] on input "number" at bounding box center [478, 606] width 44 height 25
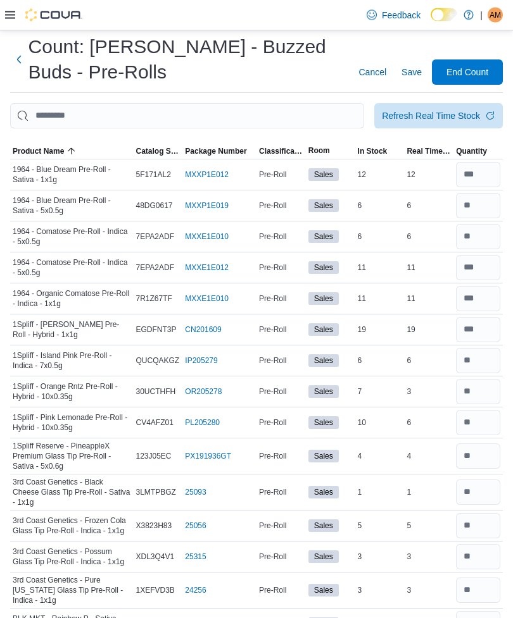
scroll to position [0, 0]
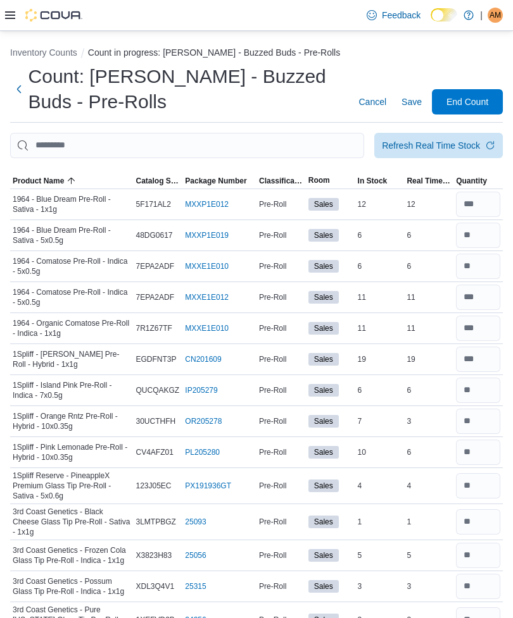
click at [422, 142] on div "Refresh Real Time Stock" at bounding box center [431, 145] width 98 height 13
click at [314, 110] on h1 "Count: Pickering - Buzzed Buds - Pre-Rolls" at bounding box center [185, 89] width 315 height 51
click at [412, 103] on span "Save" at bounding box center [411, 102] width 20 height 13
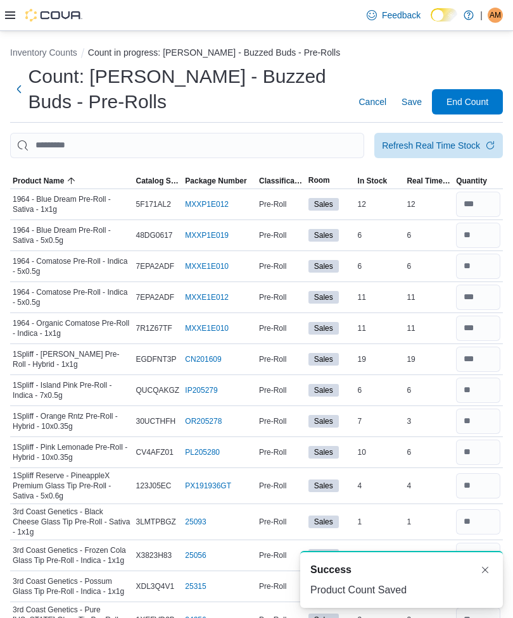
click at [432, 158] on span "Refresh Real Time Stock" at bounding box center [438, 145] width 113 height 25
click at [412, 101] on span "Save" at bounding box center [411, 102] width 20 height 13
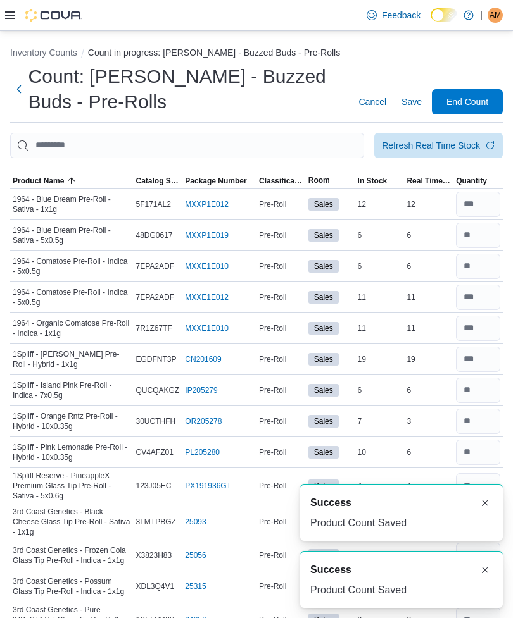
click at [479, 101] on span "End Count" at bounding box center [467, 102] width 42 height 13
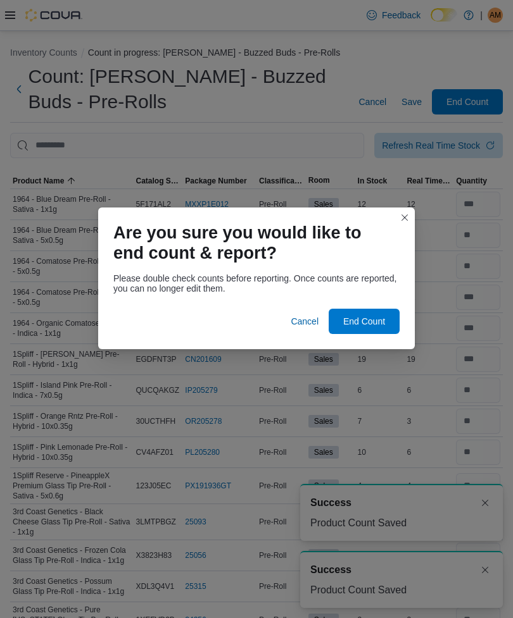
click at [377, 303] on div at bounding box center [256, 301] width 286 height 15
click at [380, 312] on span "End Count" at bounding box center [364, 321] width 56 height 25
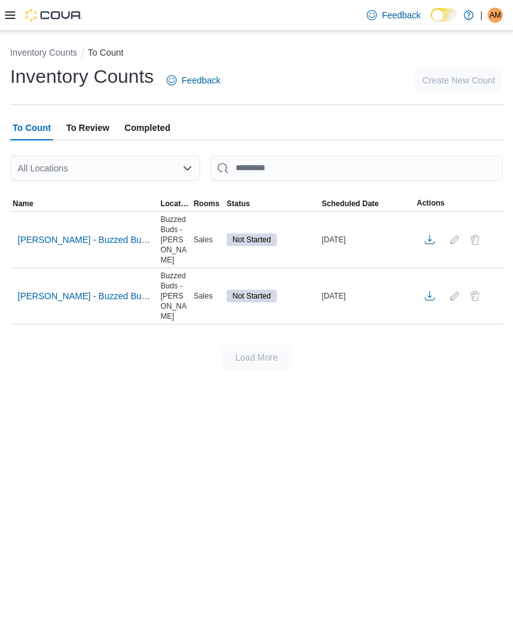
click at [60, 290] on span "Pickering - Buzzed Buds - Edibles" at bounding box center [84, 296] width 132 height 13
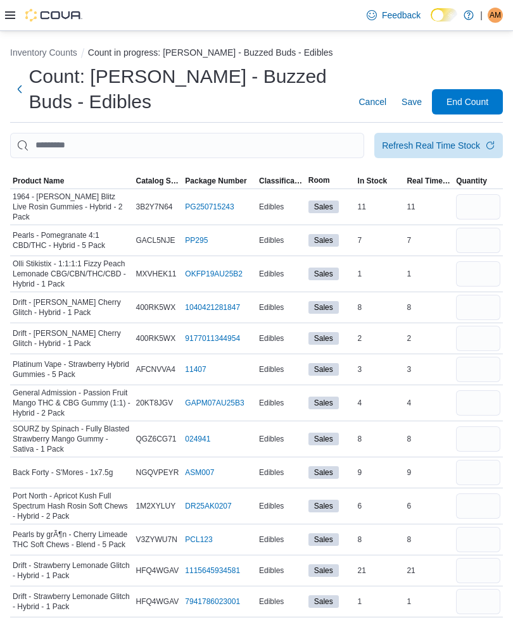
click at [30, 175] on span "Product Name" at bounding box center [71, 180] width 123 height 15
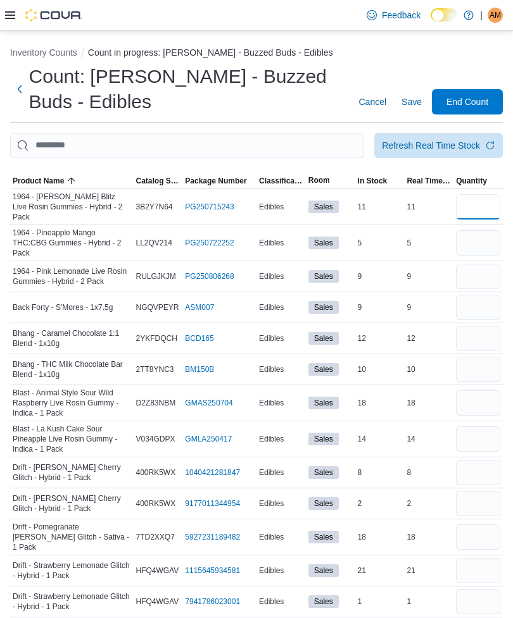
click at [481, 207] on input "number" at bounding box center [478, 206] width 44 height 25
click at [472, 243] on input "number" at bounding box center [478, 242] width 44 height 25
click at [470, 268] on input "number" at bounding box center [478, 276] width 44 height 25
click at [477, 313] on input "number" at bounding box center [478, 307] width 44 height 25
click at [477, 333] on input "number" at bounding box center [478, 338] width 44 height 25
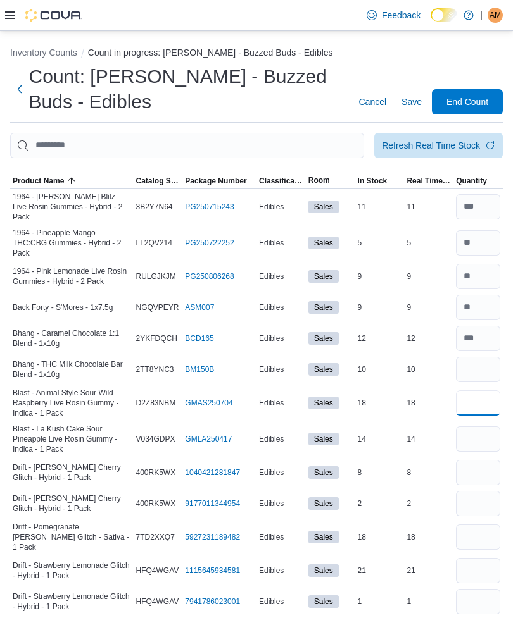
click at [480, 399] on input "number" at bounding box center [478, 403] width 44 height 25
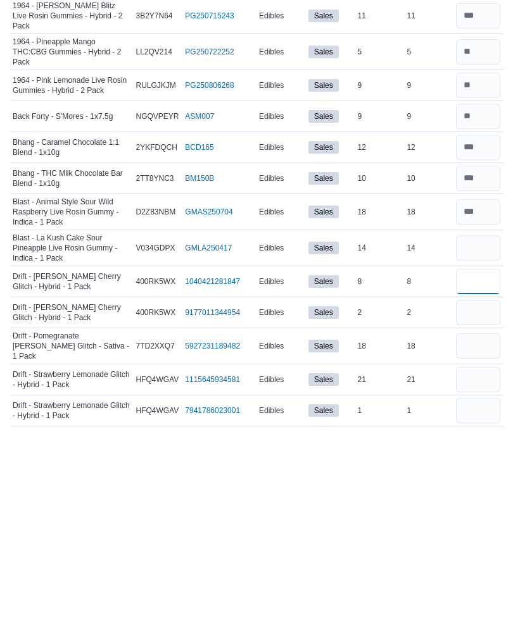
click at [489, 460] on input "number" at bounding box center [478, 472] width 44 height 25
click at [484, 491] on input "number" at bounding box center [478, 503] width 44 height 25
click at [499, 460] on input "number" at bounding box center [478, 472] width 44 height 25
click at [478, 491] on input "number" at bounding box center [478, 503] width 44 height 25
click at [476, 525] on input "number" at bounding box center [478, 537] width 44 height 25
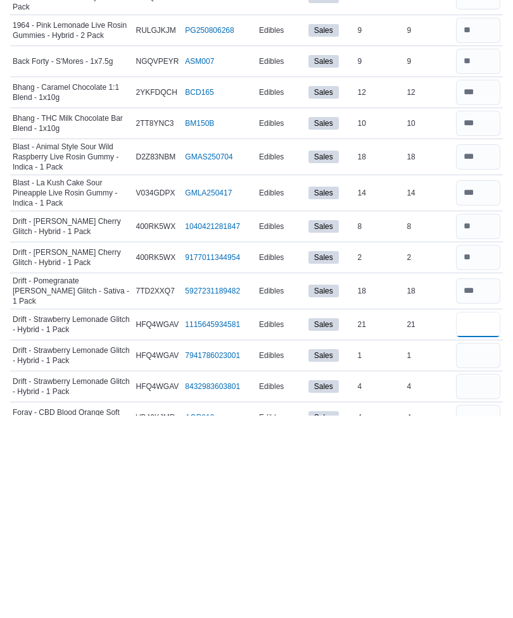
scroll to position [49, 0]
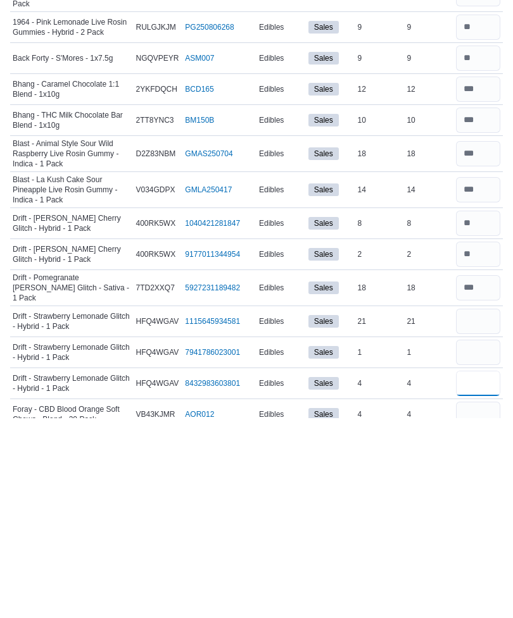
click at [477, 572] on input "number" at bounding box center [478, 584] width 44 height 25
click at [477, 541] on input "number" at bounding box center [478, 553] width 44 height 25
click at [475, 603] on input "number" at bounding box center [478, 615] width 44 height 25
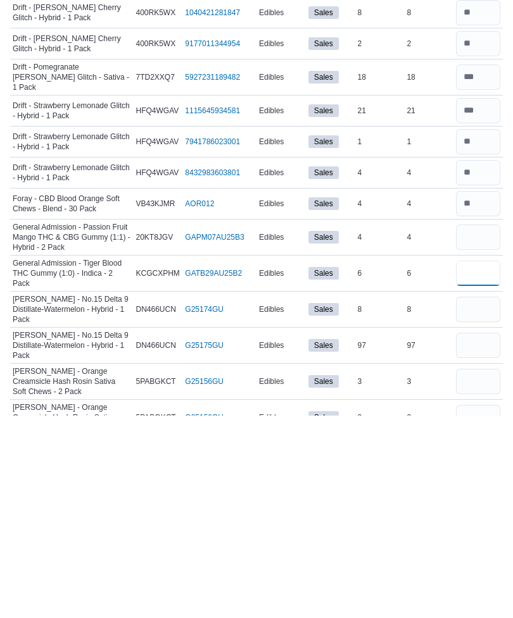
click at [479, 463] on input "number" at bounding box center [478, 475] width 44 height 25
click at [486, 499] on input "number" at bounding box center [478, 511] width 44 height 25
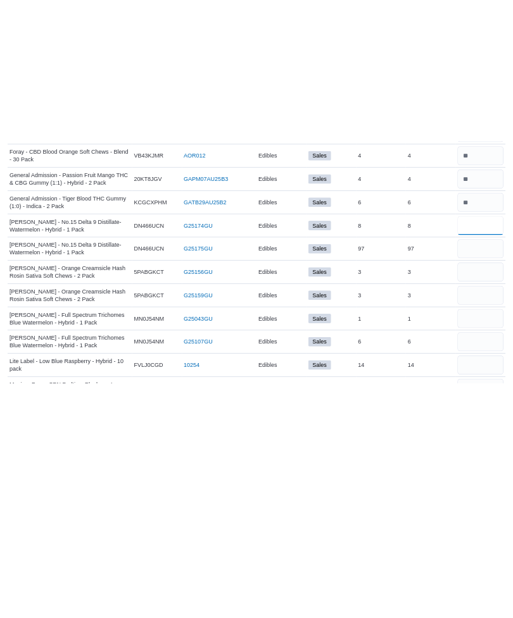
scroll to position [460, 0]
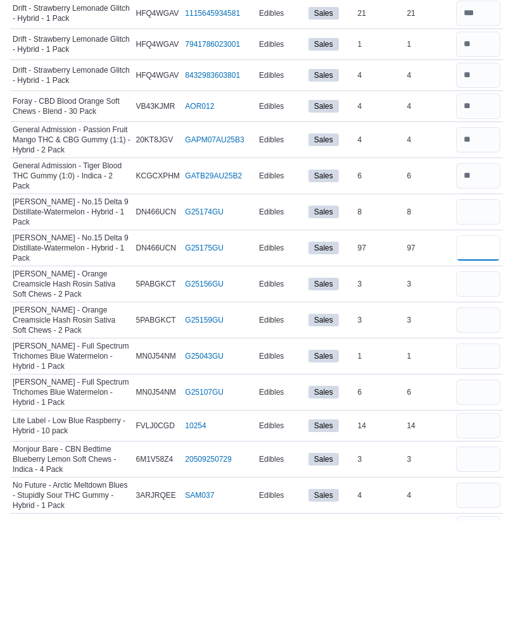
click at [484, 333] on input "number" at bounding box center [478, 345] width 44 height 25
click at [467, 297] on input "number" at bounding box center [478, 309] width 44 height 25
click at [479, 333] on input "number" at bounding box center [478, 345] width 44 height 25
click at [478, 369] on input "number" at bounding box center [478, 381] width 44 height 25
click at [483, 405] on input "number" at bounding box center [478, 417] width 44 height 25
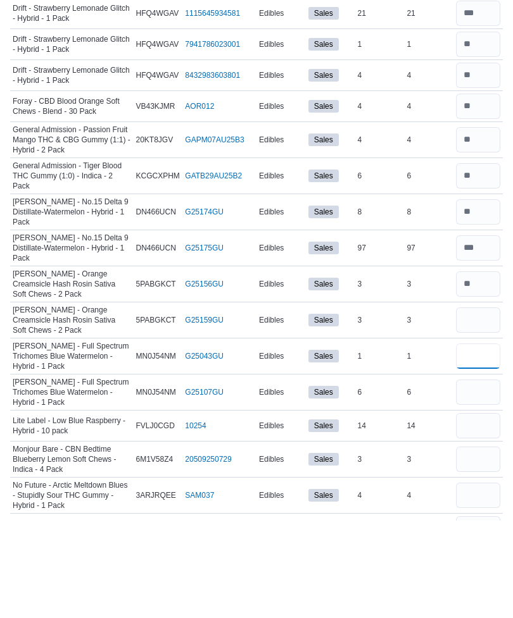
click at [482, 441] on input "number" at bounding box center [478, 453] width 44 height 25
click at [482, 477] on input "number" at bounding box center [478, 489] width 44 height 25
click at [486, 511] on input "number" at bounding box center [478, 523] width 44 height 25
click at [480, 544] on input "number" at bounding box center [478, 556] width 44 height 25
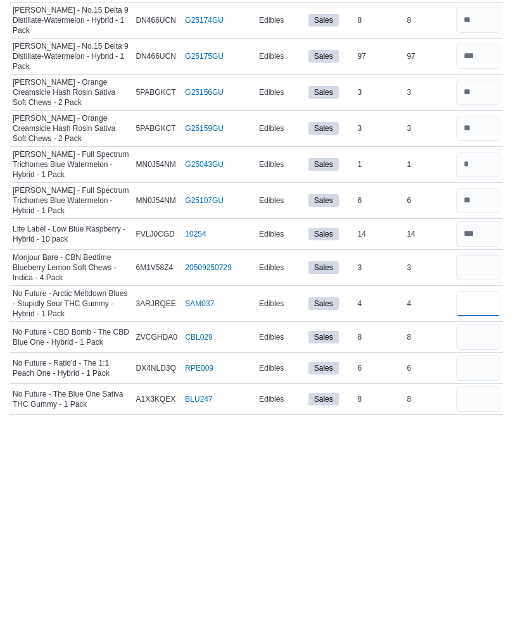
click at [481, 494] on input "number" at bounding box center [478, 506] width 44 height 25
click at [484, 527] on input "number" at bounding box center [478, 539] width 44 height 25
click at [491, 558] on input "number" at bounding box center [478, 570] width 44 height 25
click at [489, 589] on input "number" at bounding box center [478, 601] width 44 height 25
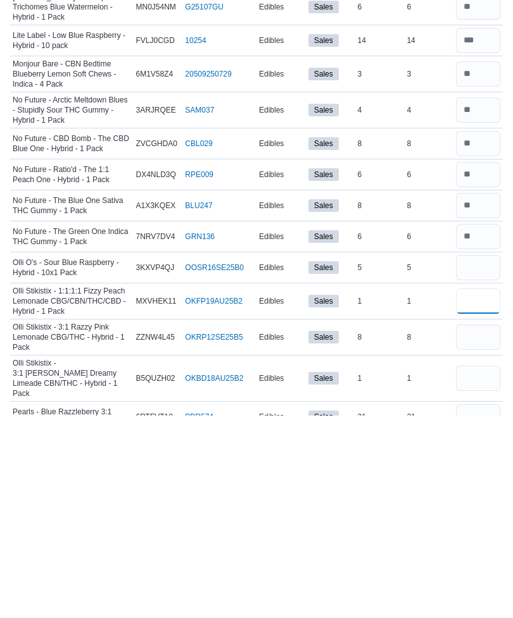
click at [479, 491] on input "number" at bounding box center [478, 503] width 44 height 25
click at [480, 527] on input "number" at bounding box center [478, 539] width 44 height 25
click at [467, 568] on input "number" at bounding box center [478, 580] width 44 height 25
click at [482, 607] on input "number" at bounding box center [478, 619] width 44 height 25
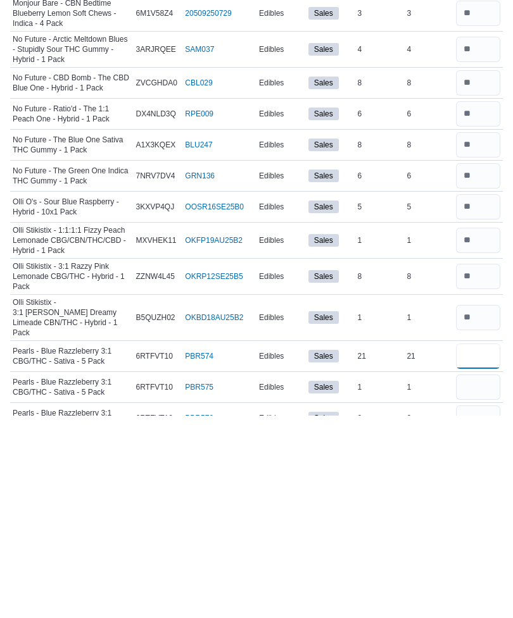
scroll to position [808, 0]
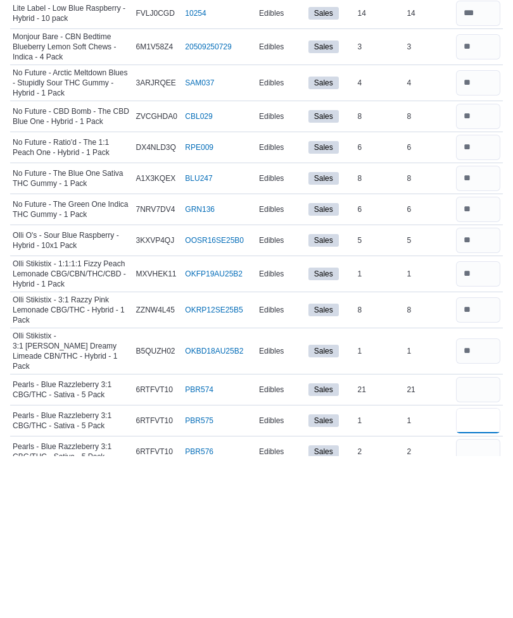
click at [485, 571] on input "number" at bounding box center [478, 583] width 44 height 25
click at [484, 602] on input "number" at bounding box center [478, 614] width 44 height 25
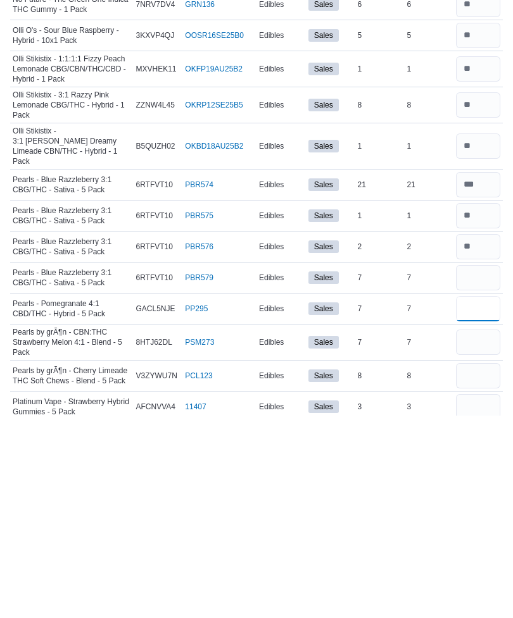
click at [486, 499] on input "number" at bounding box center [478, 511] width 44 height 25
click at [485, 468] on input "number" at bounding box center [478, 480] width 44 height 25
click at [482, 499] on input "number" at bounding box center [478, 511] width 44 height 25
click at [483, 468] on input "number" at bounding box center [478, 480] width 44 height 25
click at [486, 375] on input "number" at bounding box center [478, 387] width 44 height 25
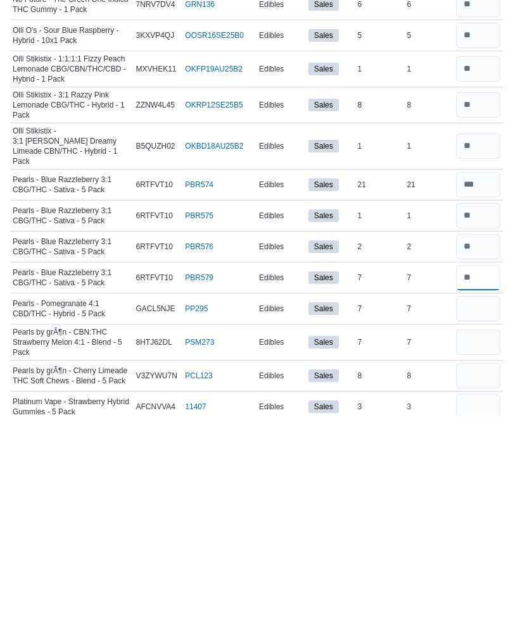
click at [480, 468] on input "number" at bounding box center [478, 480] width 44 height 25
click at [492, 499] on input "number" at bounding box center [478, 511] width 44 height 25
click at [475, 532] on input "number" at bounding box center [478, 544] width 44 height 25
click at [479, 566] on input "number" at bounding box center [478, 578] width 44 height 25
click at [490, 597] on input "number" at bounding box center [478, 609] width 44 height 25
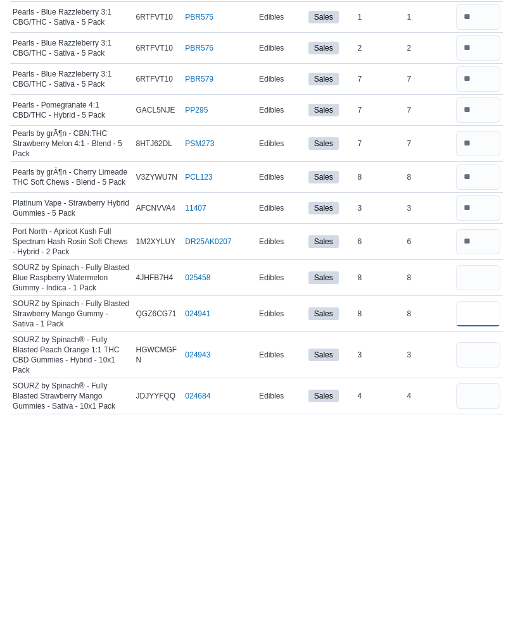
click at [489, 504] on input "number" at bounding box center [478, 516] width 44 height 25
click at [482, 545] on input "number" at bounding box center [478, 557] width 44 height 25
click at [484, 586] on input "number" at bounding box center [478, 598] width 44 height 25
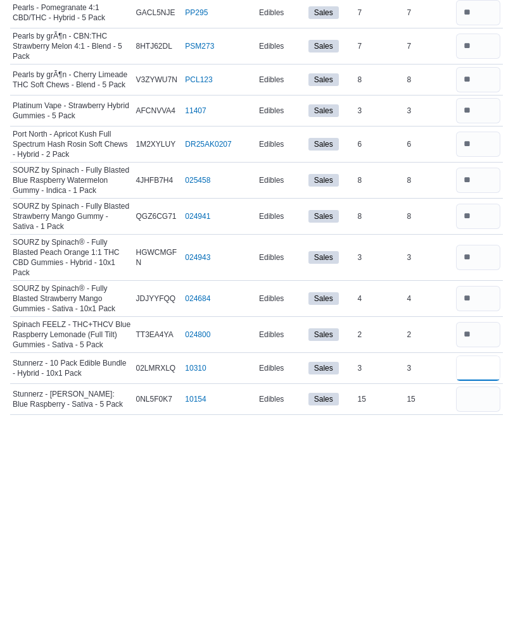
scroll to position [1277, 0]
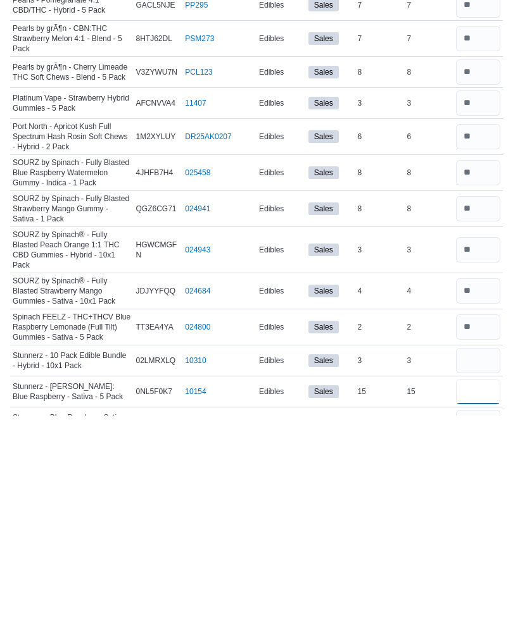
click at [486, 582] on input "number" at bounding box center [478, 594] width 44 height 25
click at [486, 613] on input "number" at bounding box center [478, 625] width 44 height 25
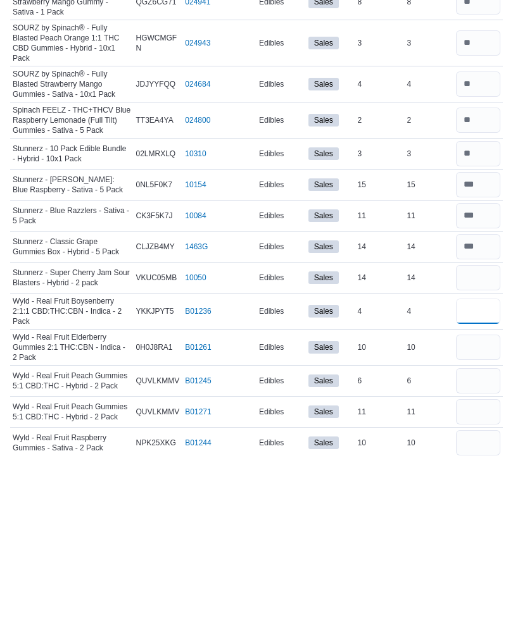
click at [477, 461] on input "number" at bounding box center [478, 473] width 44 height 25
click at [486, 497] on input "number" at bounding box center [478, 509] width 44 height 25
click at [492, 530] on input "number" at bounding box center [478, 542] width 44 height 25
click at [480, 592] on input "number" at bounding box center [478, 604] width 44 height 25
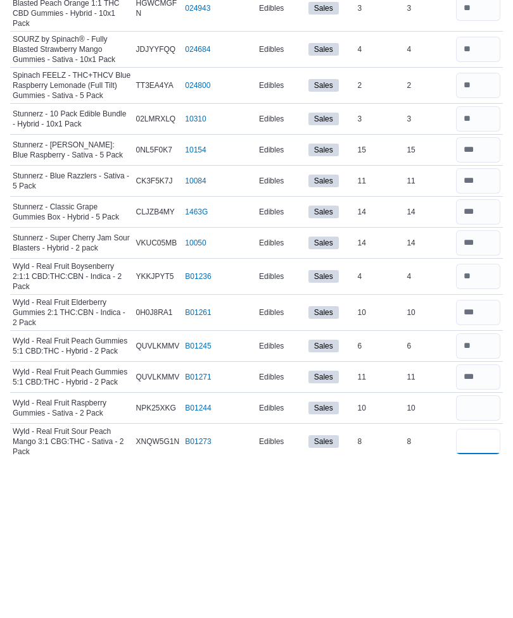
click at [471, 591] on input "number" at bounding box center [478, 603] width 44 height 25
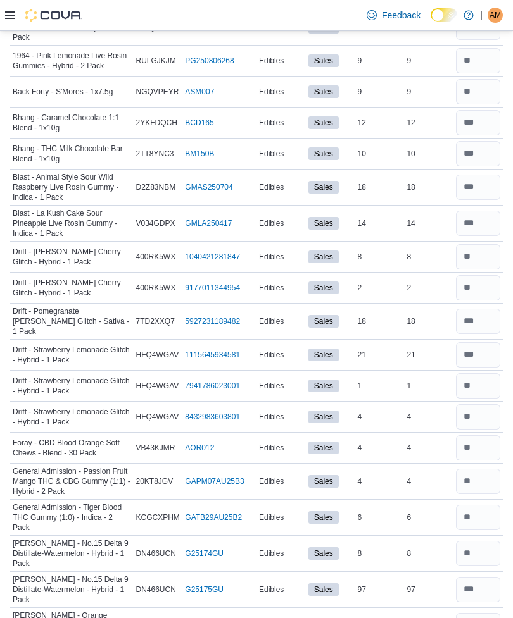
scroll to position [0, 0]
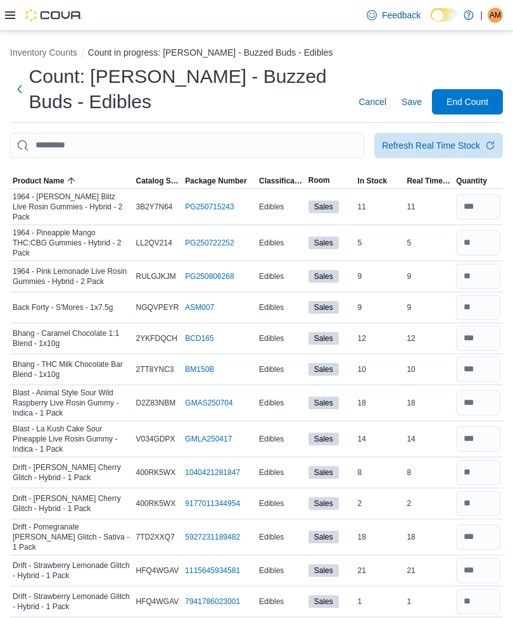
click at [411, 103] on span "Save" at bounding box center [411, 102] width 20 height 13
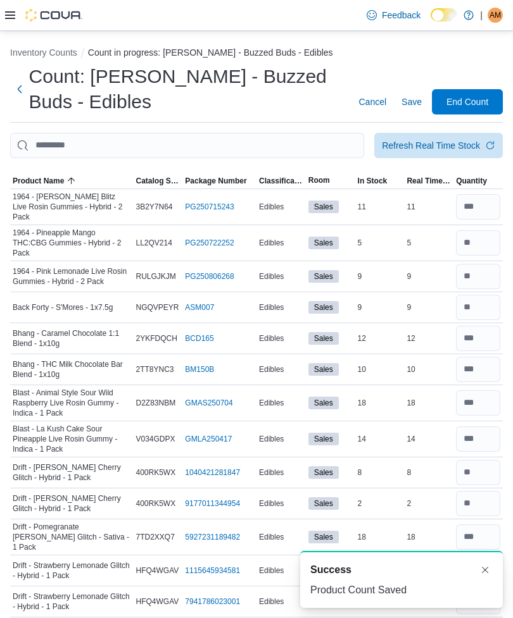
click at [404, 139] on span "Refresh Real Time Stock" at bounding box center [438, 145] width 113 height 25
click at [408, 101] on span "Save" at bounding box center [411, 102] width 20 height 13
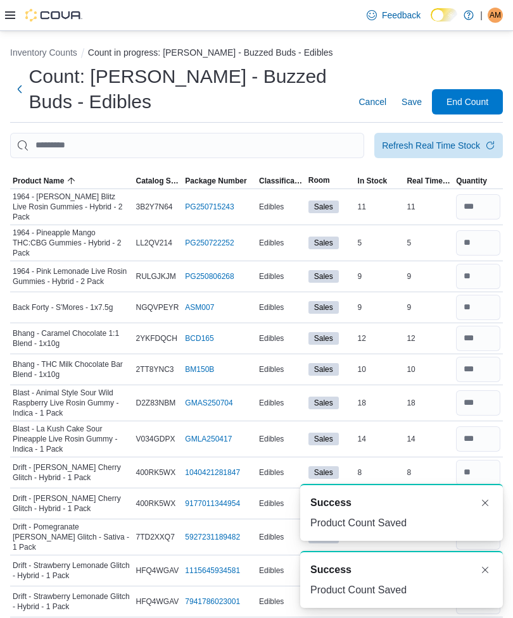
click at [472, 99] on span "End Count" at bounding box center [467, 102] width 42 height 13
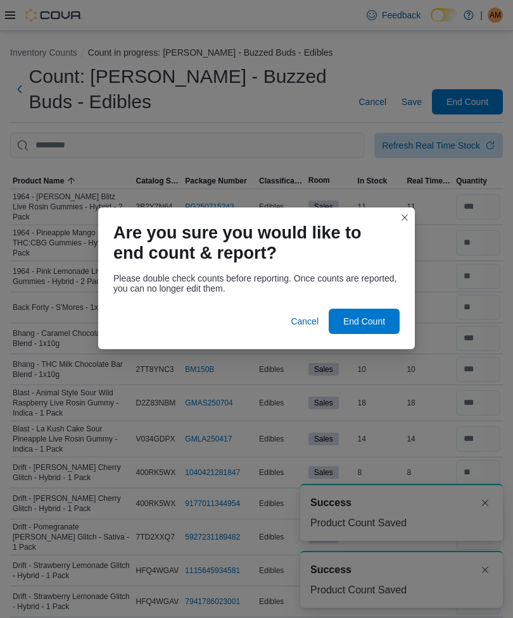
click at [373, 303] on div at bounding box center [256, 301] width 286 height 15
click at [369, 315] on span "End Count" at bounding box center [364, 321] width 42 height 13
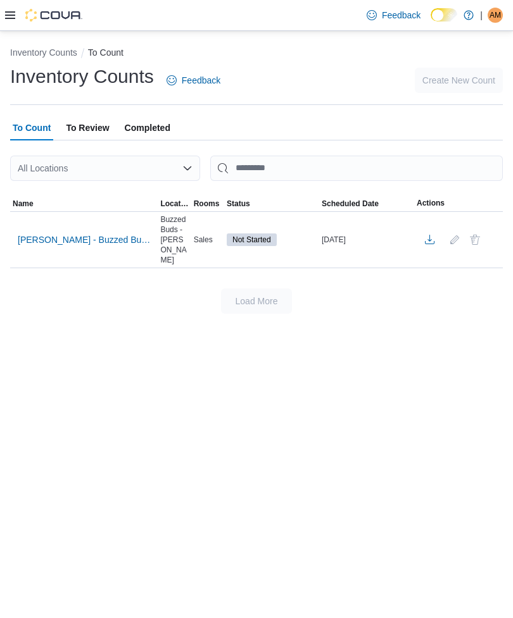
click at [84, 235] on span "Pickering - Buzzed Buds - Vapes" at bounding box center [84, 240] width 132 height 13
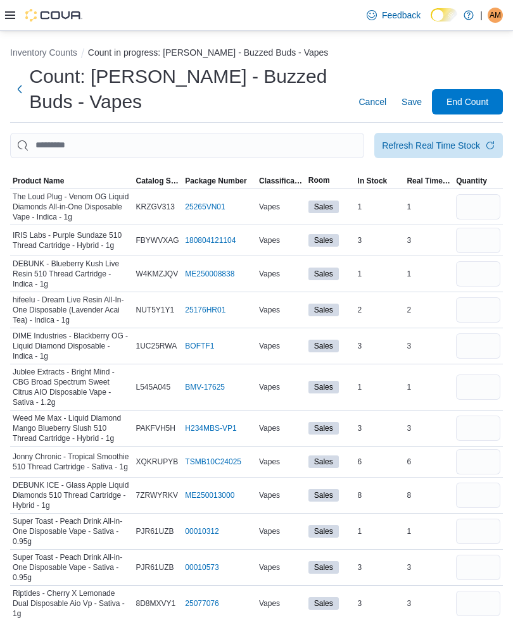
click at [30, 175] on span "Product Name" at bounding box center [71, 180] width 123 height 15
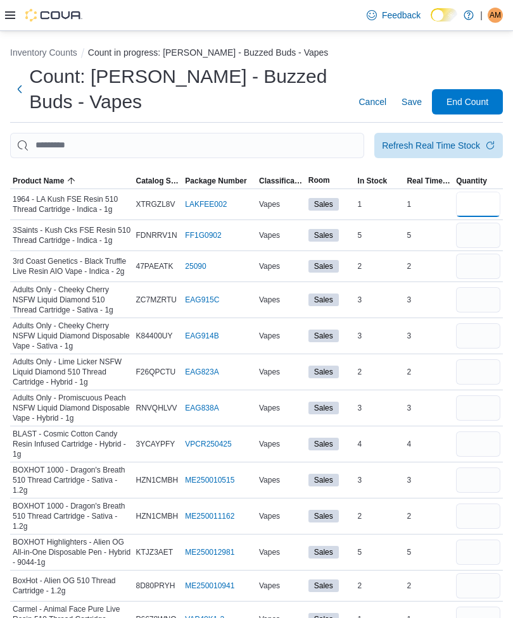
click at [481, 206] on input "number" at bounding box center [478, 204] width 44 height 25
click at [486, 237] on input "number" at bounding box center [478, 235] width 44 height 25
click at [489, 277] on input "number" at bounding box center [478, 266] width 44 height 25
click at [475, 312] on input "number" at bounding box center [478, 299] width 44 height 25
click at [478, 342] on input "number" at bounding box center [478, 335] width 44 height 25
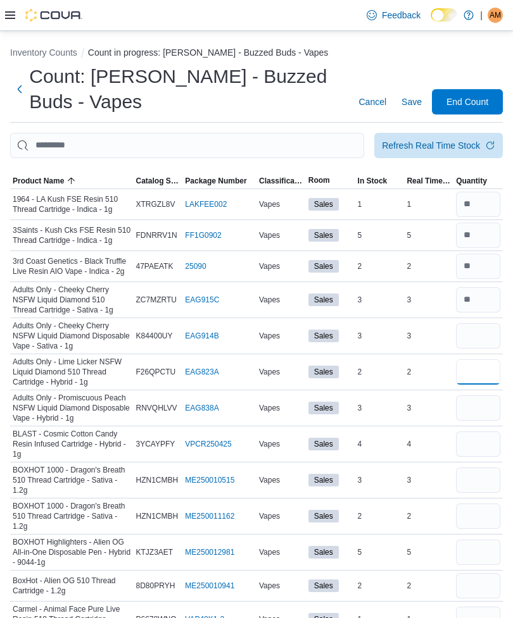
click at [479, 379] on input "number" at bounding box center [478, 372] width 44 height 25
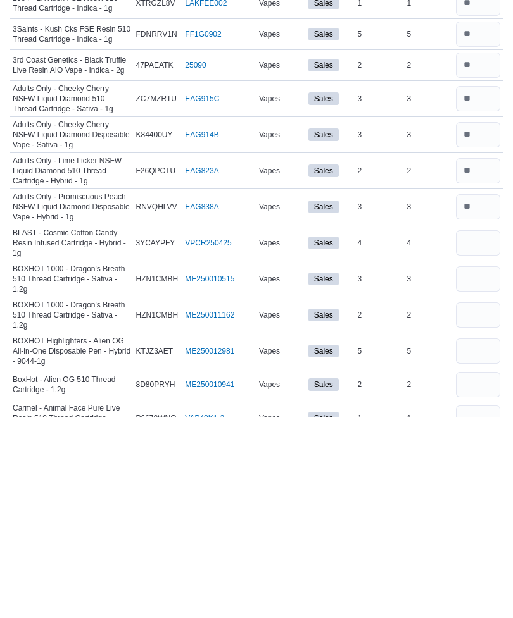
click at [449, 473] on div "3" at bounding box center [428, 480] width 49 height 15
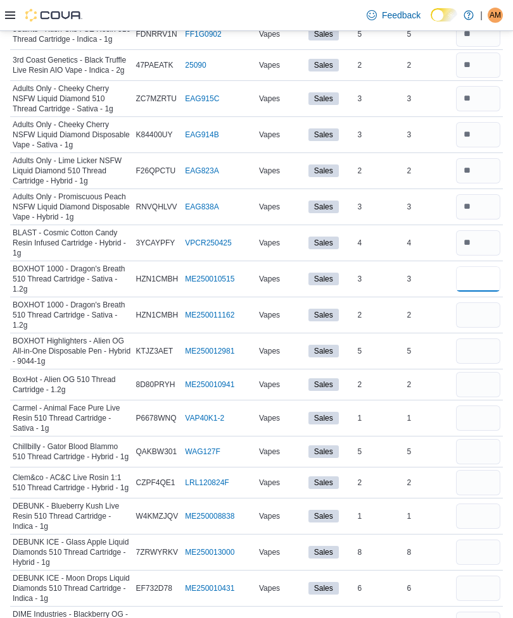
click at [475, 292] on input "number" at bounding box center [478, 278] width 44 height 25
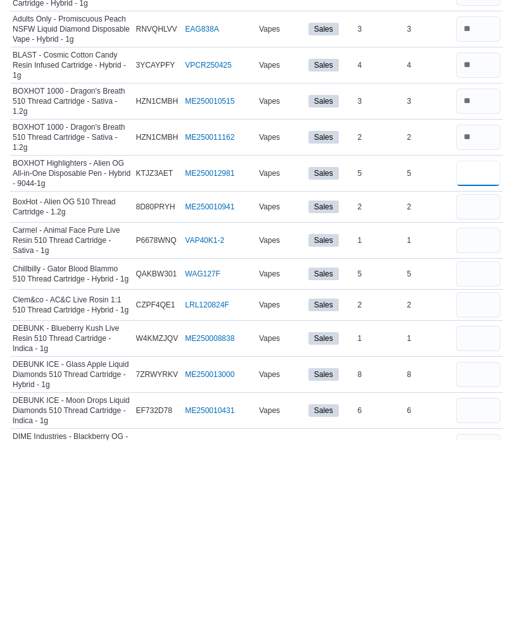
click at [484, 339] on input "number" at bounding box center [478, 351] width 44 height 25
click at [477, 406] on input "number" at bounding box center [478, 418] width 44 height 25
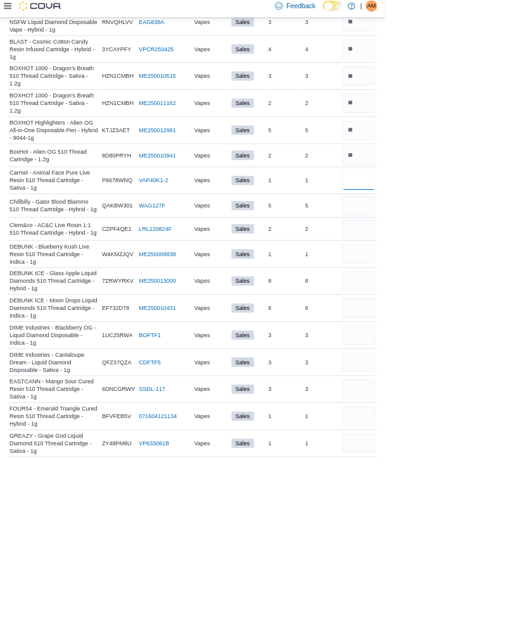
scroll to position [323, 0]
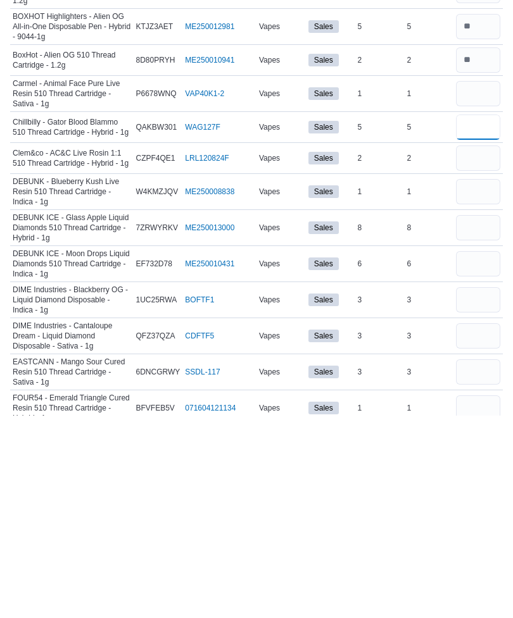
click at [482, 317] on input "number" at bounding box center [478, 329] width 44 height 25
click at [462, 376] on td at bounding box center [477, 394] width 49 height 36
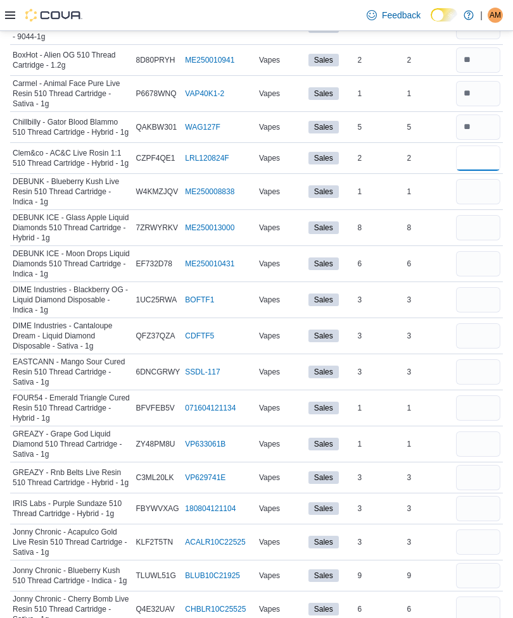
click at [477, 162] on input "number" at bounding box center [478, 158] width 44 height 25
click at [485, 194] on input "number" at bounding box center [478, 191] width 44 height 25
click at [482, 232] on input "number" at bounding box center [478, 227] width 44 height 25
click at [475, 337] on input "number" at bounding box center [478, 335] width 44 height 25
click at [477, 372] on input "number" at bounding box center [478, 372] width 44 height 25
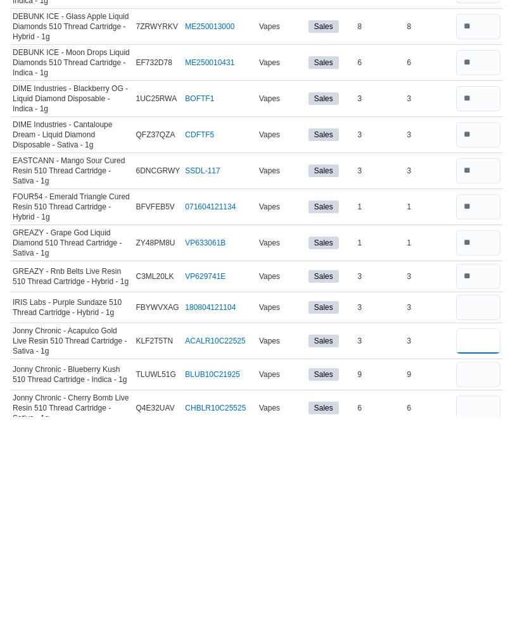
click at [481, 530] on input "number" at bounding box center [478, 542] width 44 height 25
click at [479, 563] on input "number" at bounding box center [478, 575] width 44 height 25
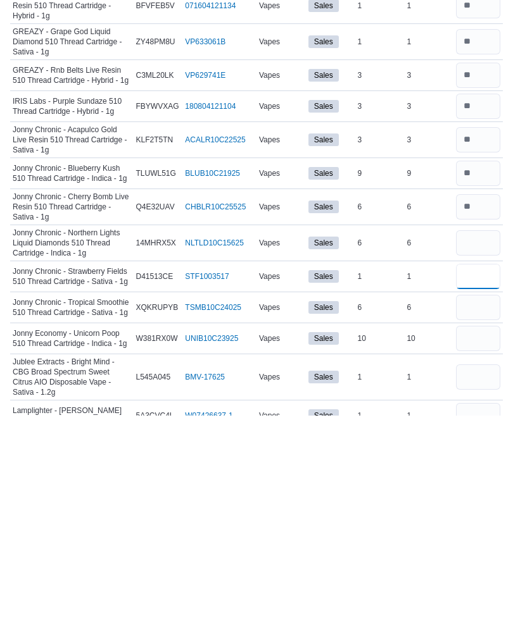
click at [485, 467] on input "number" at bounding box center [478, 479] width 44 height 25
click at [475, 529] on input "number" at bounding box center [478, 541] width 44 height 25
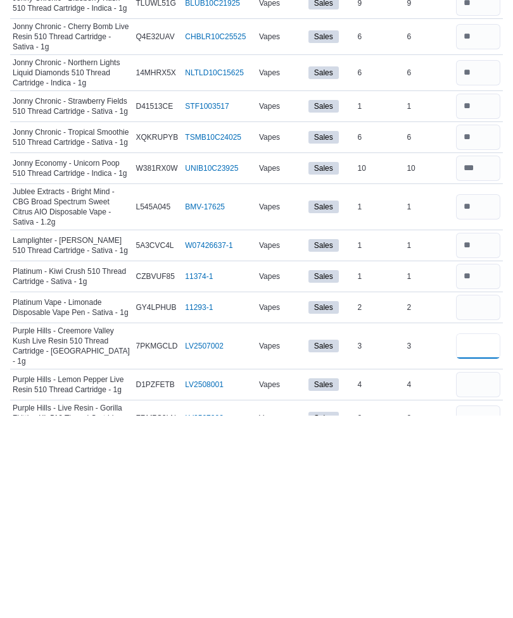
click at [482, 536] on input "number" at bounding box center [478, 548] width 44 height 25
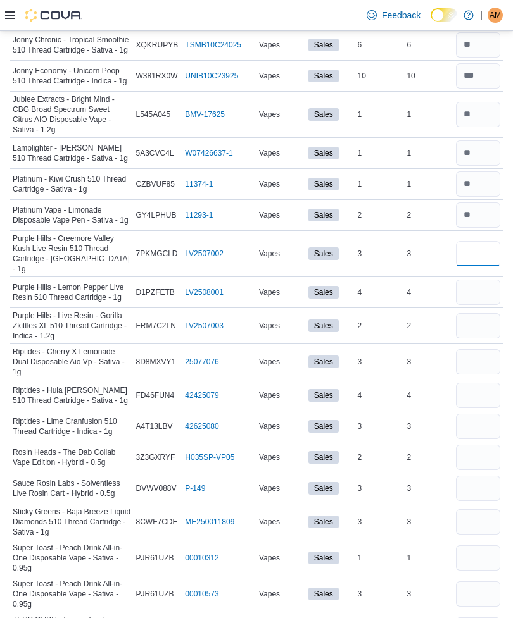
scroll to position [1181, 0]
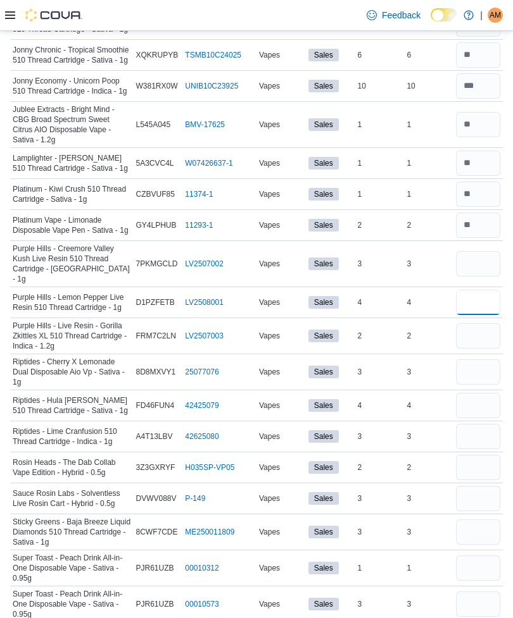
click at [486, 291] on input "number" at bounding box center [478, 302] width 44 height 25
click at [479, 329] on input "number" at bounding box center [478, 335] width 44 height 25
click at [477, 360] on input "number" at bounding box center [478, 372] width 44 height 25
click at [485, 393] on input "number" at bounding box center [478, 405] width 44 height 25
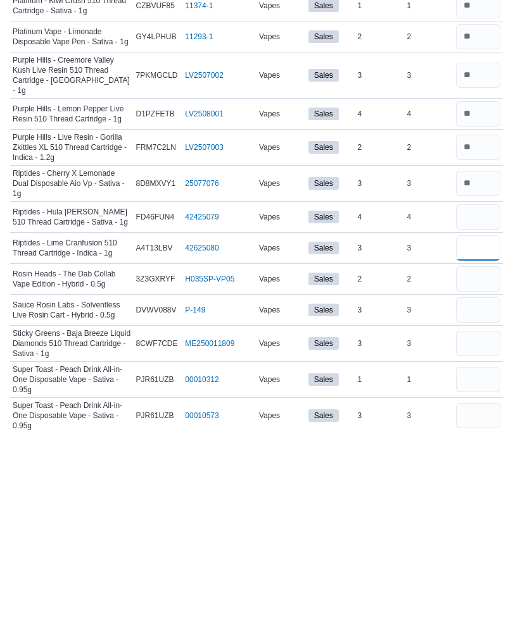
click at [470, 424] on input "number" at bounding box center [478, 436] width 44 height 25
click at [487, 455] on input "number" at bounding box center [478, 467] width 44 height 25
click at [486, 486] on input "number" at bounding box center [478, 498] width 44 height 25
click at [488, 520] on input "number" at bounding box center [478, 532] width 44 height 25
click at [483, 556] on input "number" at bounding box center [478, 568] width 44 height 25
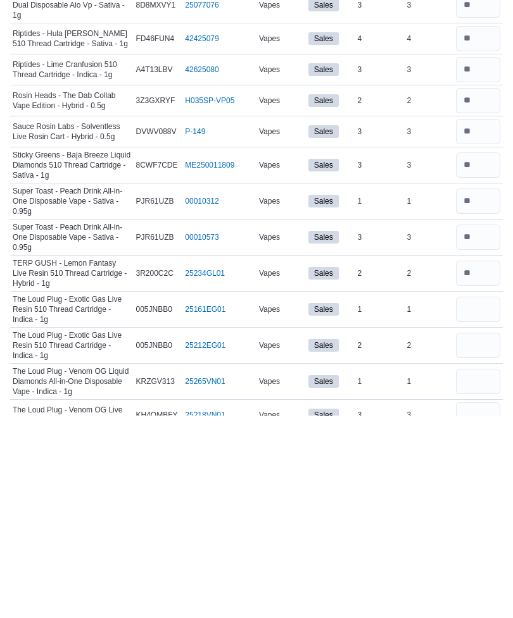
scroll to position [1548, 0]
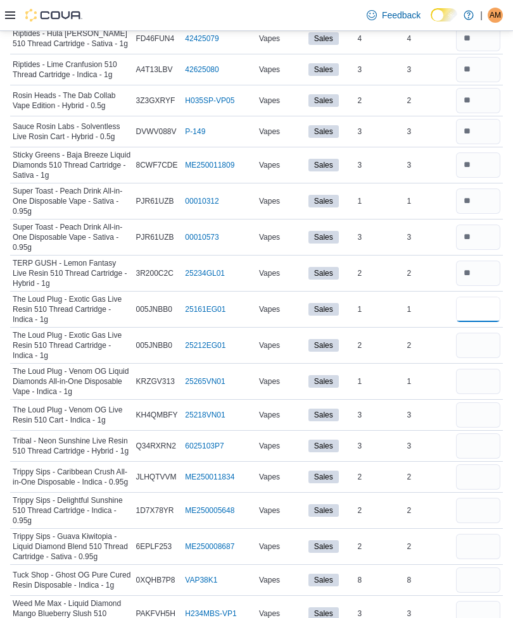
click at [482, 300] on input "number" at bounding box center [478, 309] width 44 height 25
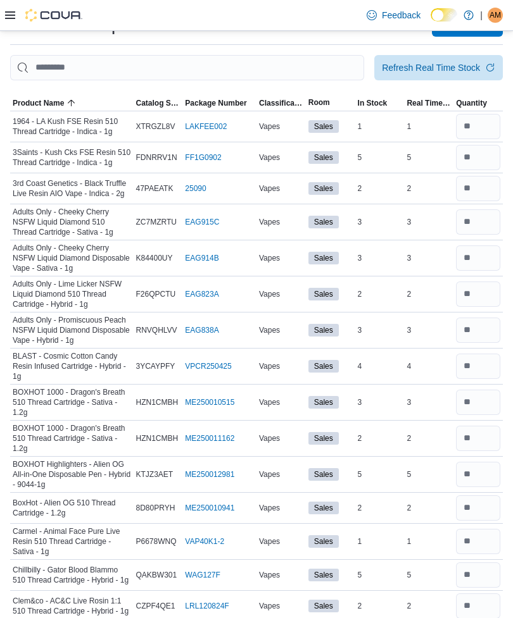
scroll to position [0, 0]
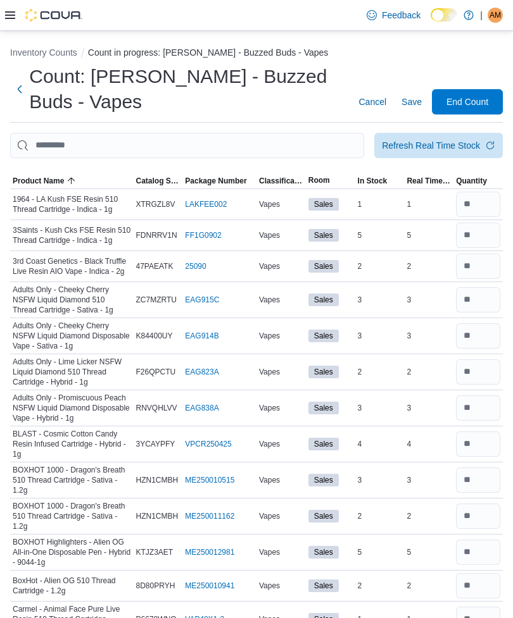
click at [422, 98] on button "Save" at bounding box center [411, 101] width 30 height 25
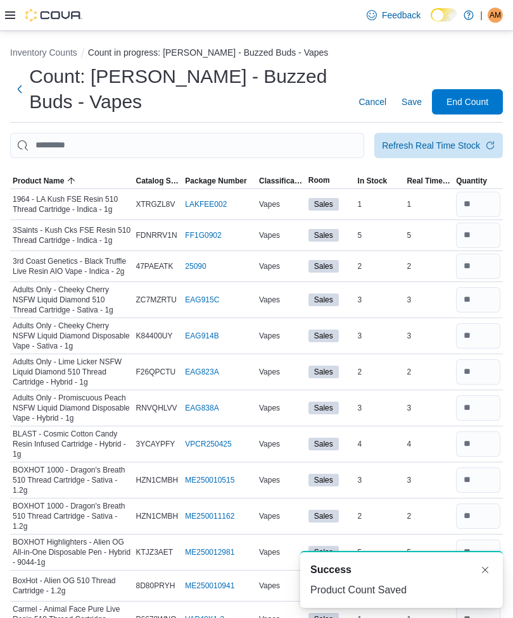
click at [422, 143] on div "Refresh Real Time Stock" at bounding box center [431, 145] width 98 height 13
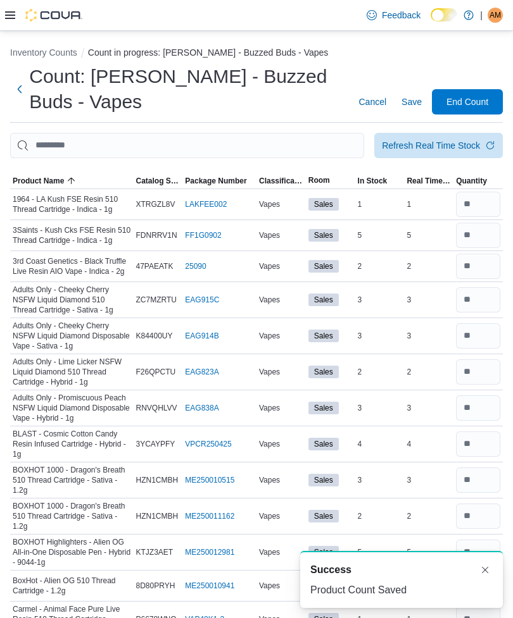
click at [409, 104] on span "Save" at bounding box center [411, 102] width 20 height 13
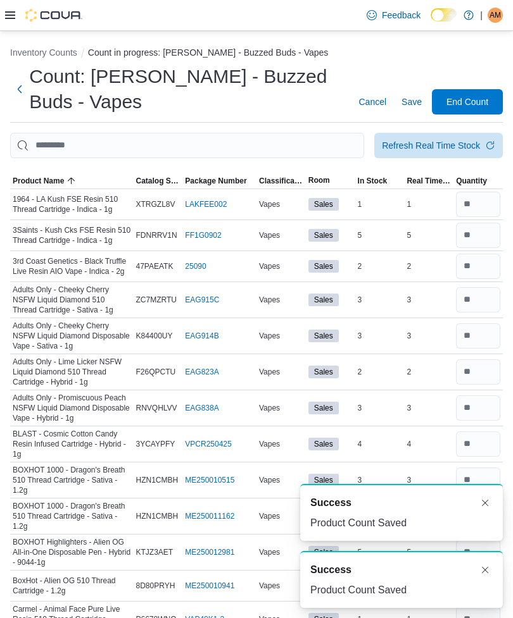
click at [481, 97] on span "End Count" at bounding box center [467, 102] width 42 height 13
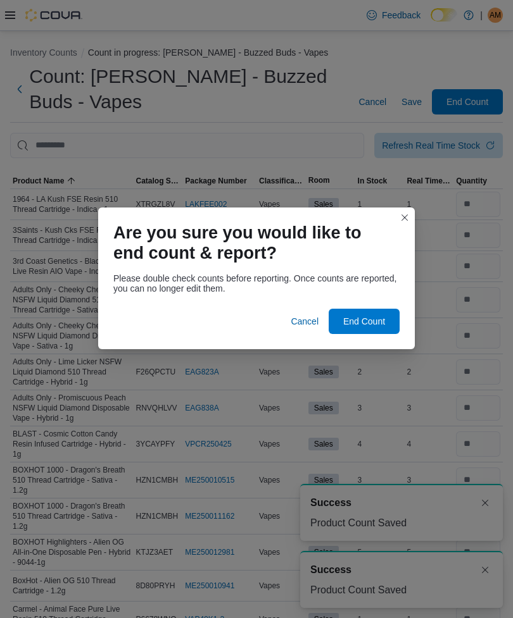
click at [379, 320] on span "End Count" at bounding box center [364, 321] width 42 height 13
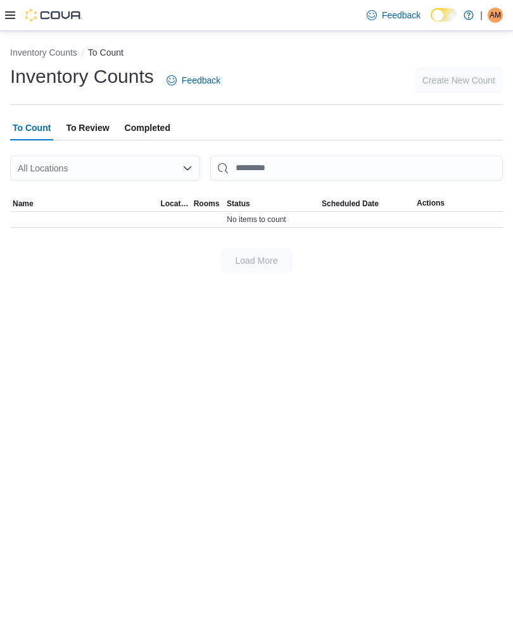
click at [501, 18] on div "AM" at bounding box center [494, 15] width 15 height 15
